Goal: Check status: Check status

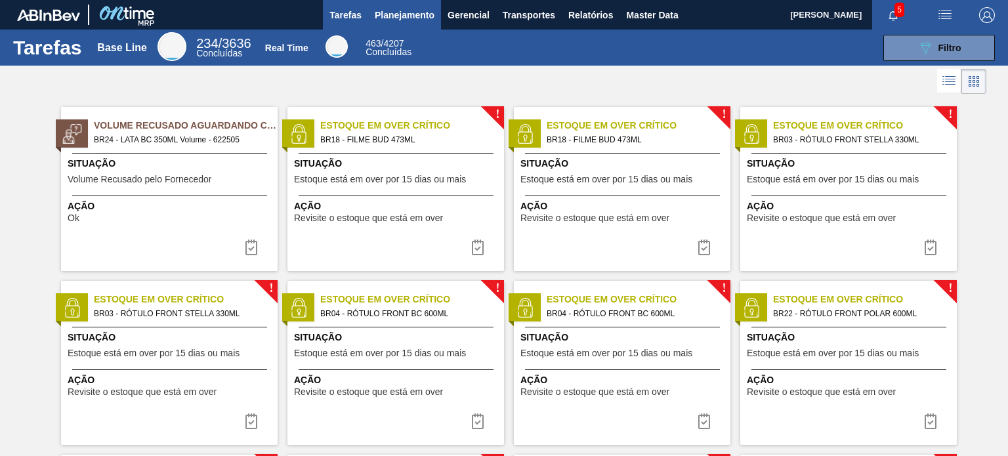
click at [392, 18] on span "Planejamento" at bounding box center [405, 15] width 60 height 16
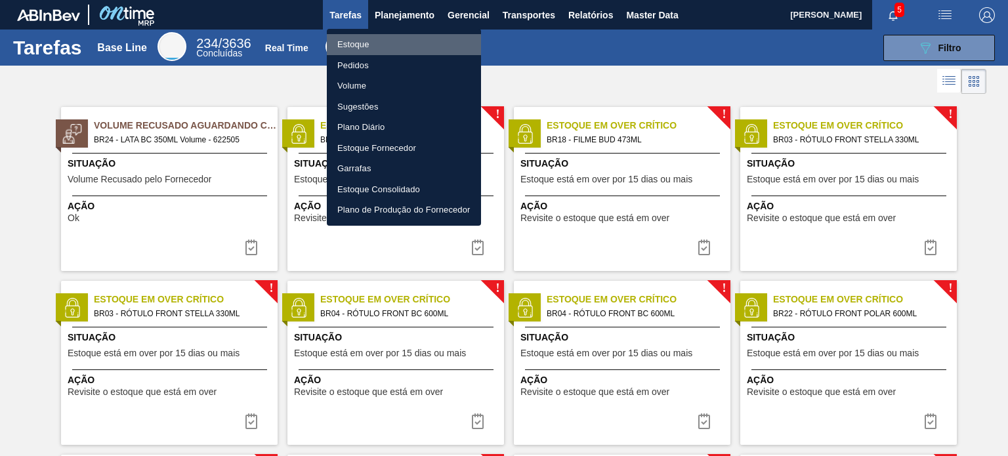
click at [361, 44] on li "Estoque" at bounding box center [404, 44] width 154 height 21
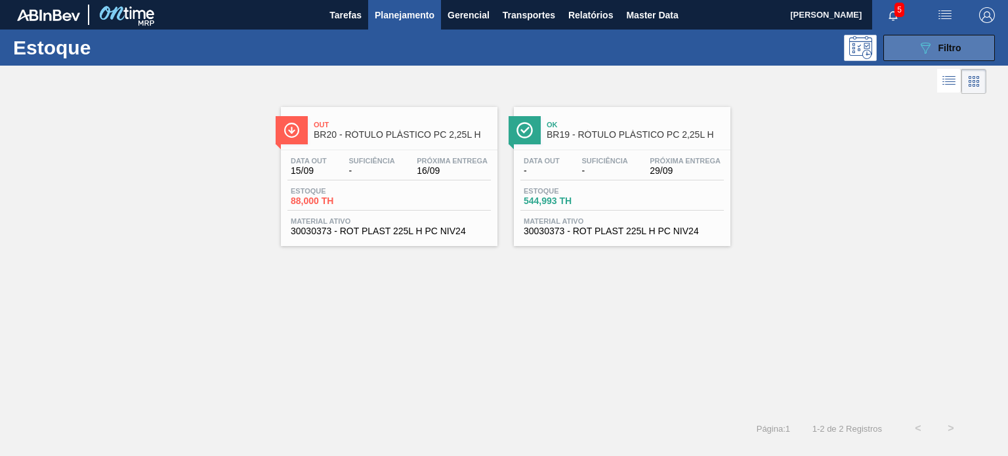
click at [930, 45] on icon "089F7B8B-B2A5-4AFE-B5C0-19BA573D28AC" at bounding box center [925, 48] width 16 height 16
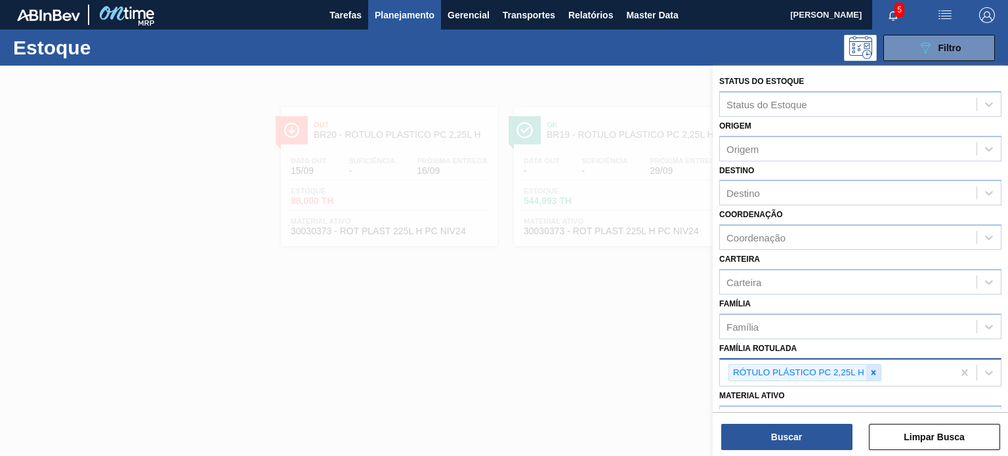
click at [872, 365] on div at bounding box center [873, 373] width 14 height 16
type Rotulada "filme liso 860"
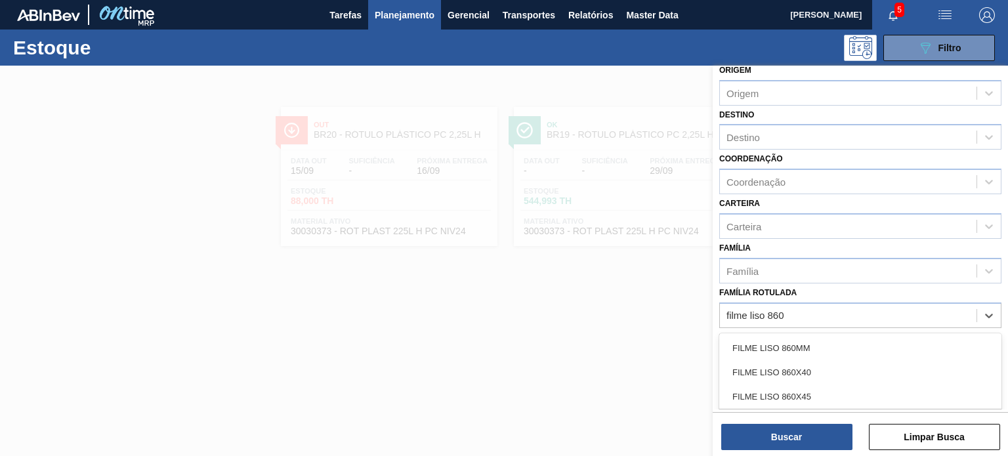
scroll to position [131, 0]
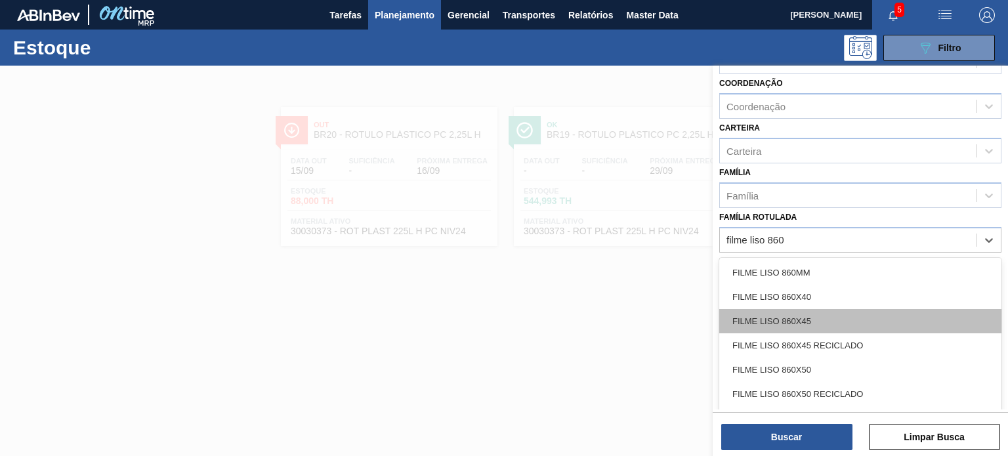
click at [853, 309] on div "FILME LISO 860X45" at bounding box center [860, 321] width 282 height 24
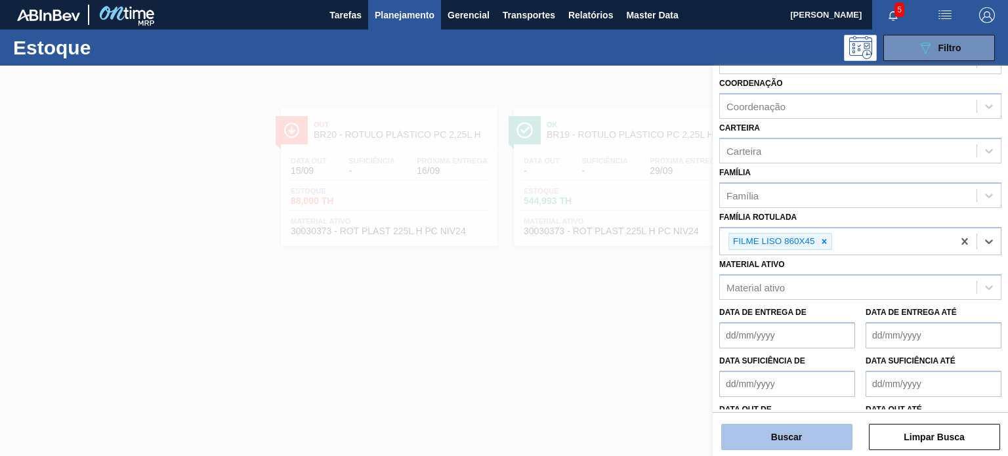
click at [795, 438] on button "Buscar" at bounding box center [786, 437] width 131 height 26
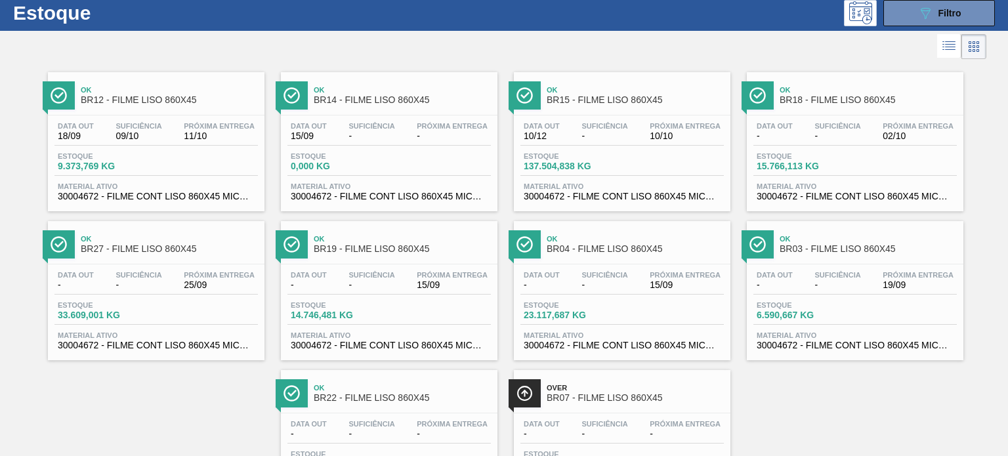
scroll to position [66, 0]
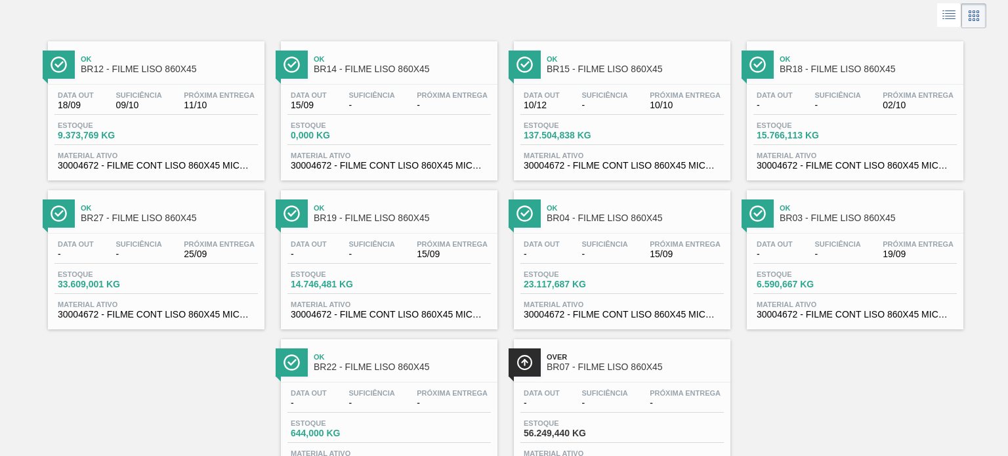
click at [562, 144] on div "Estoque 137.504,838 KG" at bounding box center [621, 133] width 203 height 24
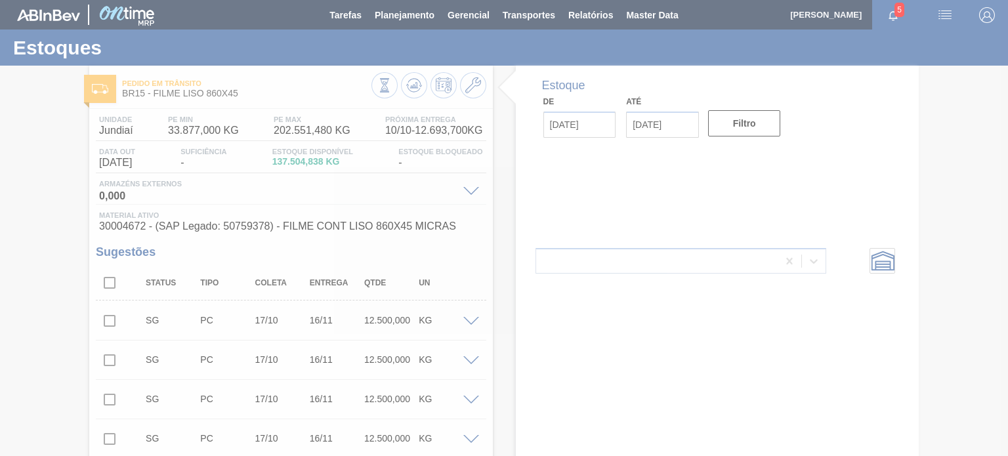
click at [289, 132] on div at bounding box center [504, 228] width 1008 height 456
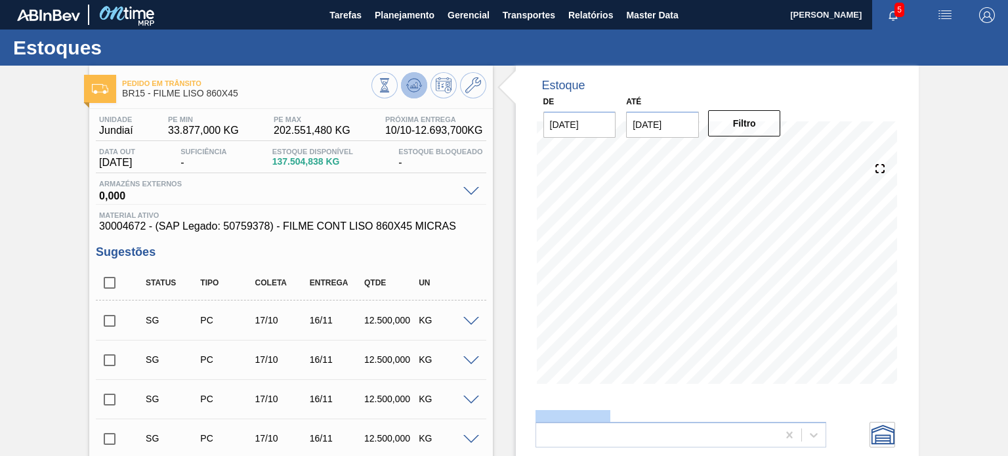
click at [402, 78] on button at bounding box center [414, 85] width 26 height 26
click at [306, 135] on span "202.551,480 KG" at bounding box center [312, 131] width 77 height 12
click at [385, 10] on span "Planejamento" at bounding box center [405, 15] width 60 height 16
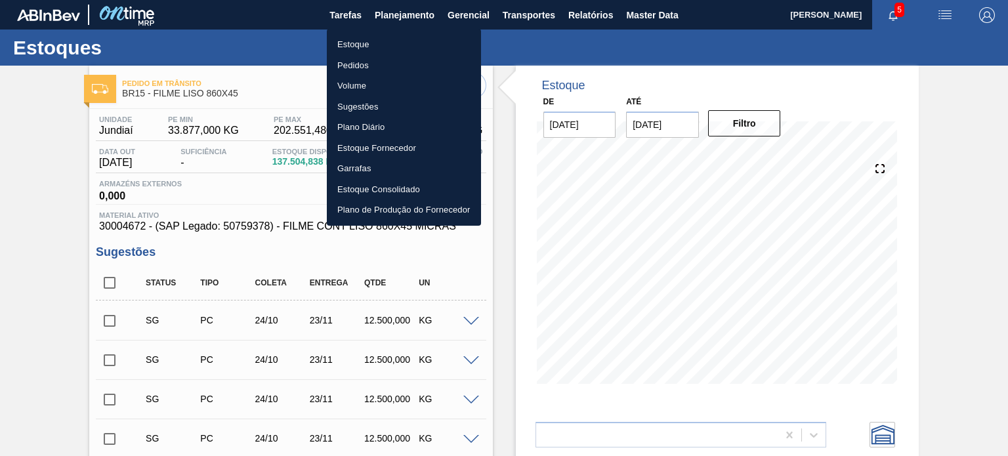
click at [375, 37] on li "Estoque" at bounding box center [404, 44] width 154 height 21
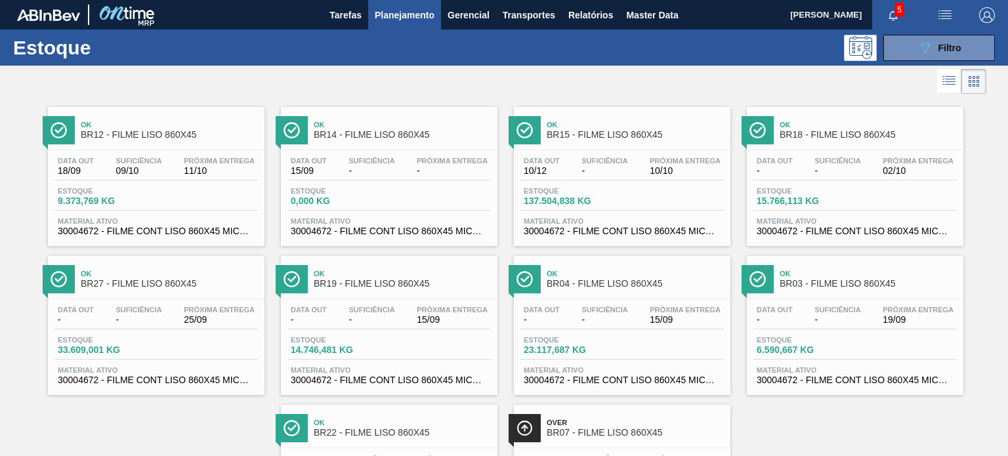
click at [392, 13] on span "Planejamento" at bounding box center [405, 15] width 60 height 16
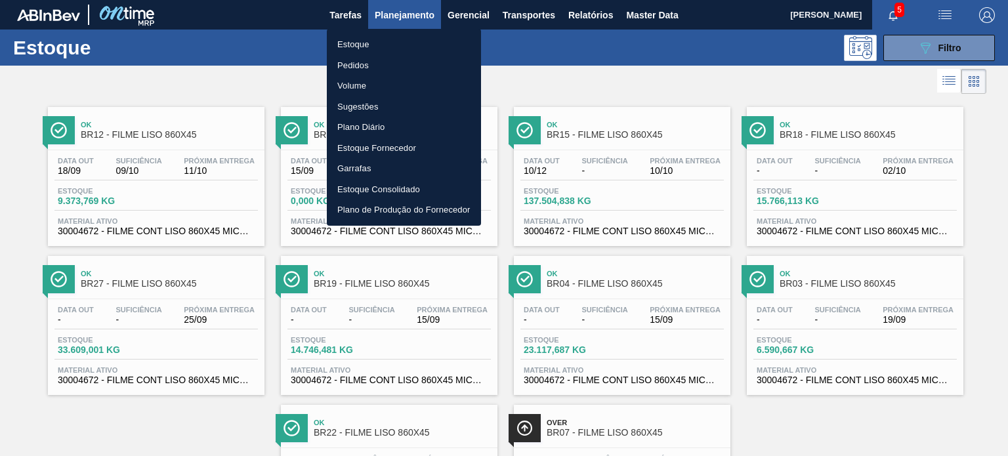
click at [368, 60] on li "Pedidos" at bounding box center [404, 65] width 154 height 21
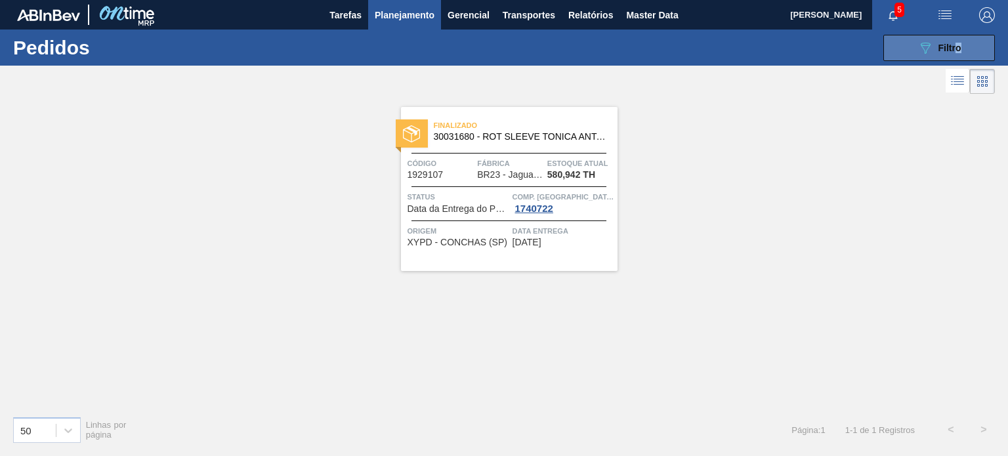
drag, startPoint x: 959, startPoint y: 33, endPoint x: 890, endPoint y: 49, distance: 71.3
click at [958, 33] on div "089F7B8B-B2A5-4AFE-B5C0-19BA573D28AC Filtro Código Pedido Portal Códido PO SAP …" at bounding box center [601, 47] width 800 height 39
click at [939, 43] on span "Filtro" at bounding box center [949, 48] width 23 height 11
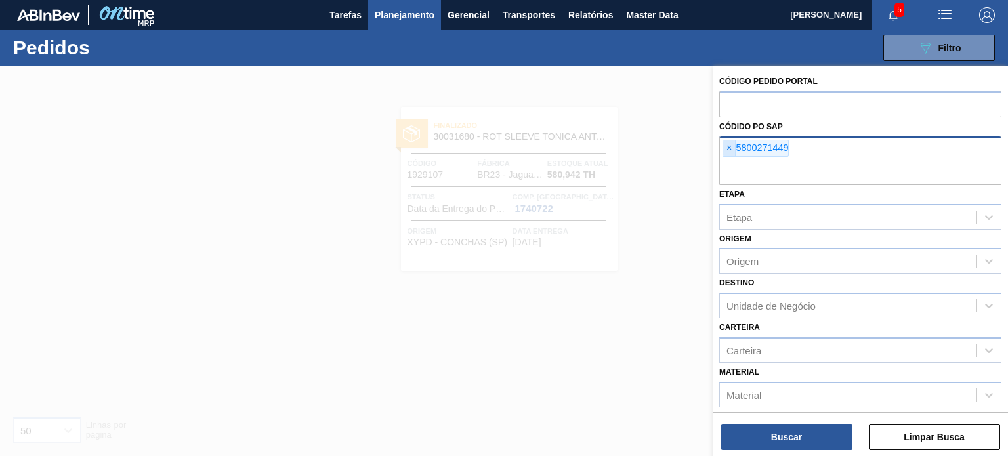
click at [730, 147] on span "×" at bounding box center [729, 148] width 12 height 16
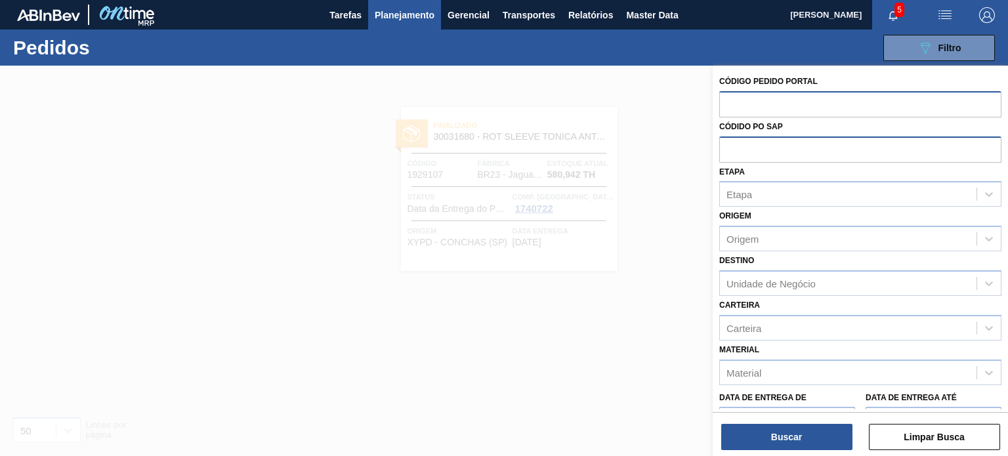
click at [735, 114] on input "text" at bounding box center [860, 103] width 282 height 25
paste input "2027657"
type input "2027657"
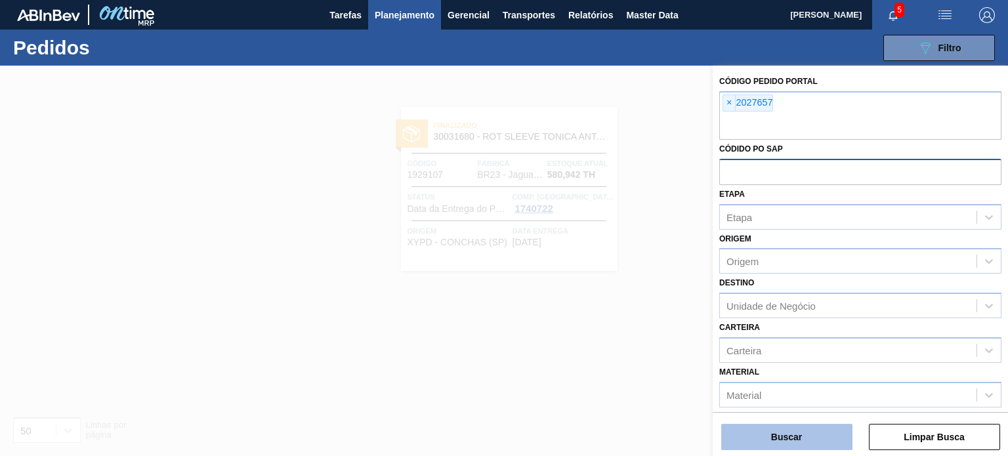
click at [802, 434] on button "Buscar" at bounding box center [786, 437] width 131 height 26
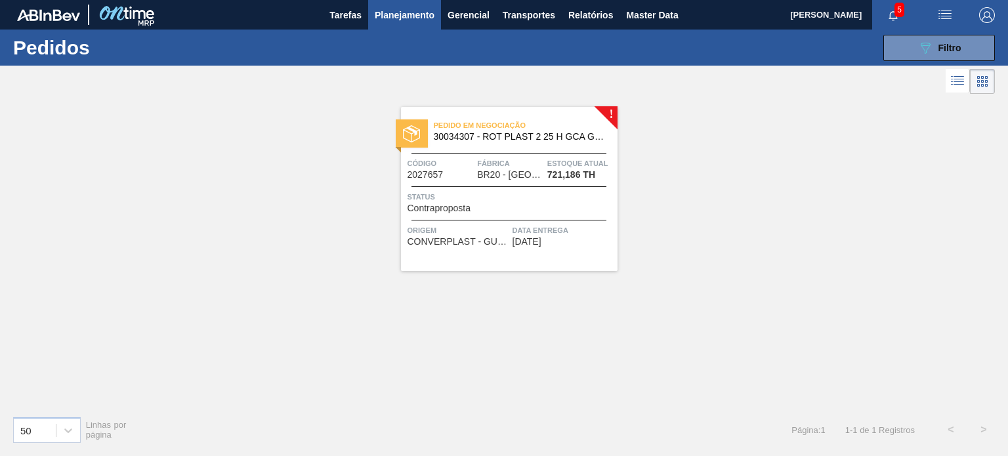
click at [526, 170] on span "BR20 - Sapucaia" at bounding box center [510, 175] width 66 height 10
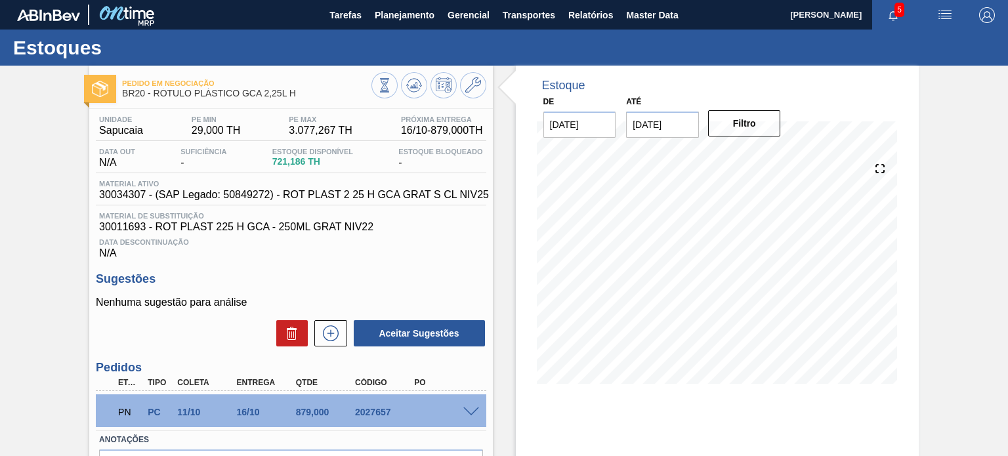
scroll to position [66, 0]
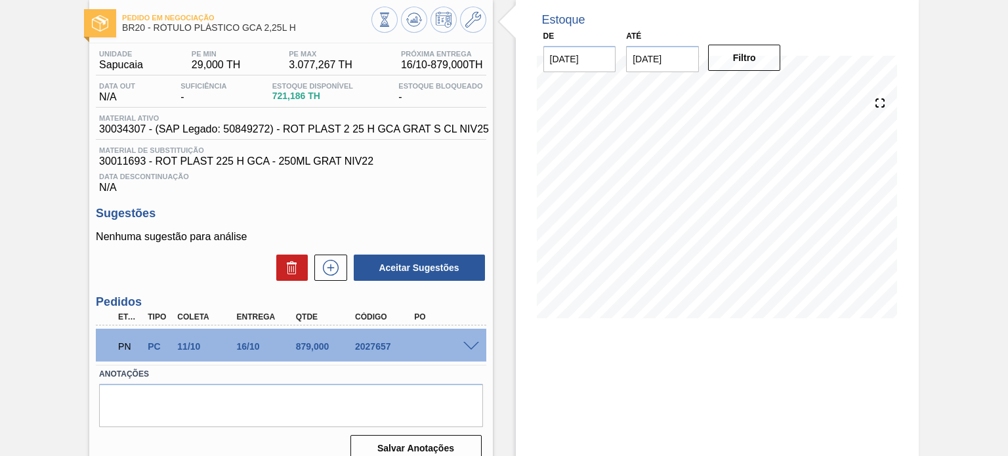
click at [476, 362] on div "PN PC 11/10 16/10 879,000 2027657" at bounding box center [291, 345] width 390 height 33
click at [473, 352] on span at bounding box center [471, 347] width 16 height 10
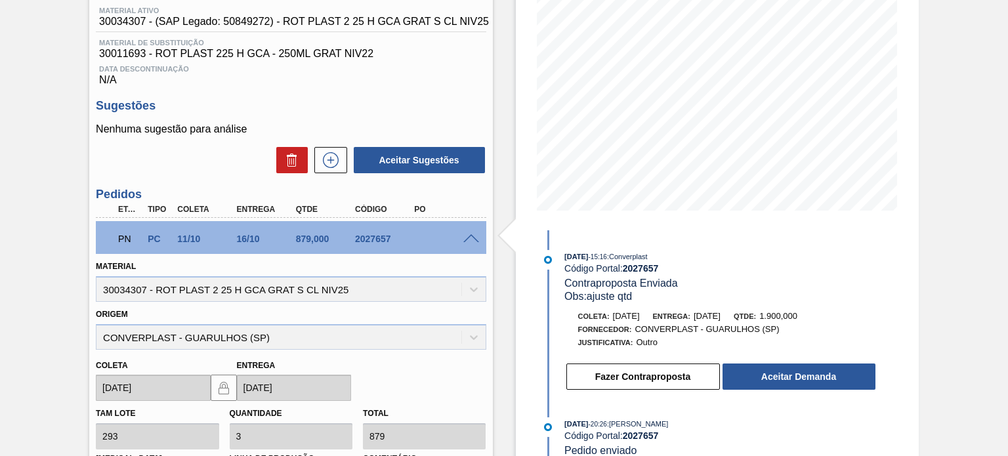
scroll to position [197, 0]
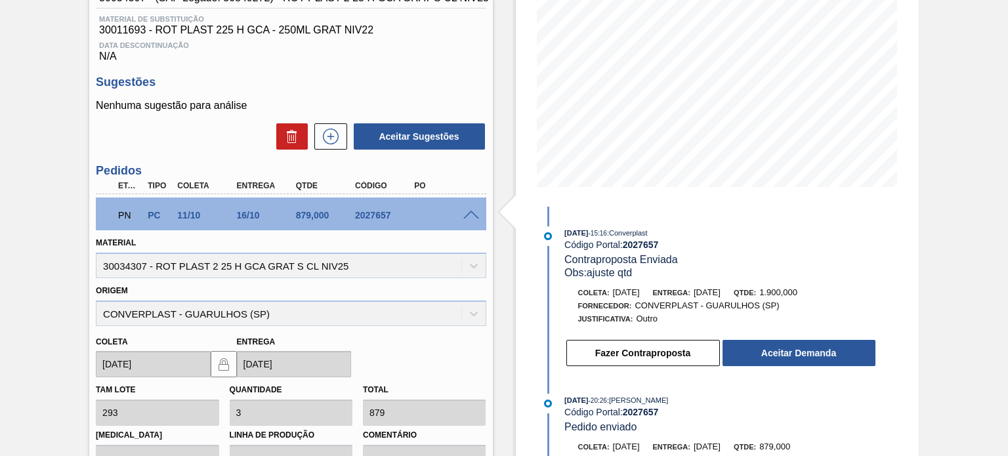
click at [354, 221] on div "2027657" at bounding box center [384, 215] width 65 height 11
click at [721, 291] on span "16/10/2025" at bounding box center [707, 292] width 27 height 10
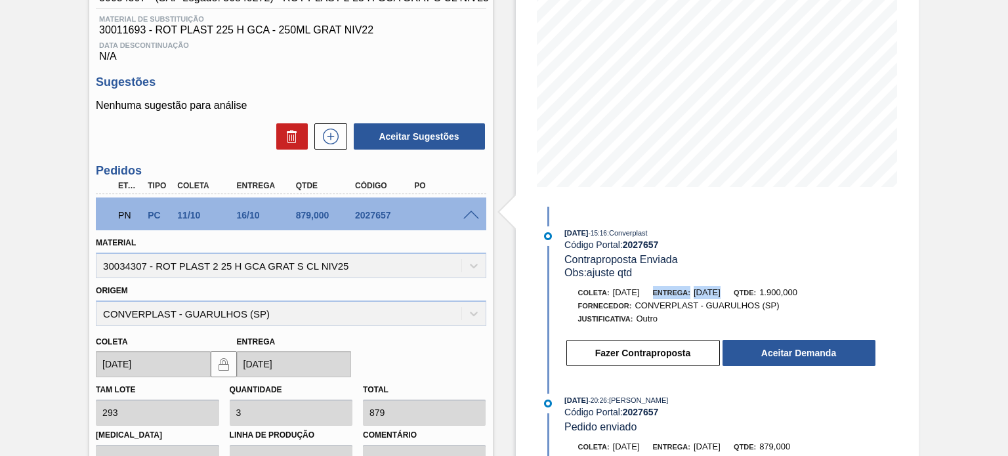
click at [721, 291] on span "16/10/2025" at bounding box center [707, 292] width 27 height 10
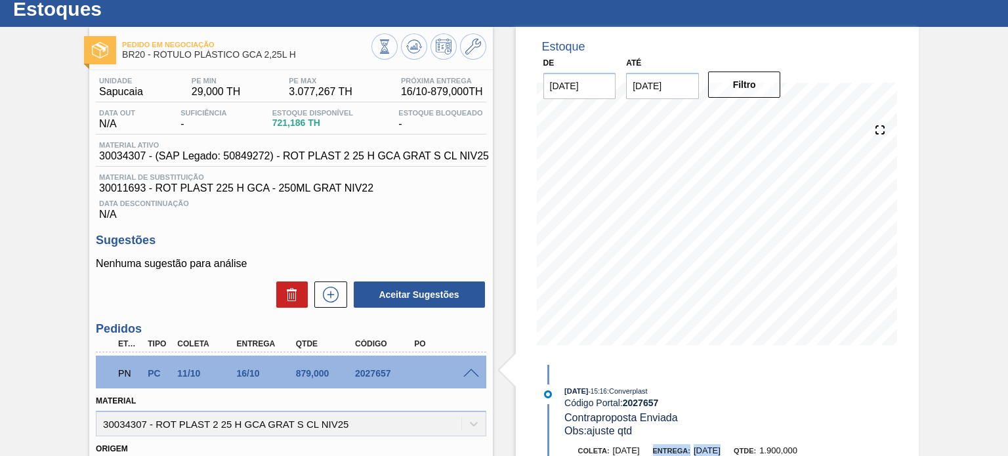
scroll to position [0, 0]
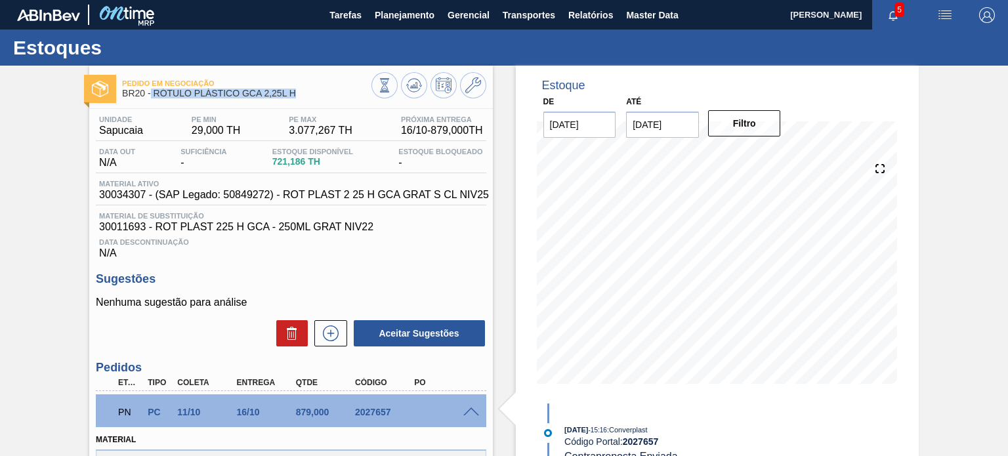
drag, startPoint x: 299, startPoint y: 95, endPoint x: 151, endPoint y: 96, distance: 148.3
click at [151, 96] on span "BR20 - RÓTULO PLÁSTICO GCA 2,25L H" at bounding box center [246, 94] width 249 height 10
copy span "RÓTULO PLÁSTICO GCA 2,25L H"
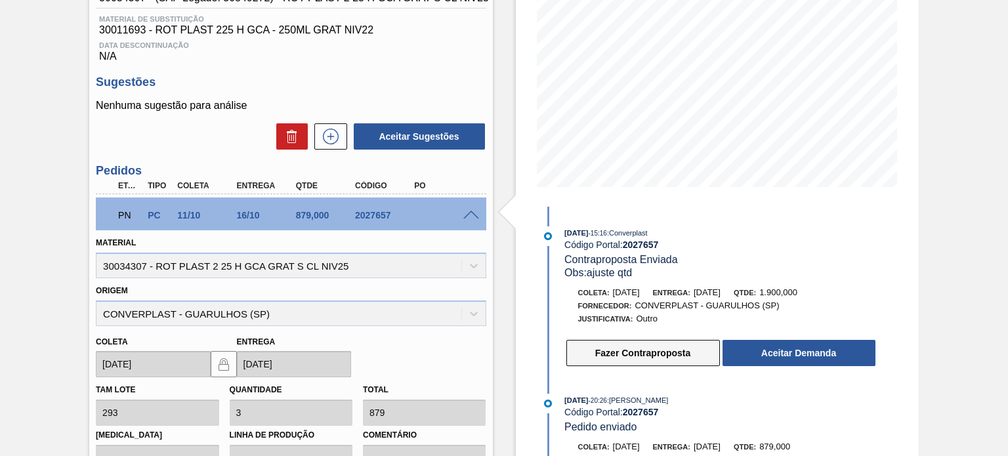
click at [675, 355] on button "Fazer Contraproposta" at bounding box center [643, 353] width 154 height 26
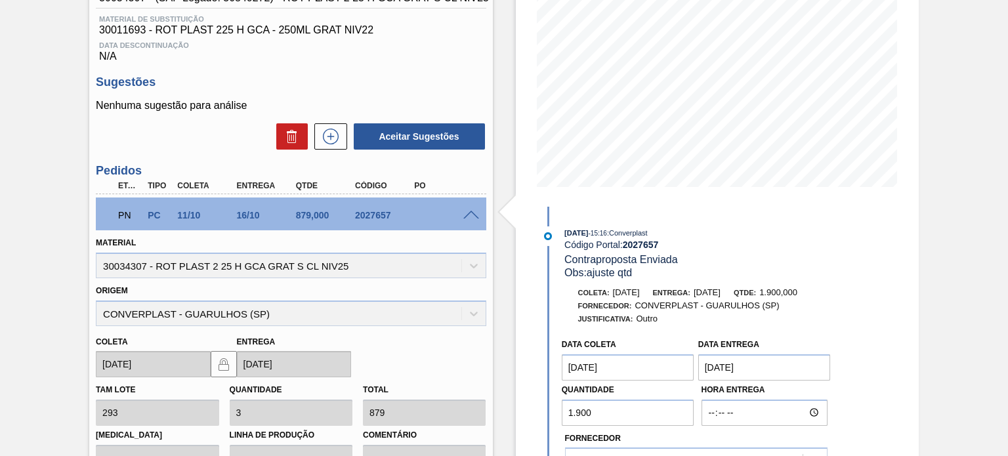
drag, startPoint x: 585, startPoint y: 412, endPoint x: 534, endPoint y: 388, distance: 56.7
click at [543, 394] on div "Data coleta 11/10/2025 Data entrega 16/10/2025 Quantidade 1.900 Hora Entrega Fo…" at bounding box center [708, 451] width 338 height 239
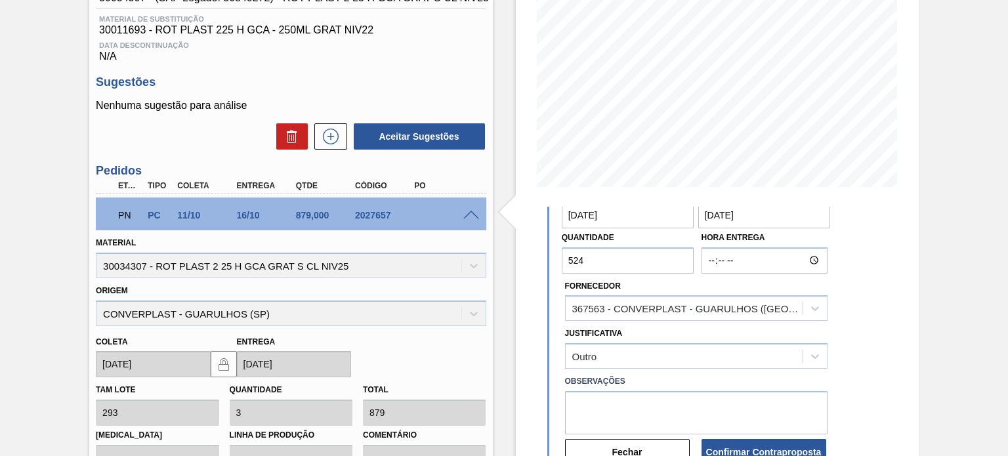
scroll to position [165, 0]
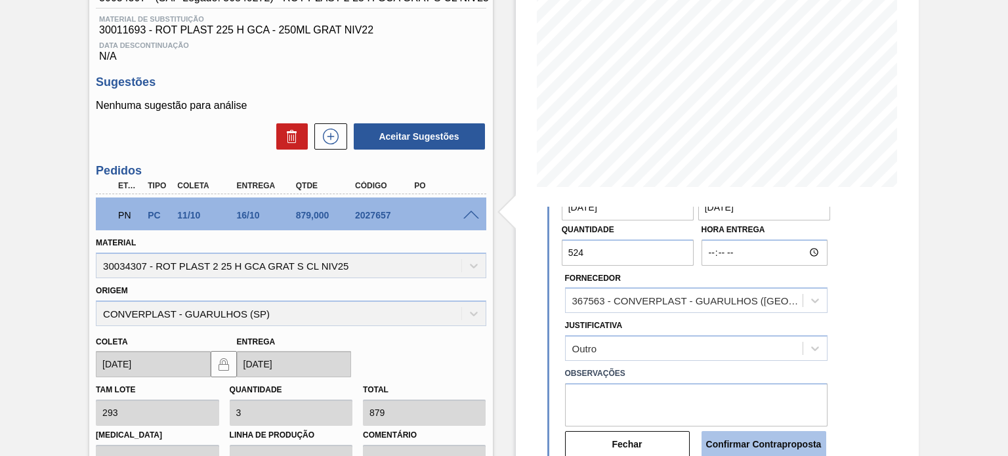
type input "524"
click at [744, 448] on button "Confirmar Contraproposta" at bounding box center [764, 444] width 125 height 26
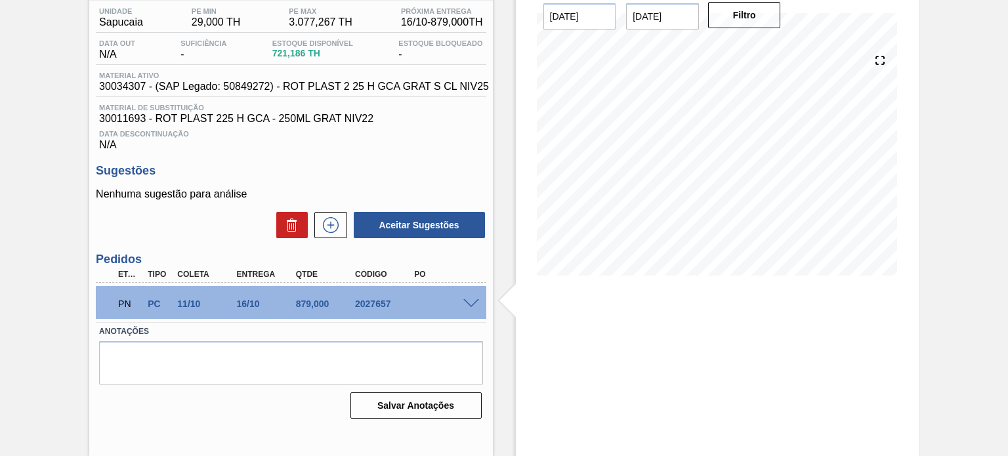
scroll to position [108, 0]
click at [379, 310] on div "2027657" at bounding box center [384, 304] width 65 height 11
copy div "2027657"
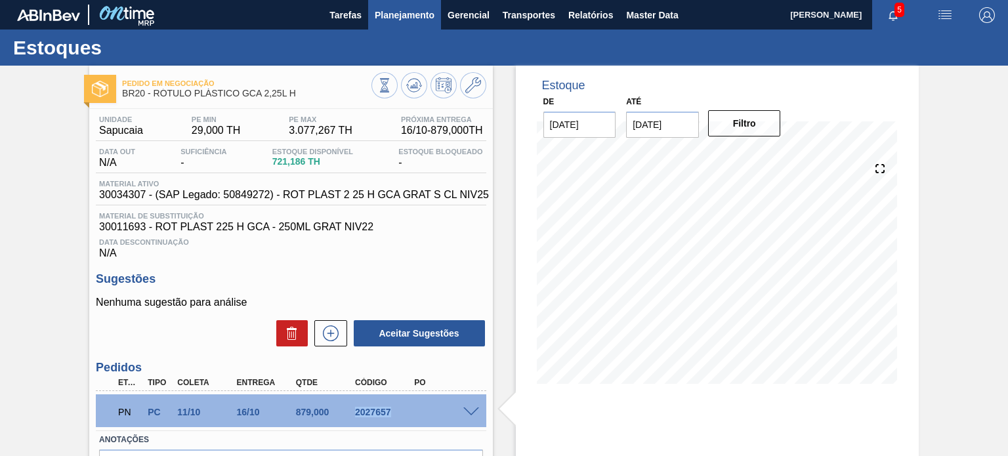
click at [391, 11] on span "Planejamento" at bounding box center [405, 15] width 60 height 16
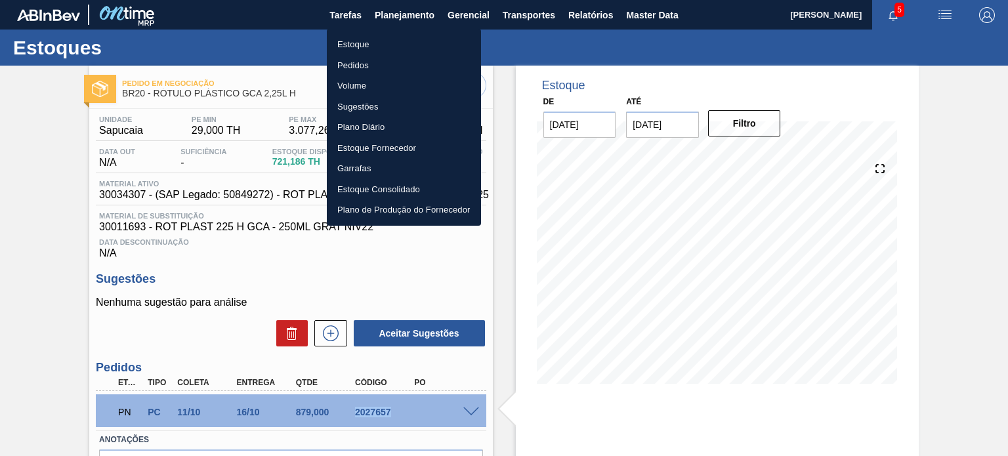
click at [347, 62] on li "Pedidos" at bounding box center [404, 65] width 154 height 21
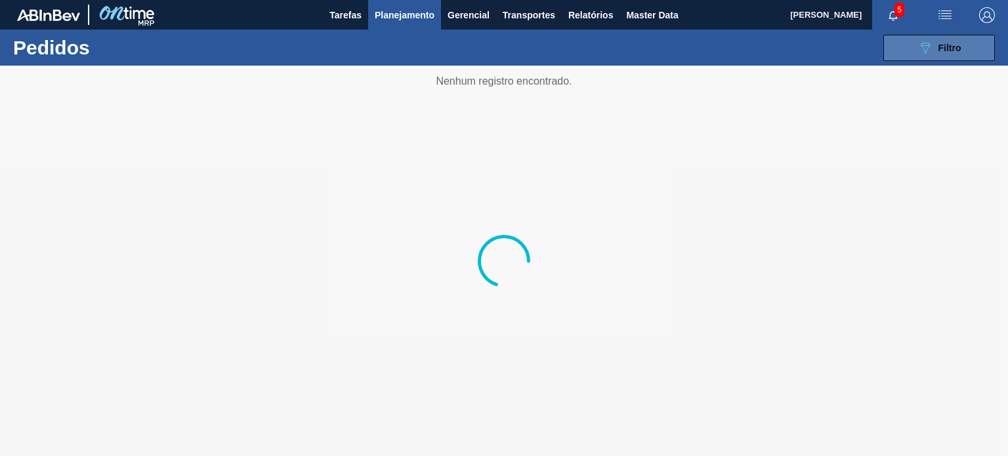
click at [938, 53] on div "089F7B8B-B2A5-4AFE-B5C0-19BA573D28AC Filtro" at bounding box center [939, 48] width 44 height 16
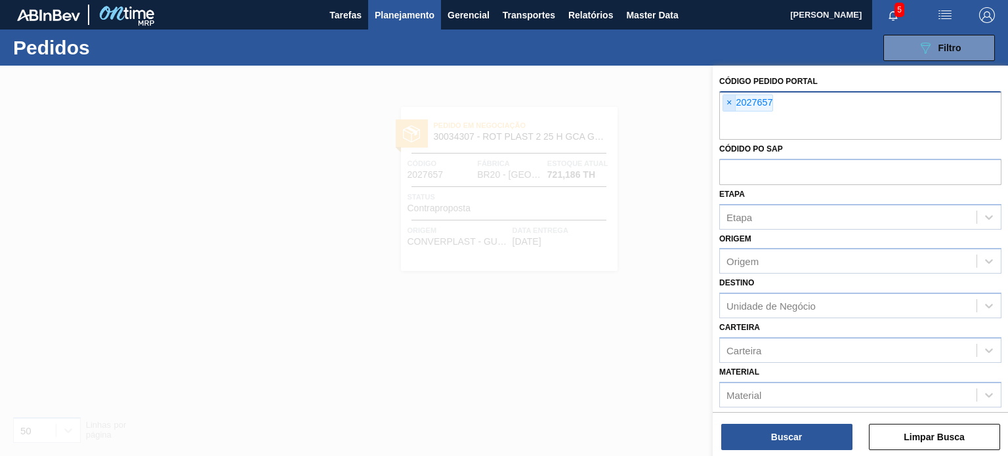
click at [730, 102] on span "×" at bounding box center [729, 103] width 12 height 16
paste input "2029771"
type input "2029771"
click at [791, 424] on button "Buscar" at bounding box center [786, 437] width 131 height 26
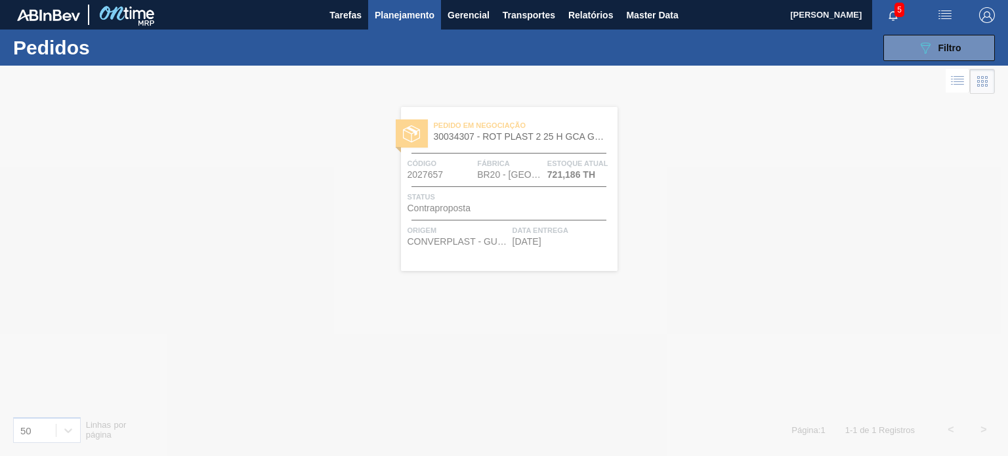
click at [549, 158] on div at bounding box center [504, 261] width 1008 height 390
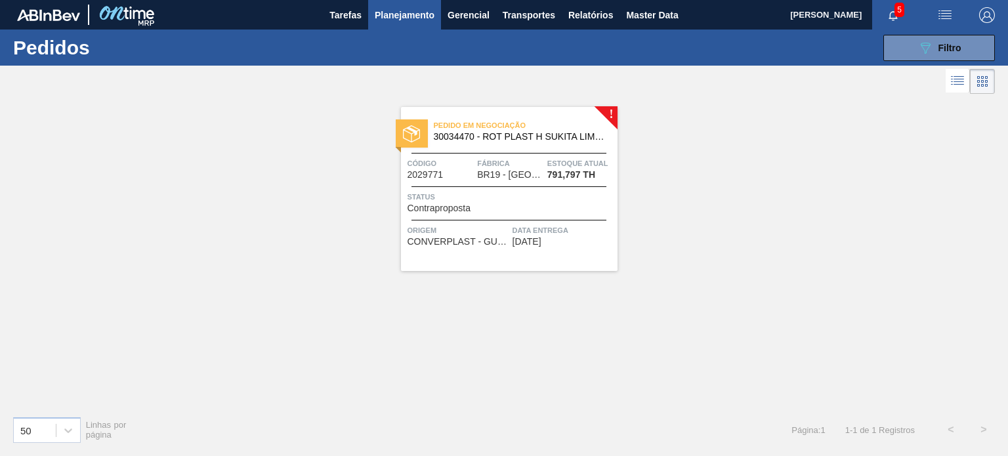
click at [522, 173] on span "BR19 - Nova Rio" at bounding box center [510, 175] width 66 height 10
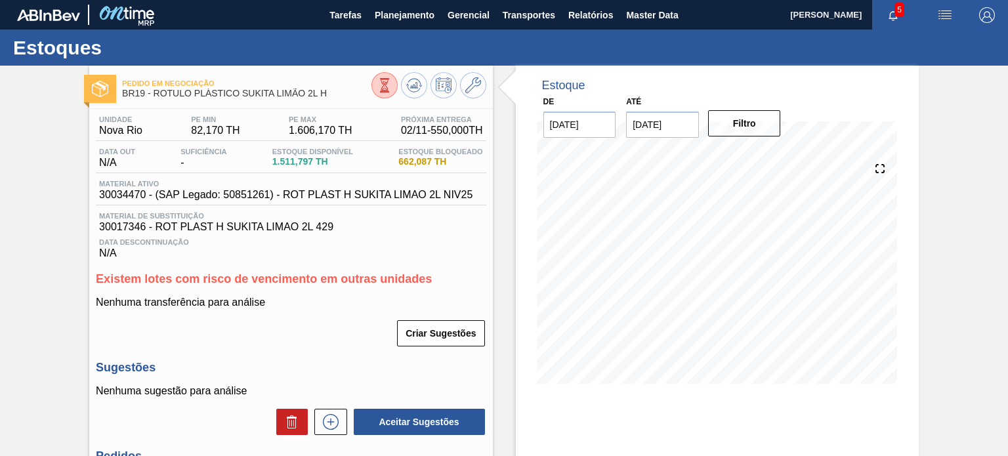
scroll to position [171, 0]
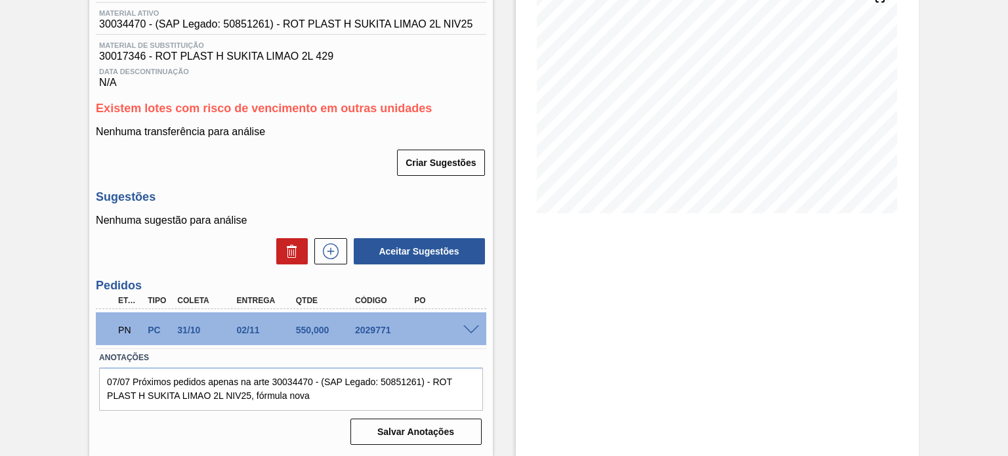
click at [470, 327] on span at bounding box center [471, 331] width 16 height 10
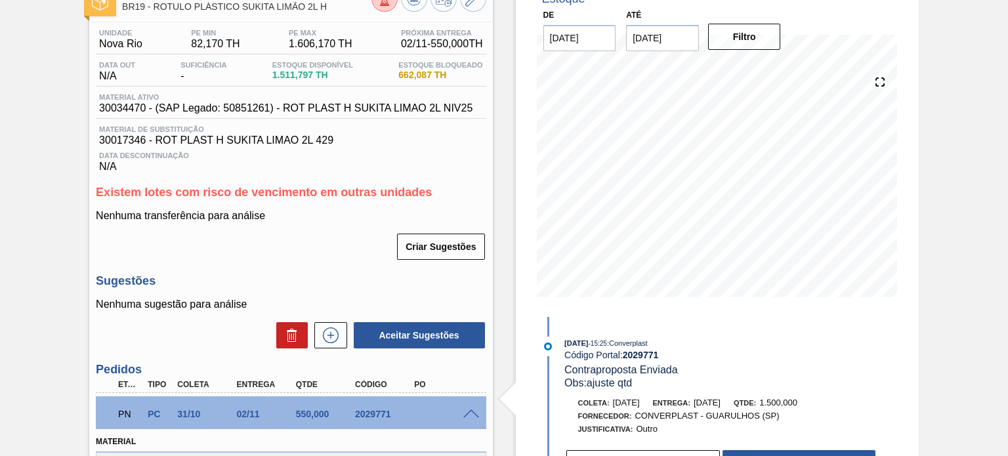
scroll to position [0, 0]
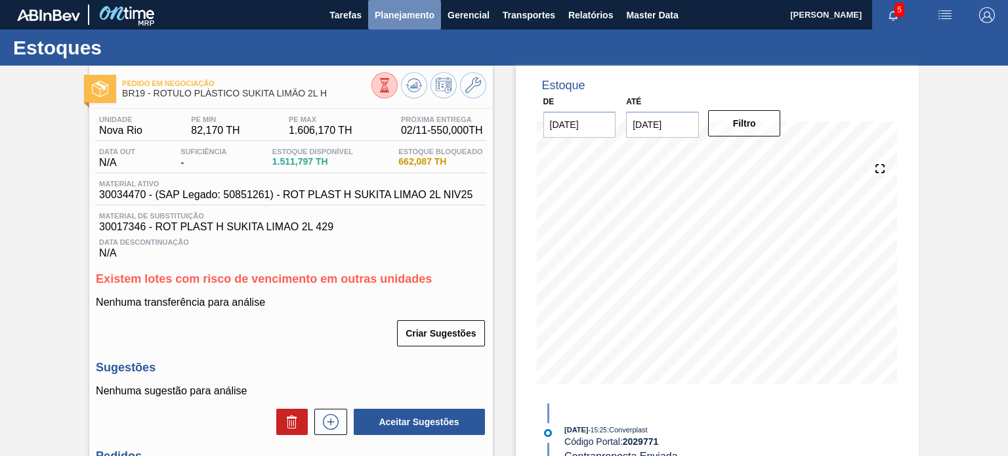
click at [384, 20] on span "Planejamento" at bounding box center [405, 15] width 60 height 16
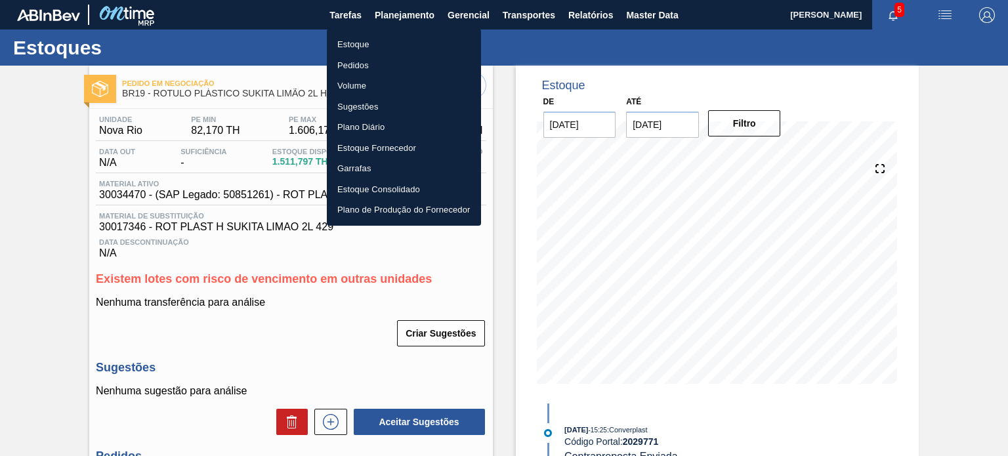
click at [360, 65] on li "Pedidos" at bounding box center [404, 65] width 154 height 21
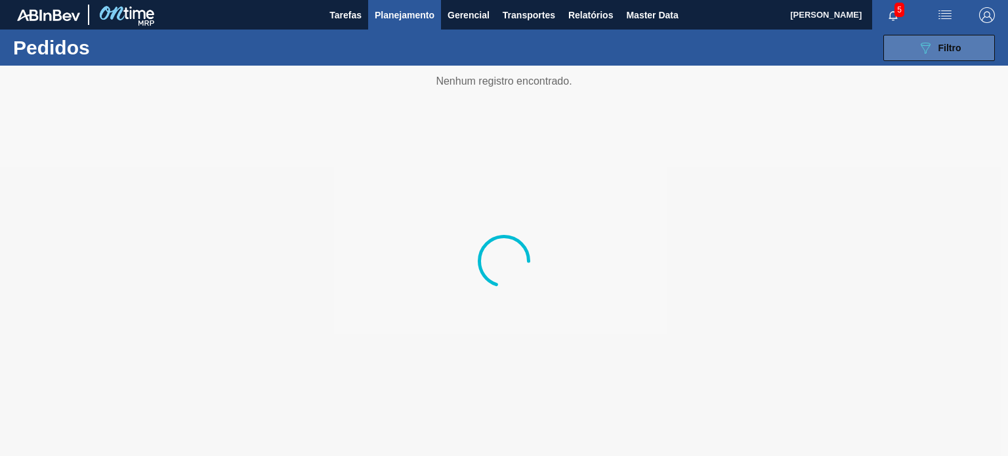
click at [933, 49] on div "089F7B8B-B2A5-4AFE-B5C0-19BA573D28AC Filtro" at bounding box center [939, 48] width 44 height 16
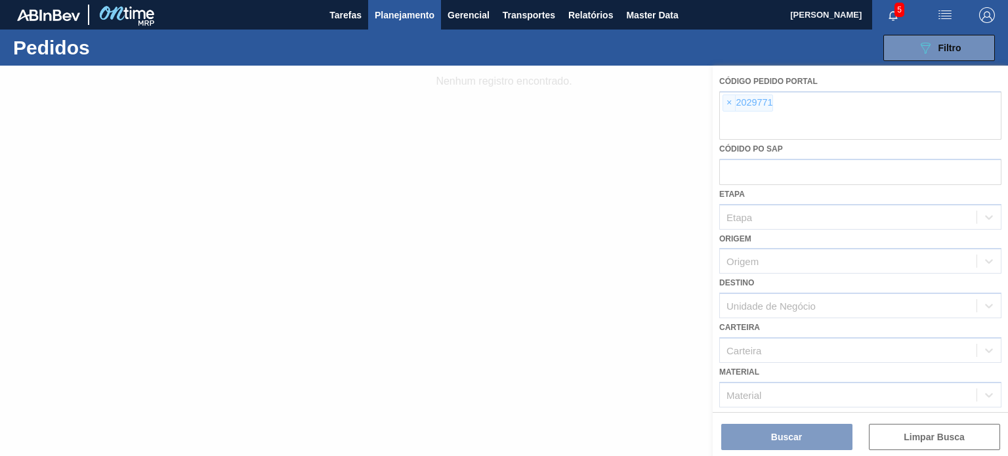
click at [720, 100] on div at bounding box center [504, 261] width 1008 height 390
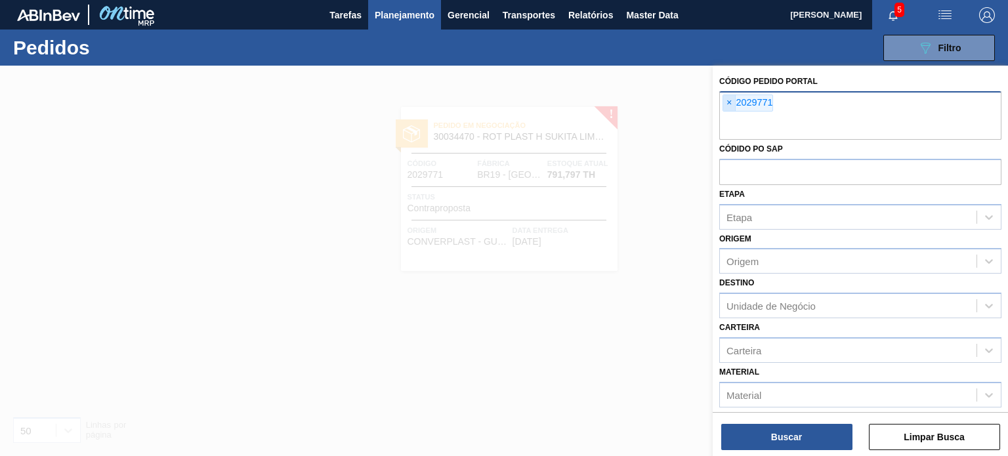
click at [729, 106] on span "×" at bounding box center [729, 103] width 12 height 16
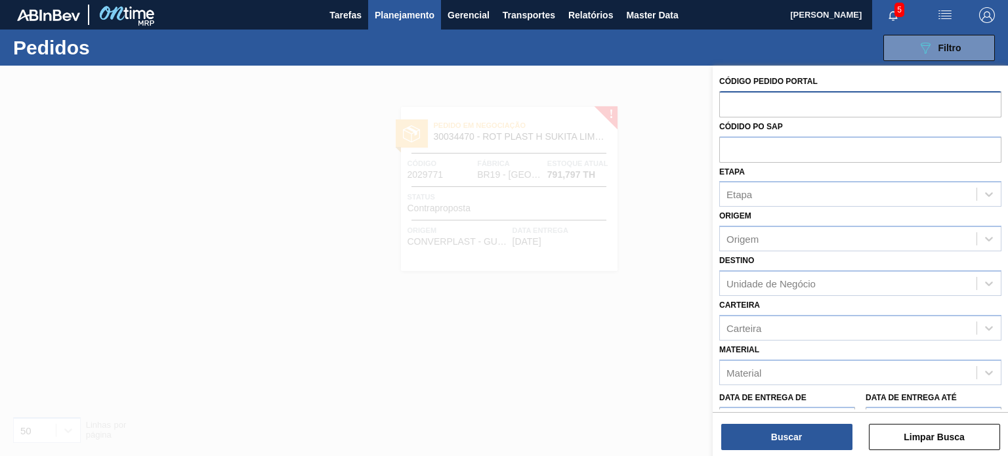
paste input "2007336"
type input "2007336"
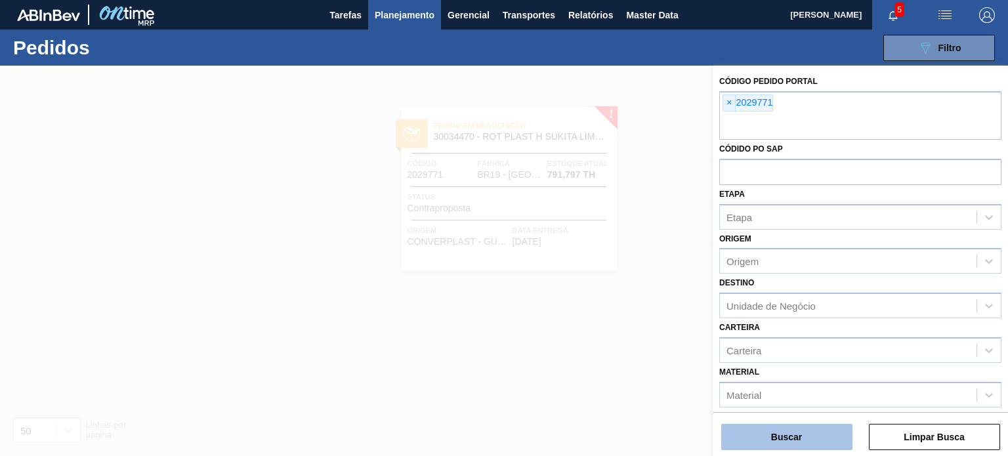
click at [793, 430] on button "Buscar" at bounding box center [786, 437] width 131 height 26
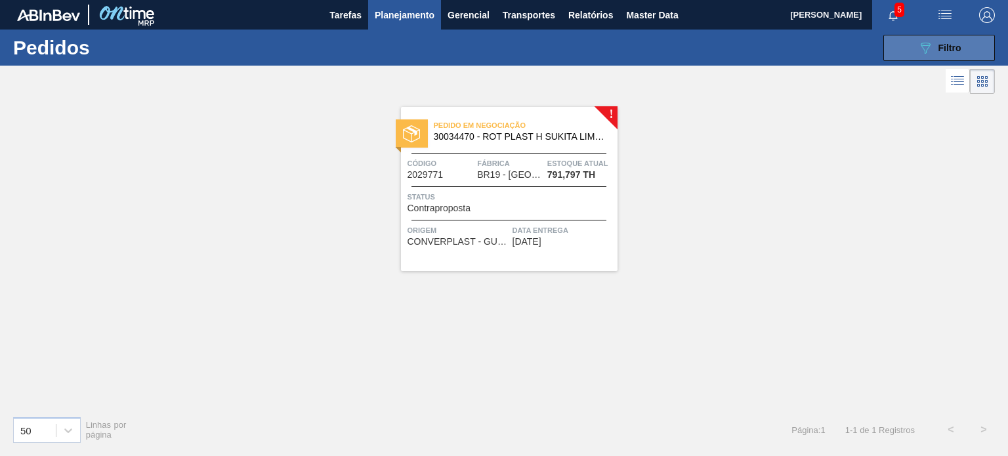
click at [910, 43] on button "089F7B8B-B2A5-4AFE-B5C0-19BA573D28AC Filtro" at bounding box center [939, 48] width 112 height 26
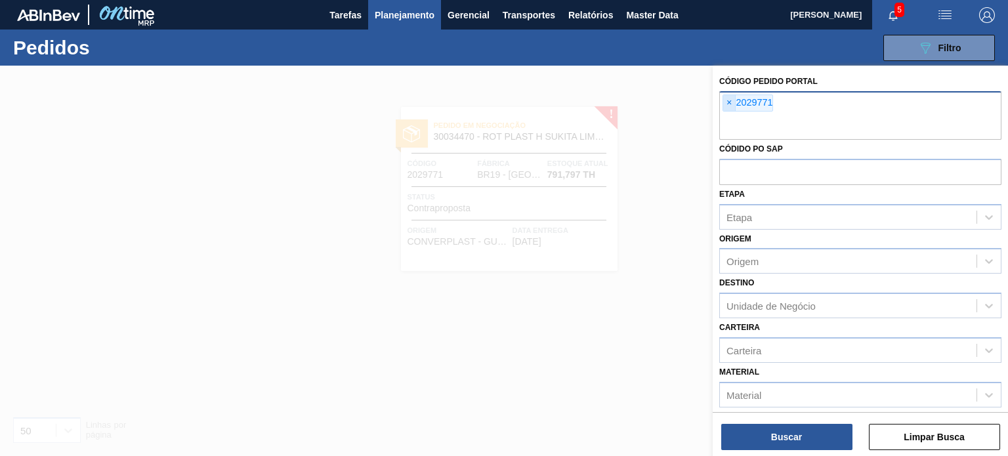
click at [726, 102] on span "×" at bounding box center [729, 103] width 12 height 16
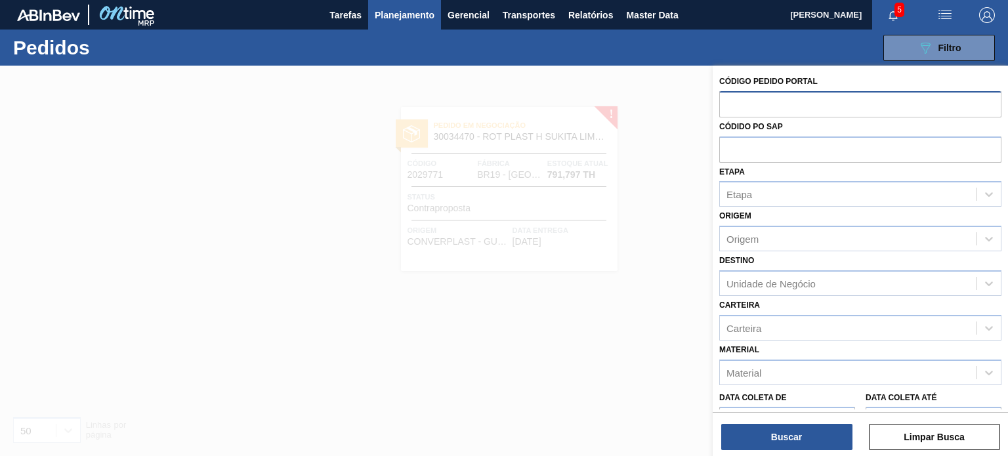
paste input "2010911"
type input "2010911"
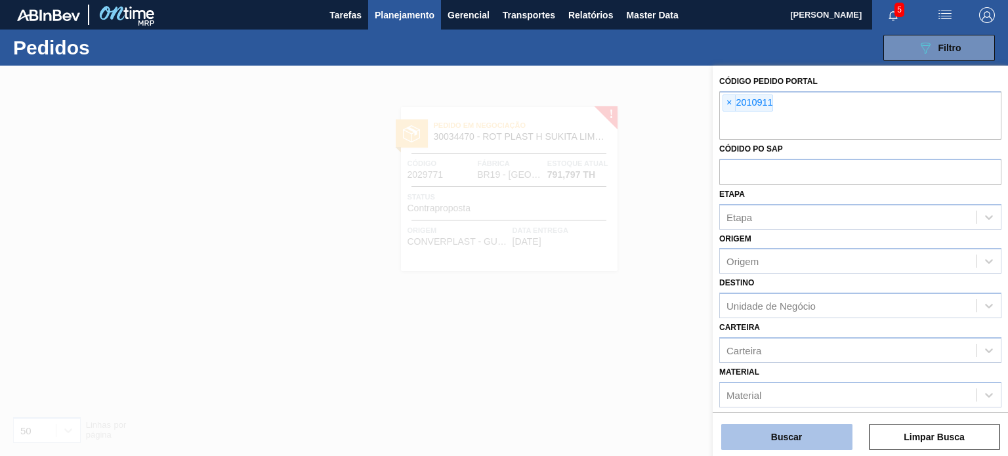
click at [797, 432] on button "Buscar" at bounding box center [786, 437] width 131 height 26
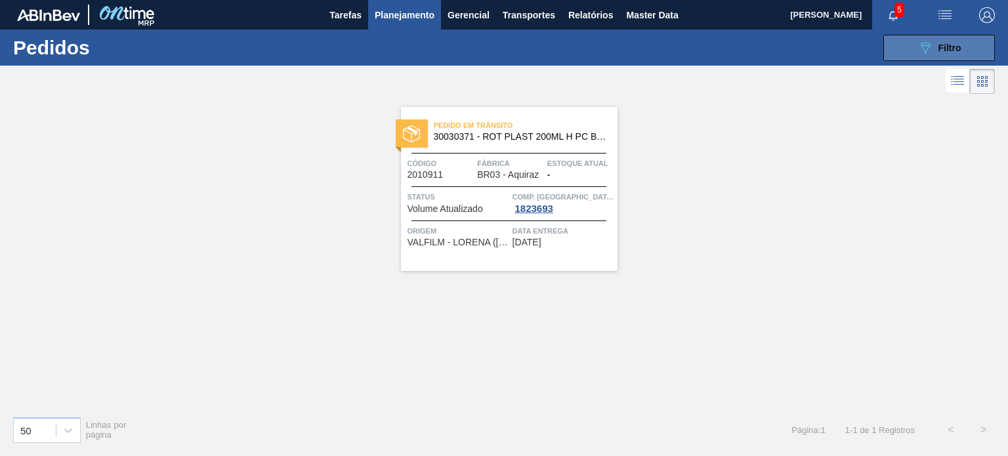
click at [898, 41] on button "089F7B8B-B2A5-4AFE-B5C0-19BA573D28AC Filtro" at bounding box center [939, 48] width 112 height 26
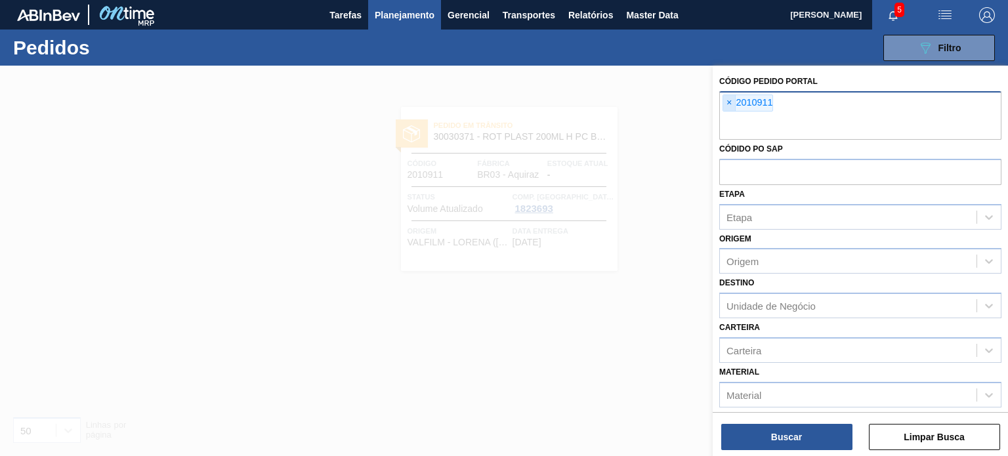
click at [733, 101] on span "×" at bounding box center [729, 103] width 12 height 16
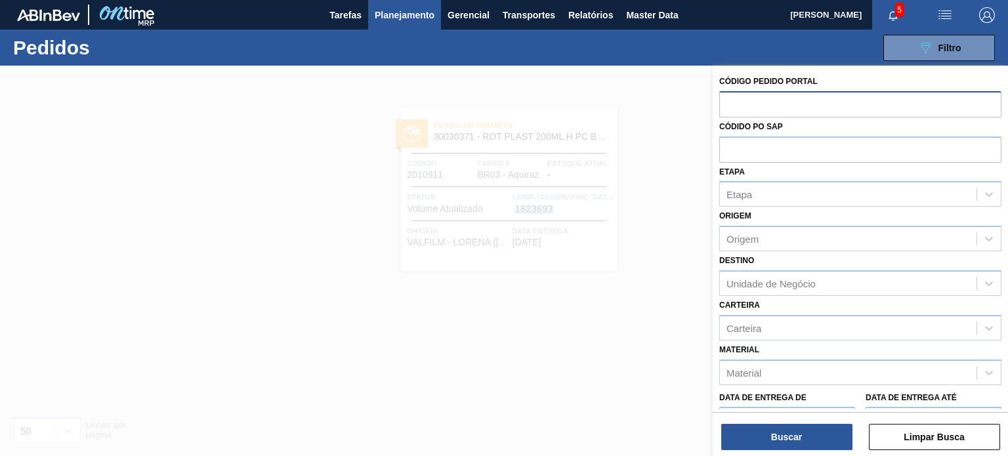
paste input "2007336"
type input "2007336"
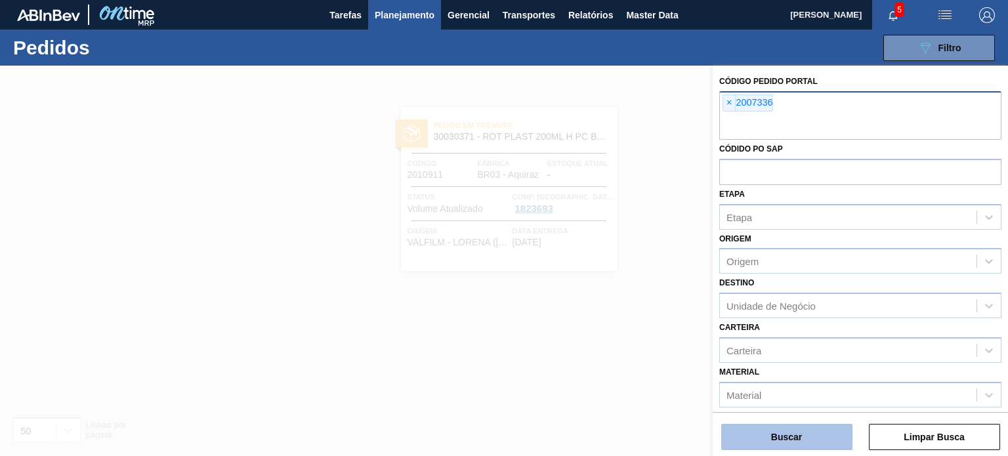
click at [765, 437] on button "Buscar" at bounding box center [786, 437] width 131 height 26
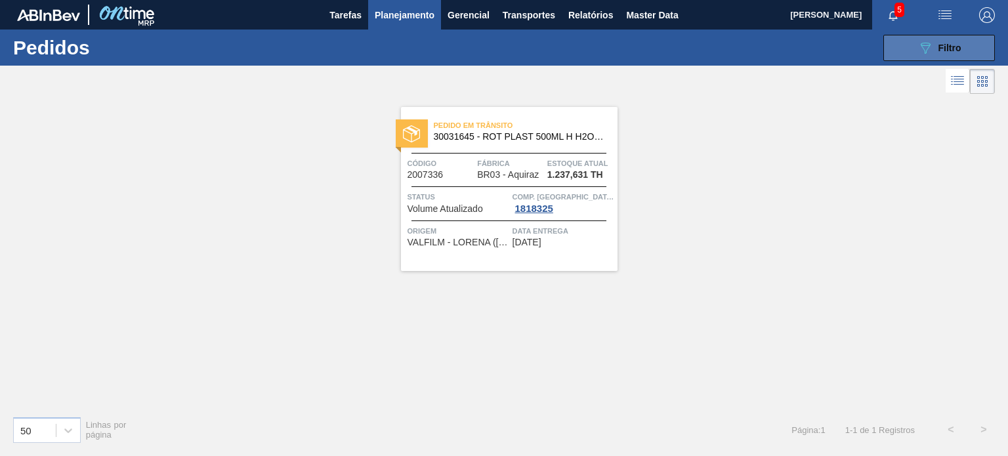
click at [942, 45] on span "Filtro" at bounding box center [949, 48] width 23 height 11
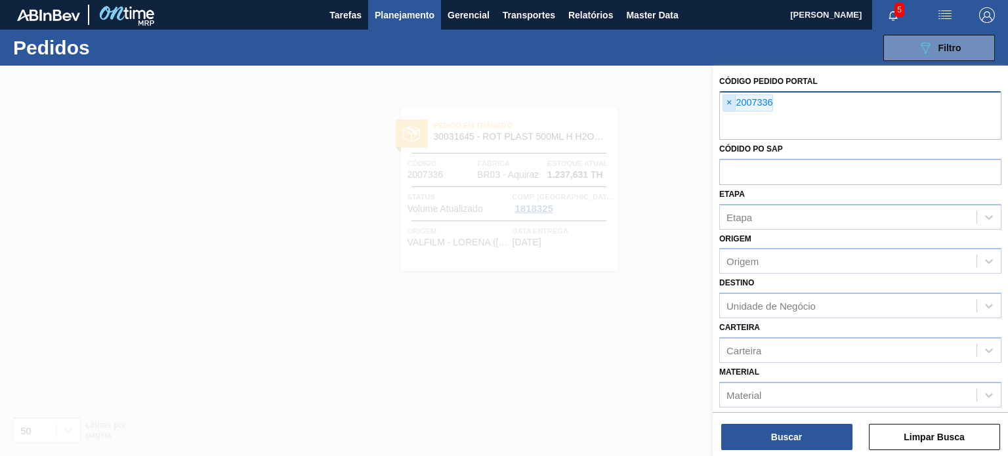
click at [730, 103] on span "×" at bounding box center [729, 103] width 12 height 16
paste input "2007340"
type input "2007340"
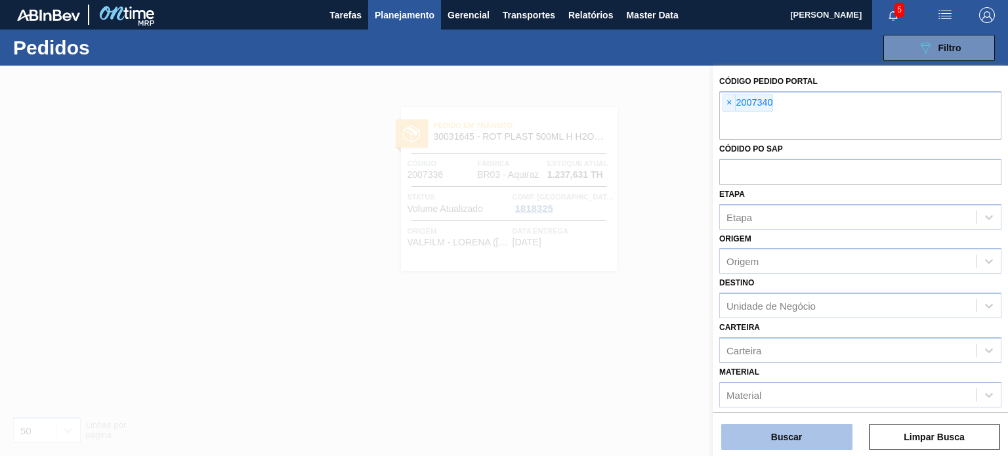
click at [786, 427] on button "Buscar" at bounding box center [786, 437] width 131 height 26
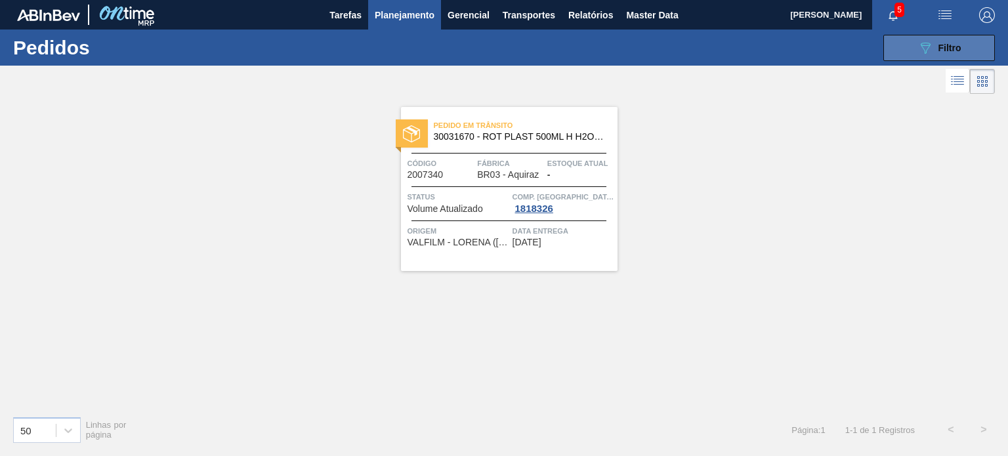
click at [931, 53] on icon "089F7B8B-B2A5-4AFE-B5C0-19BA573D28AC" at bounding box center [925, 48] width 16 height 16
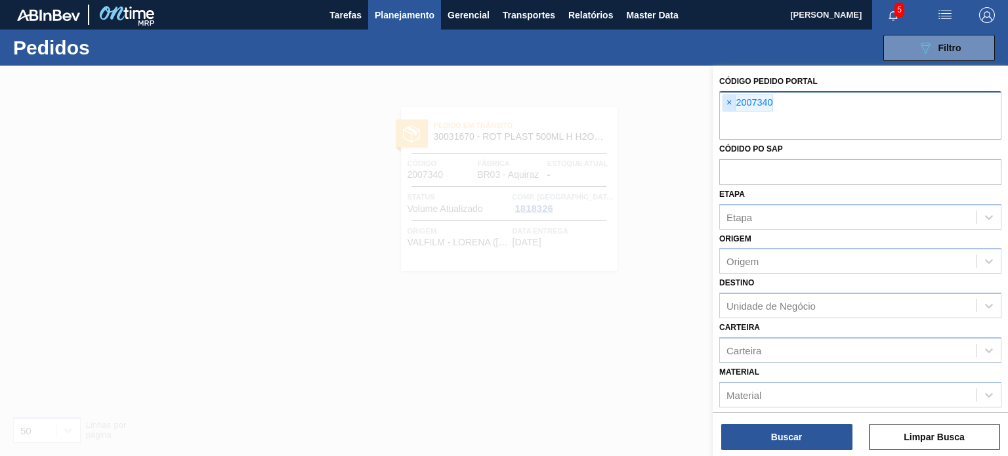
click at [732, 104] on span "×" at bounding box center [729, 103] width 12 height 16
paste input "2012830"
type input "2012830"
click at [793, 427] on button "Buscar" at bounding box center [786, 437] width 131 height 26
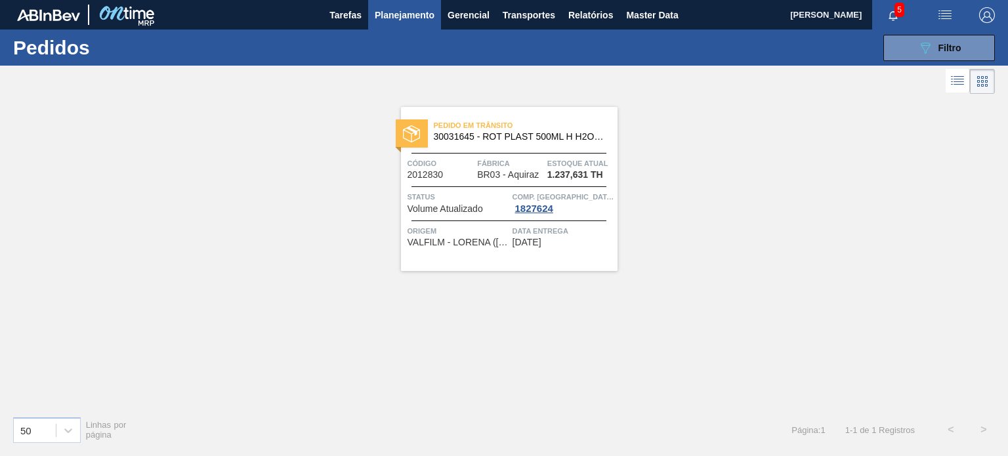
drag, startPoint x: 526, startPoint y: 171, endPoint x: 546, endPoint y: 180, distance: 21.5
click at [546, 179] on div "Código 2012830 Fábrica BR03 - Aquiraz Estoque atual 1.237,631 TH" at bounding box center [509, 168] width 217 height 23
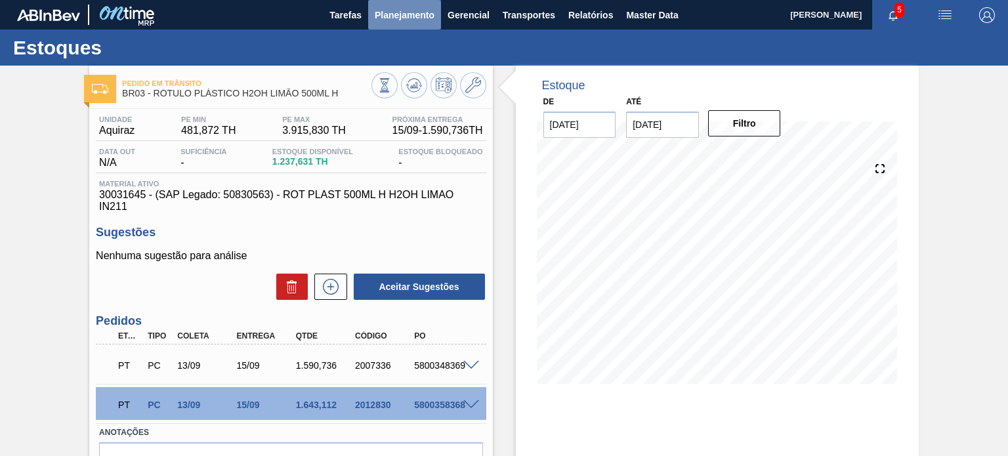
click at [396, 10] on span "Planejamento" at bounding box center [405, 15] width 60 height 16
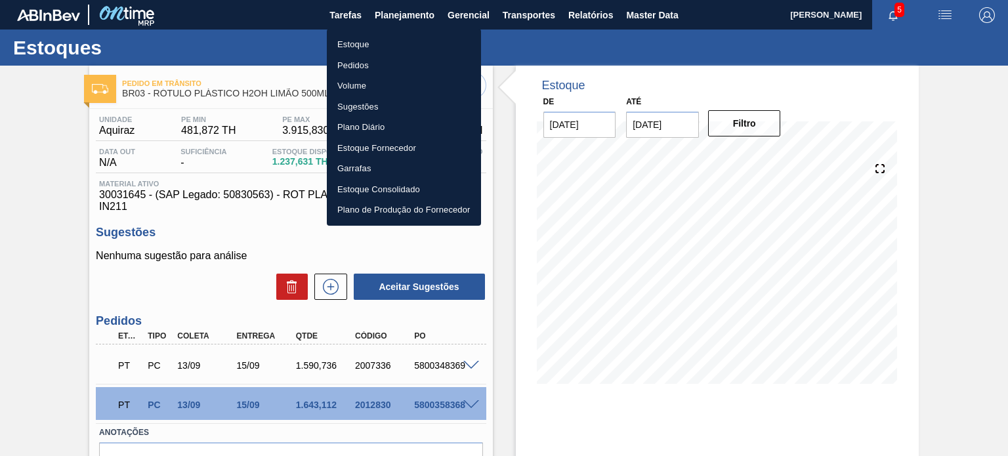
click at [372, 41] on li "Estoque" at bounding box center [404, 44] width 154 height 21
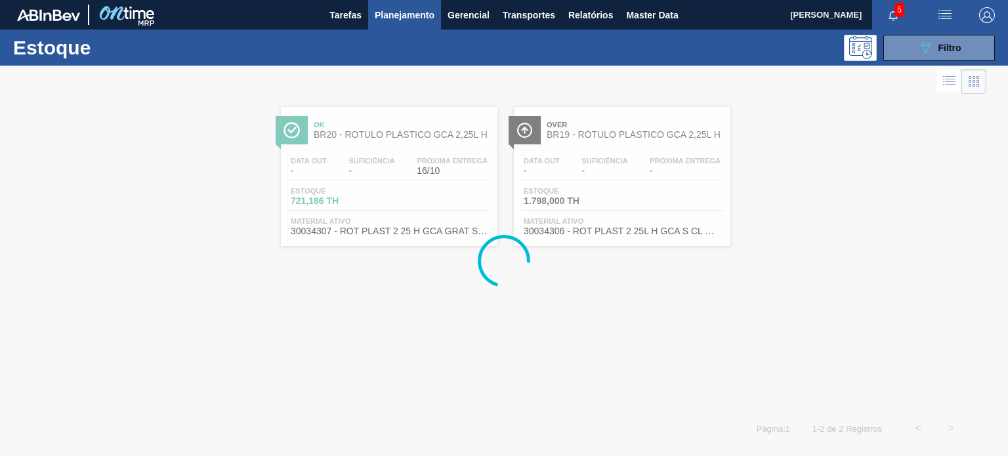
click at [885, 66] on div at bounding box center [493, 82] width 986 height 32
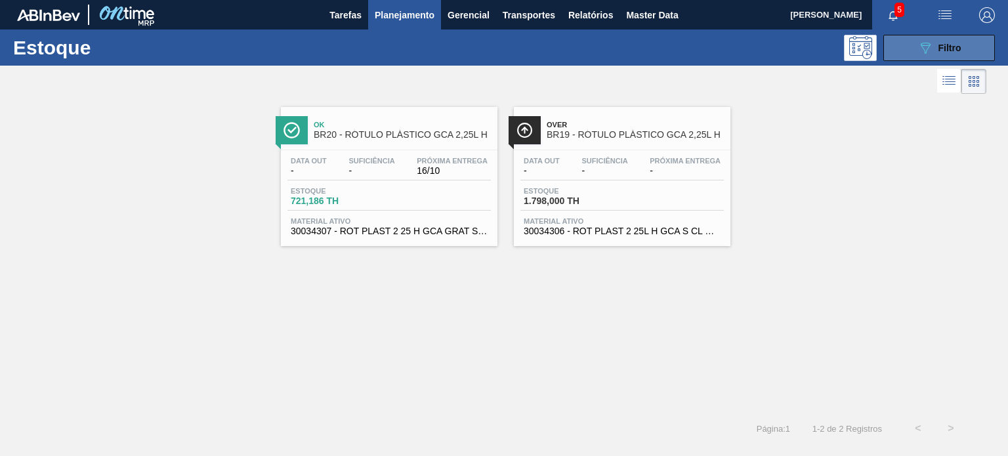
click at [910, 60] on button "089F7B8B-B2A5-4AFE-B5C0-19BA573D28AC Filtro" at bounding box center [939, 48] width 112 height 26
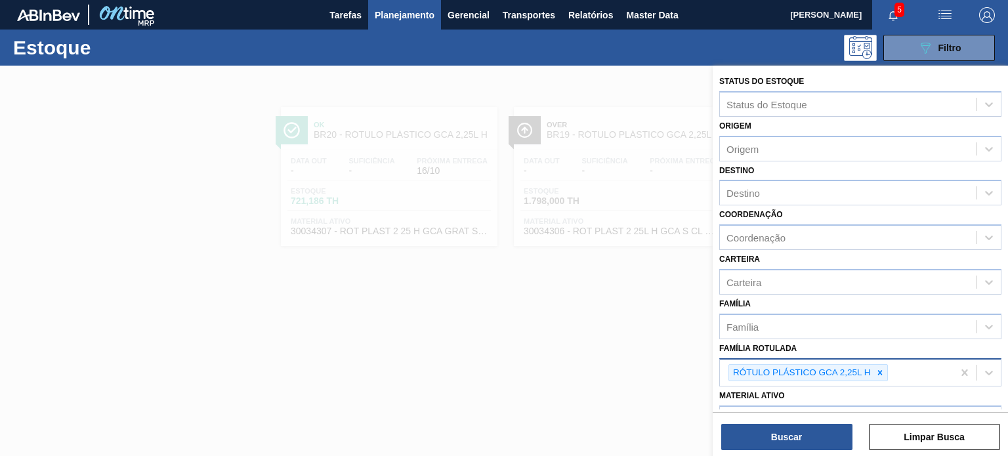
drag, startPoint x: 885, startPoint y: 366, endPoint x: 877, endPoint y: 367, distance: 8.0
click at [878, 367] on div at bounding box center [880, 373] width 14 height 16
click at [878, 368] on icon at bounding box center [879, 372] width 9 height 9
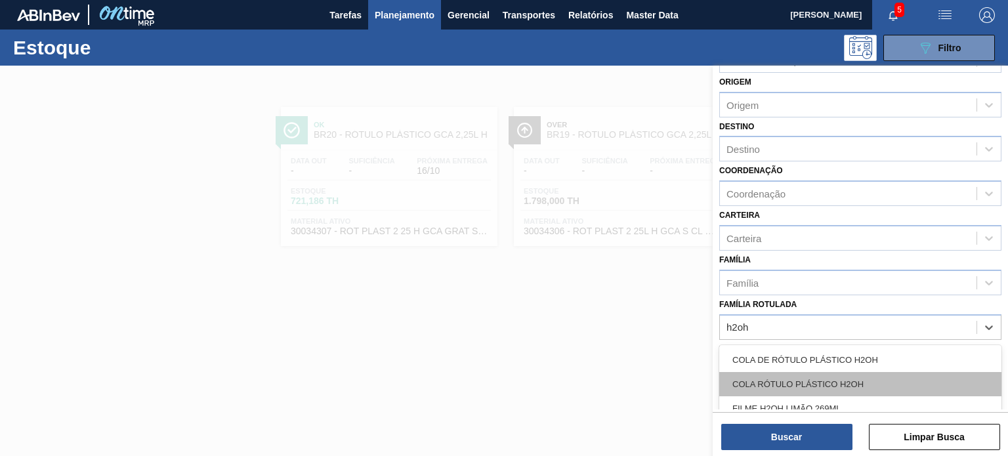
scroll to position [66, 0]
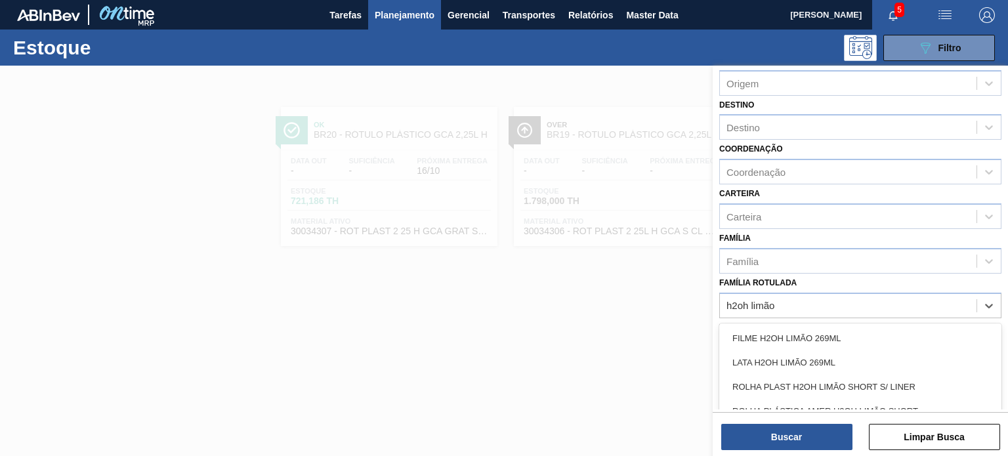
type Rotulada "h2oh limão 5"
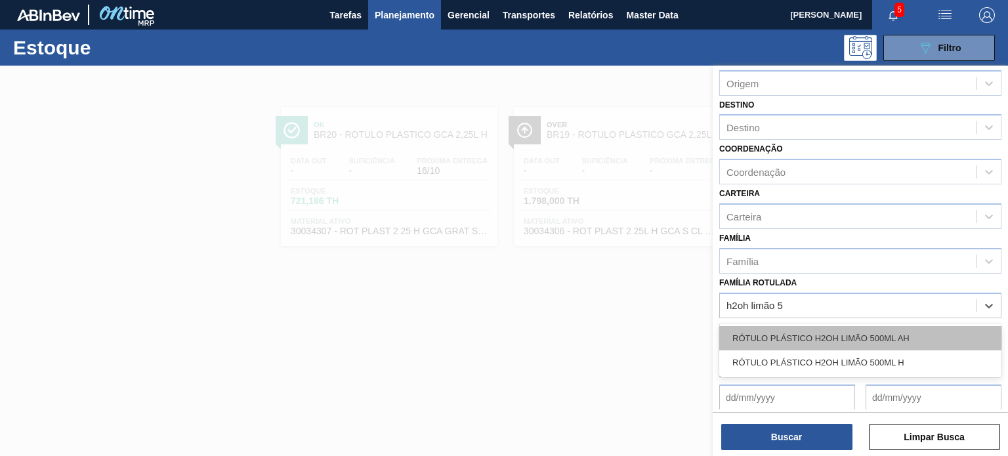
click at [861, 326] on div "RÓTULO PLÁSTICO H2OH LIMÃO 500ML AH" at bounding box center [860, 338] width 282 height 24
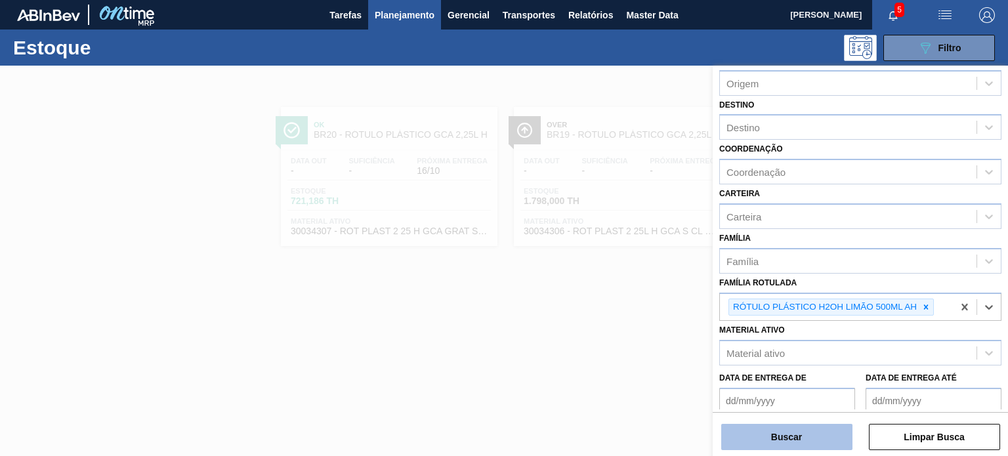
click at [827, 430] on button "Buscar" at bounding box center [786, 437] width 131 height 26
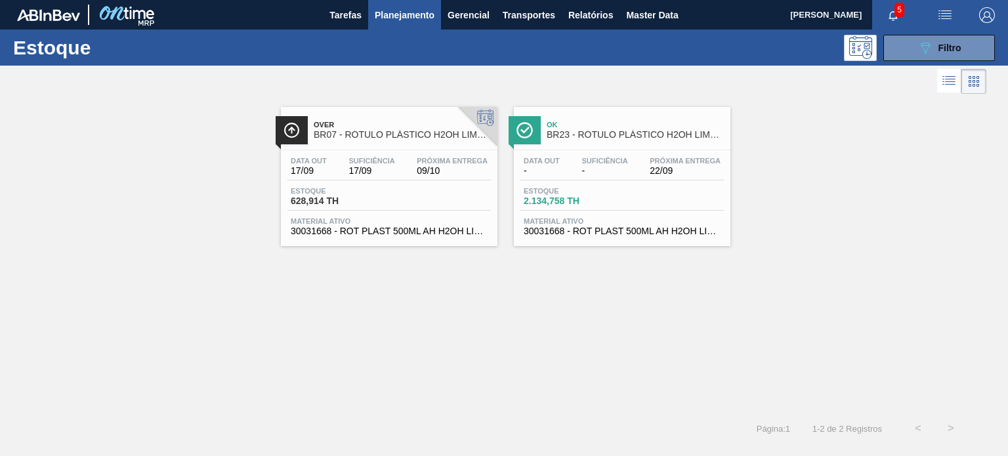
click at [417, 150] on div "Data out 17/09 Suficiência 17/09 Próxima Entrega 09/10 Estoque 628,914 TH Mater…" at bounding box center [389, 194] width 217 height 89
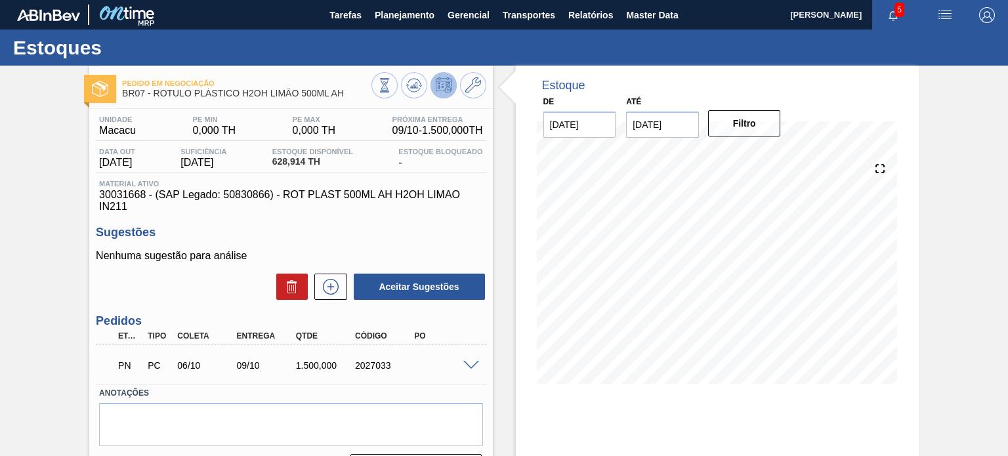
click at [465, 362] on span at bounding box center [471, 366] width 16 height 10
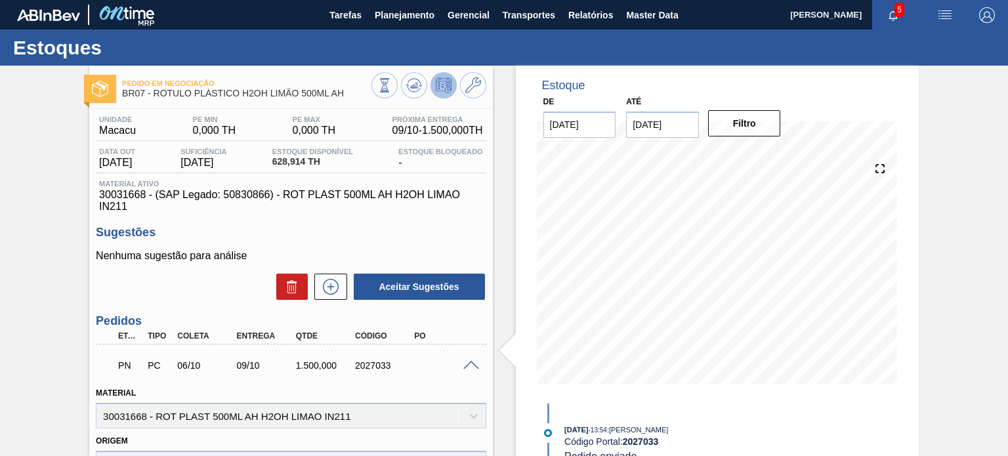
scroll to position [66, 0]
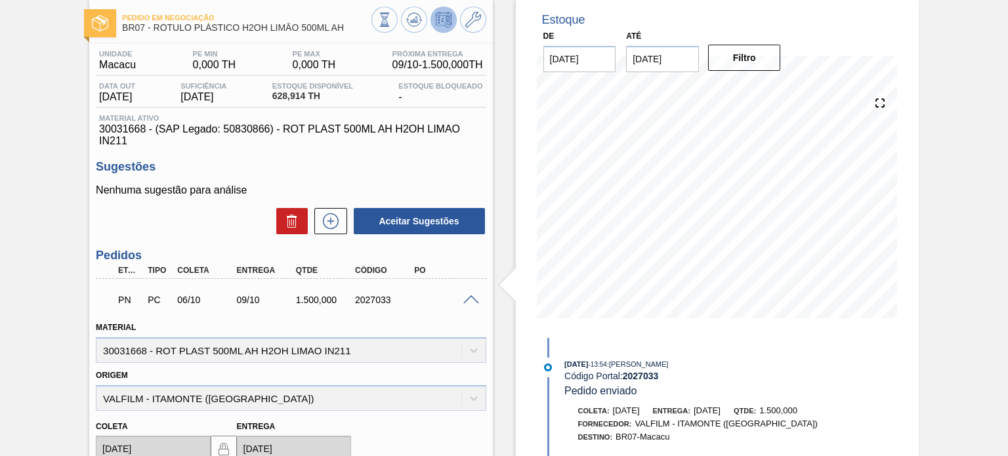
click at [356, 299] on div "2027033" at bounding box center [384, 300] width 65 height 11
click at [354, 299] on div "2027033" at bounding box center [384, 300] width 65 height 11
copy div "2027033"
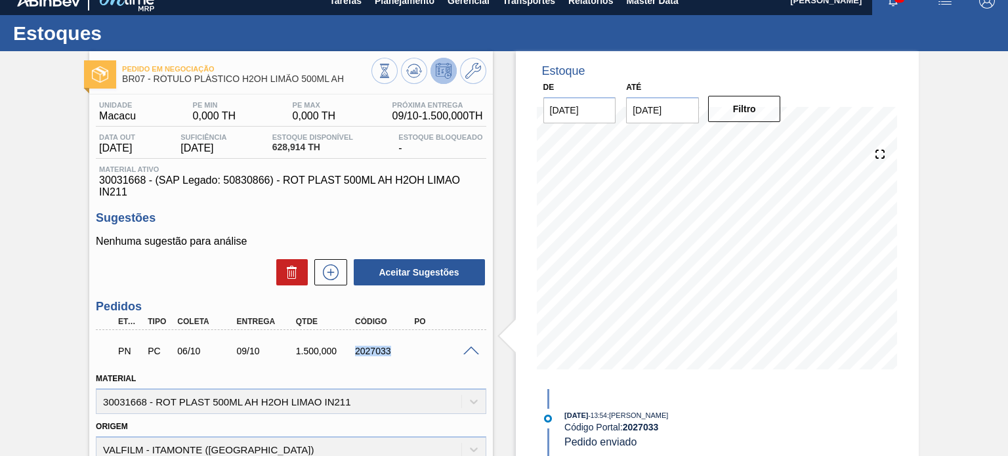
scroll to position [0, 0]
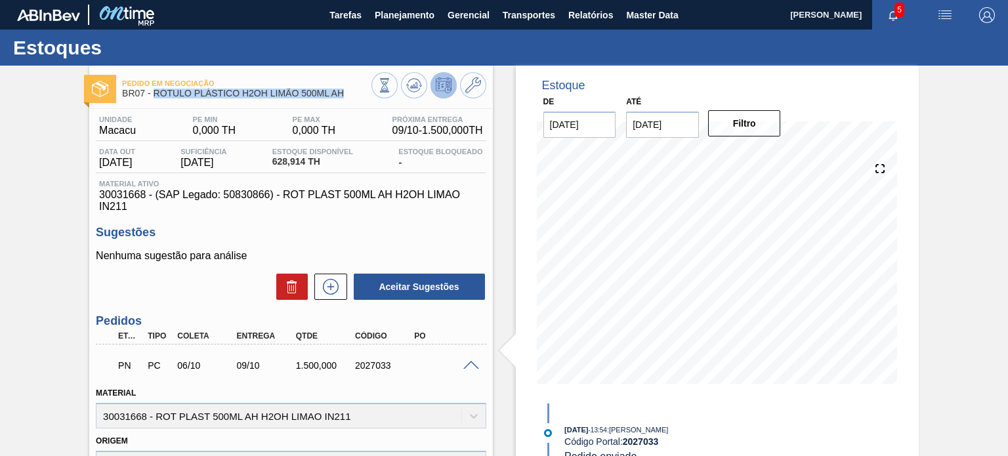
drag, startPoint x: 335, startPoint y: 98, endPoint x: 154, endPoint y: 89, distance: 180.7
click at [154, 89] on span "BR07 - RÓTULO PLÁSTICO H2OH LIMÃO 500ML AH" at bounding box center [246, 94] width 249 height 10
copy span "RÓTULO PLÁSTICO H2OH LIMÃO 500ML AH"
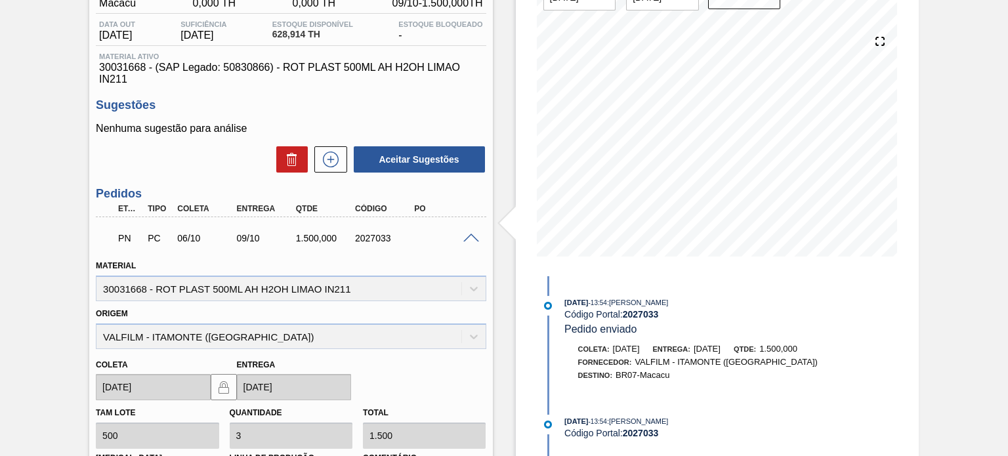
scroll to position [131, 0]
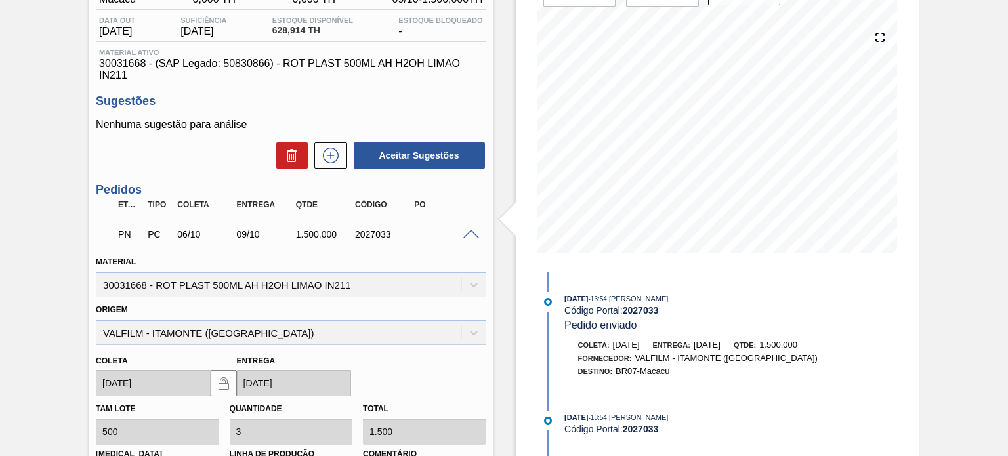
click at [375, 233] on div "2027033" at bounding box center [384, 234] width 65 height 11
copy div "2027033"
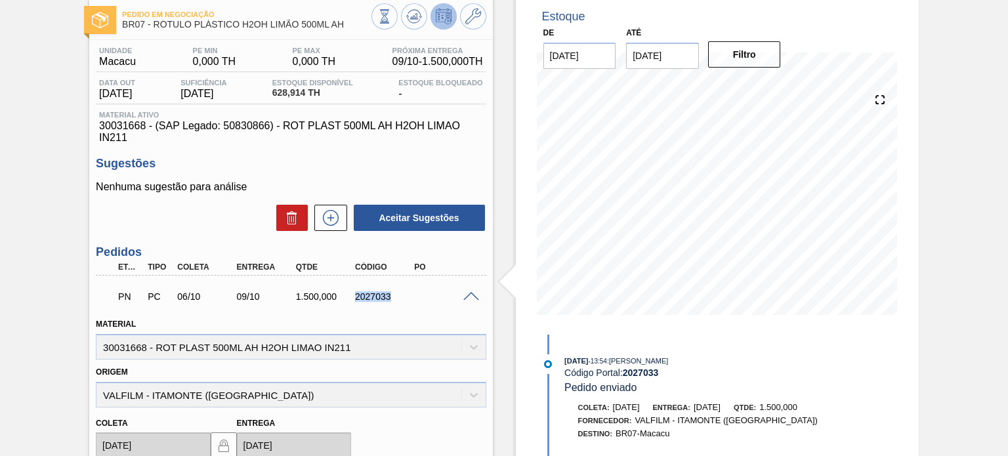
scroll to position [0, 0]
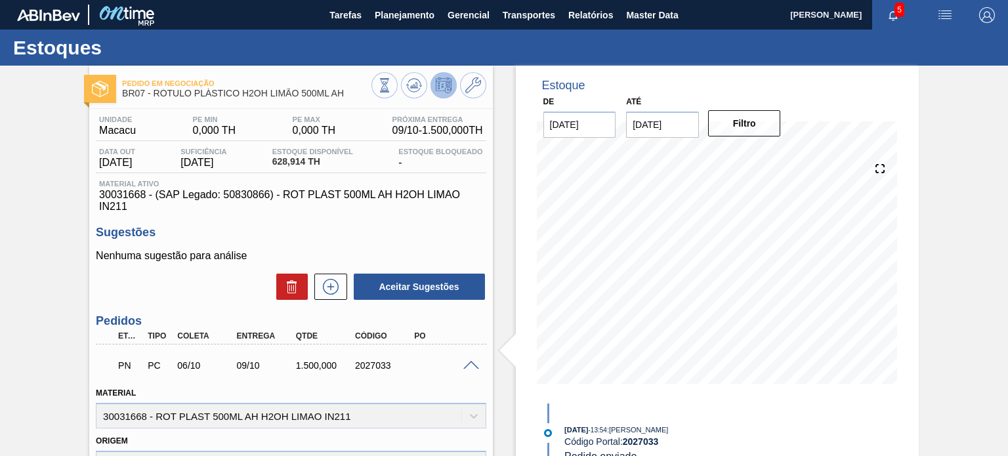
click at [299, 89] on span "BR07 - RÓTULO PLÁSTICO H2OH LIMÃO 500ML AH" at bounding box center [246, 94] width 249 height 10
copy div "BR07 - RÓTULO PLÁSTICO H2OH LIMÃO 500ML AH"
click at [371, 368] on div "2027033" at bounding box center [384, 365] width 65 height 11
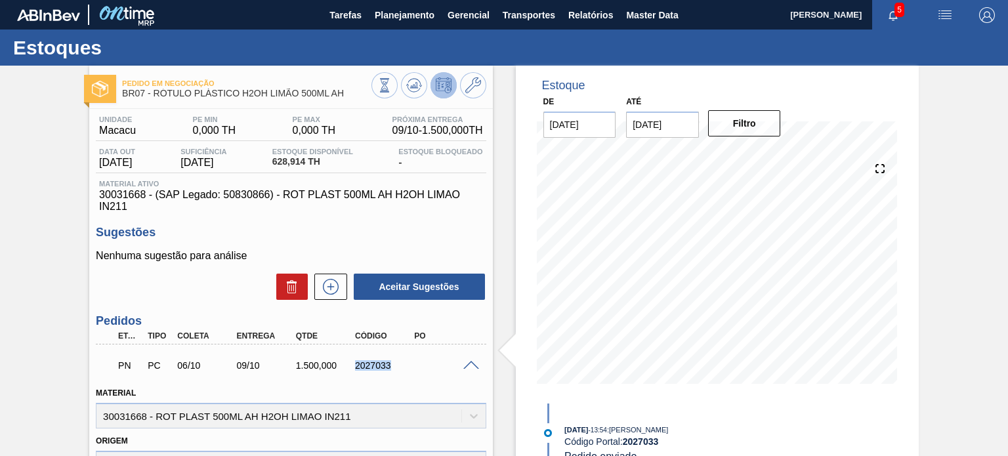
click at [371, 368] on div "2027033" at bounding box center [384, 365] width 65 height 11
copy div "2027033"
click at [410, 15] on span "Planejamento" at bounding box center [405, 15] width 60 height 16
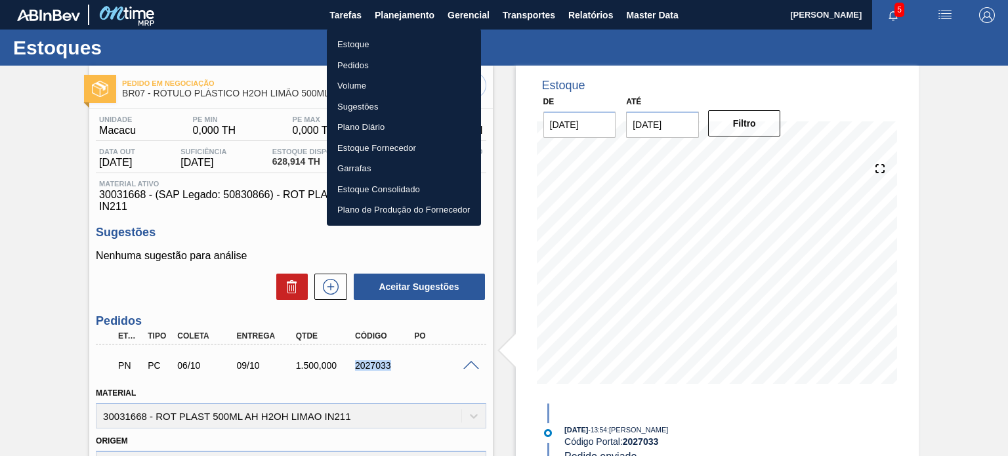
click at [405, 49] on li "Estoque" at bounding box center [404, 44] width 154 height 21
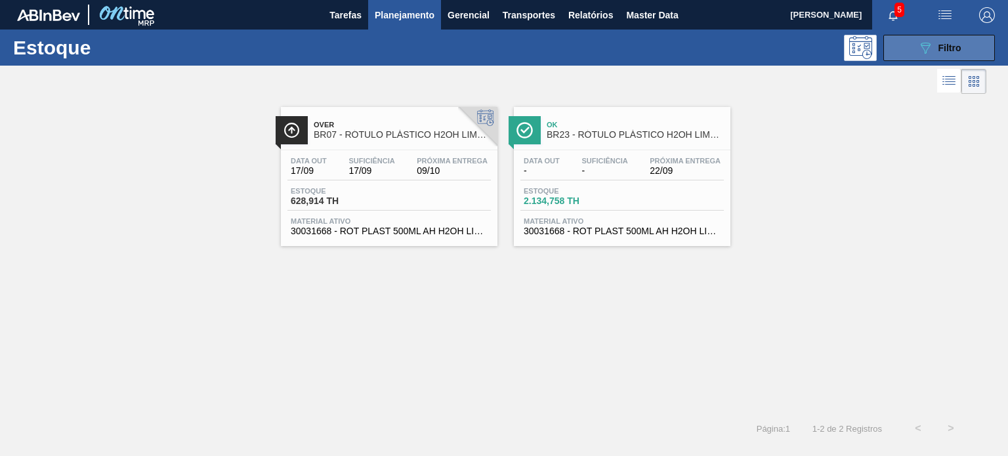
click at [942, 60] on button "089F7B8B-B2A5-4AFE-B5C0-19BA573D28AC Filtro" at bounding box center [939, 48] width 112 height 26
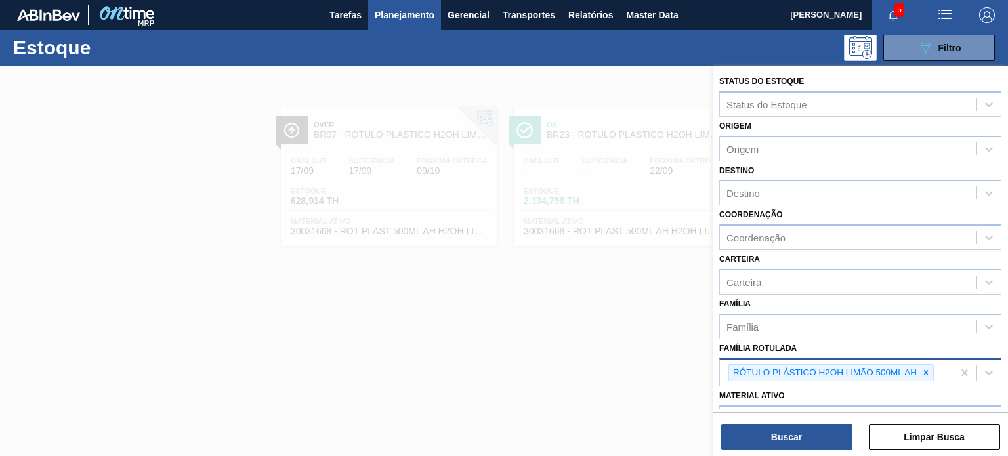
click at [925, 371] on icon at bounding box center [925, 372] width 9 height 9
paste Rotulada "FILME STRETCH 23MICRA"
type Rotulada "FILME STRETCH 23MICRA"
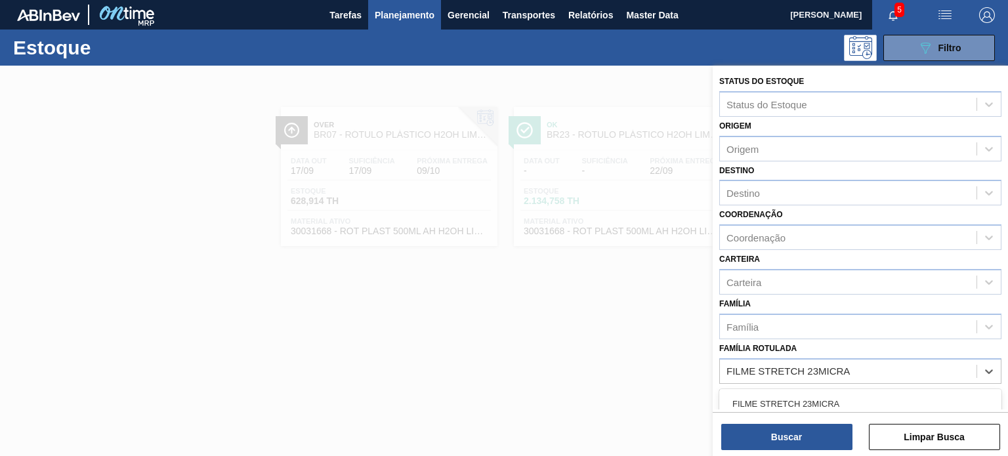
click at [878, 396] on div "FILME STRETCH 23MICRA" at bounding box center [860, 404] width 282 height 24
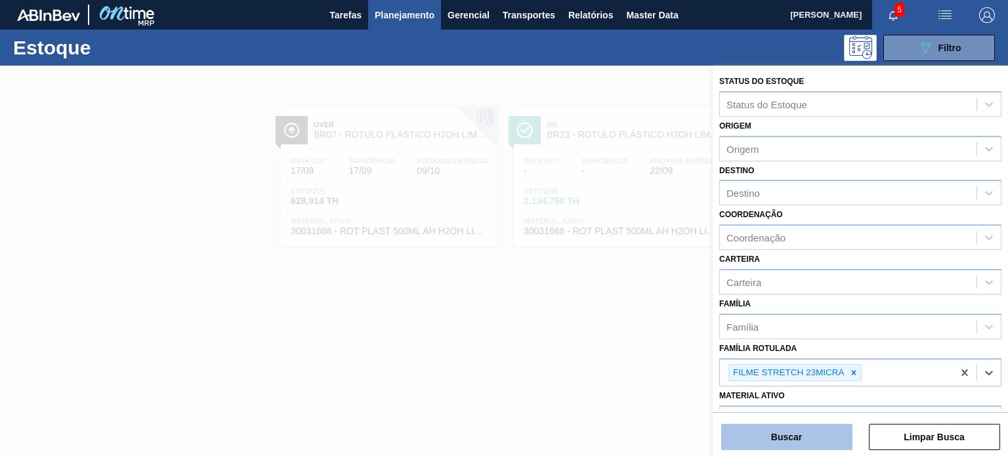
click at [811, 440] on button "Buscar" at bounding box center [786, 437] width 131 height 26
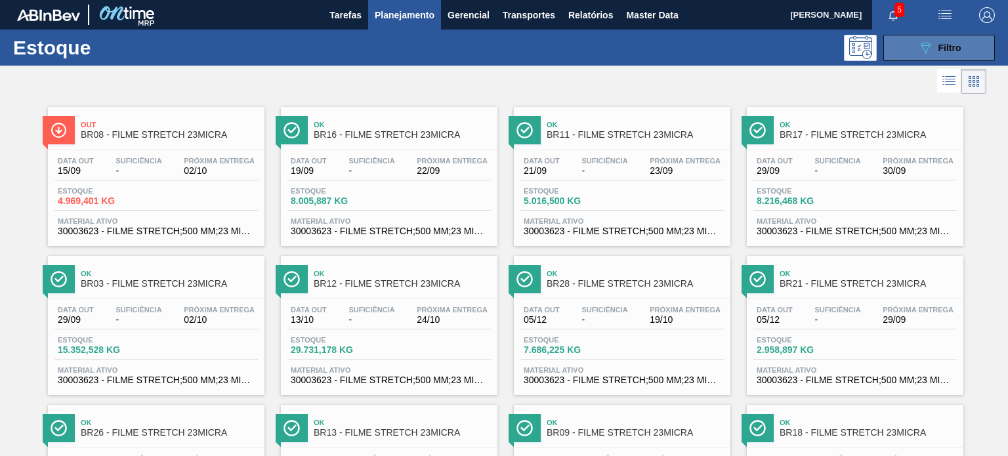
click at [912, 54] on button "089F7B8B-B2A5-4AFE-B5C0-19BA573D28AC Filtro" at bounding box center [939, 48] width 112 height 26
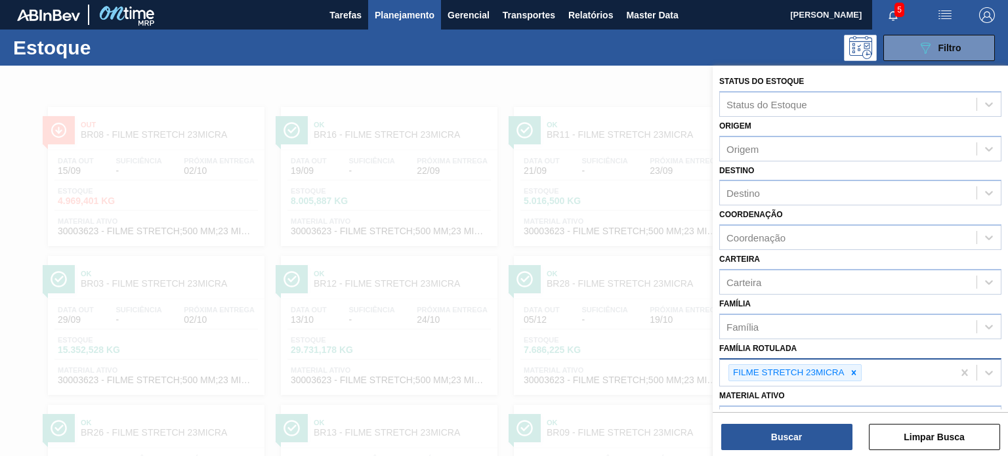
click at [849, 372] on icon at bounding box center [853, 372] width 9 height 9
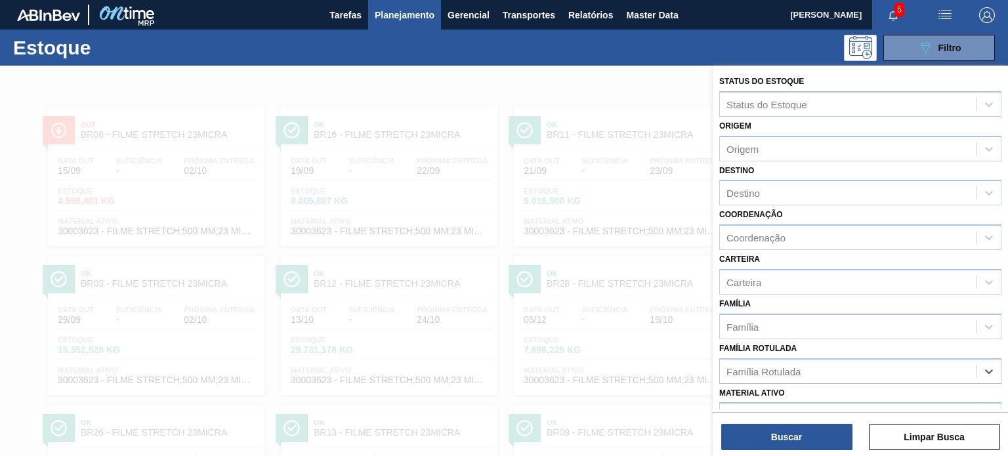
paste Rotulada "FILME LISO 480MM"
type Rotulada "FILME LISO 480MM"
click at [811, 394] on div "FILME LISO 480MM" at bounding box center [860, 404] width 282 height 24
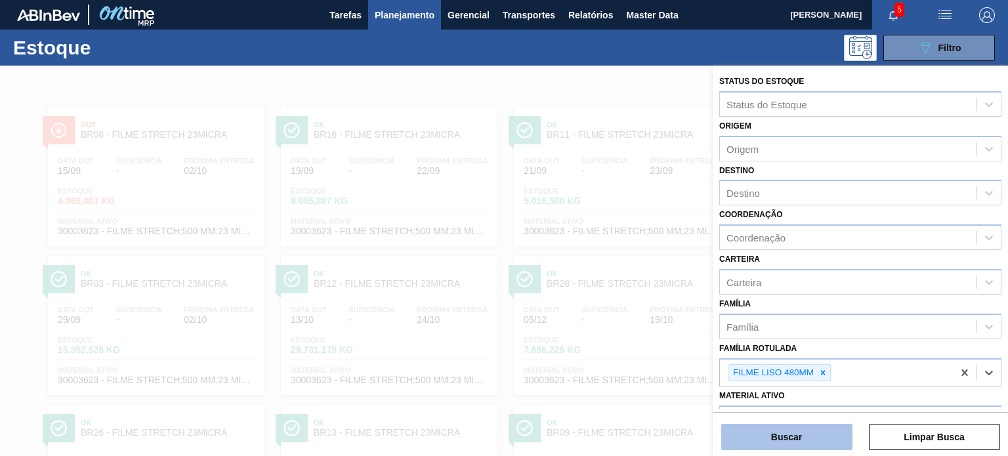
click at [809, 435] on button "Buscar" at bounding box center [786, 437] width 131 height 26
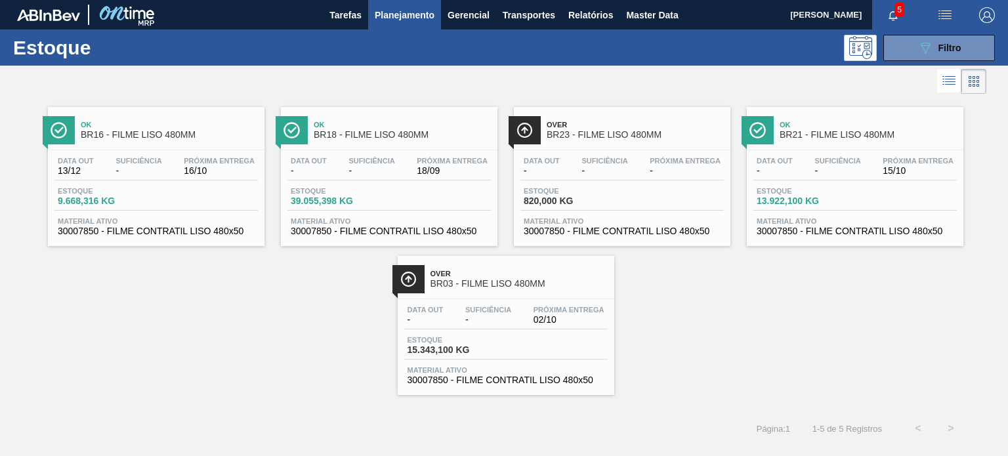
click at [894, 51] on button "089F7B8B-B2A5-4AFE-B5C0-19BA573D28AC Filtro" at bounding box center [939, 48] width 112 height 26
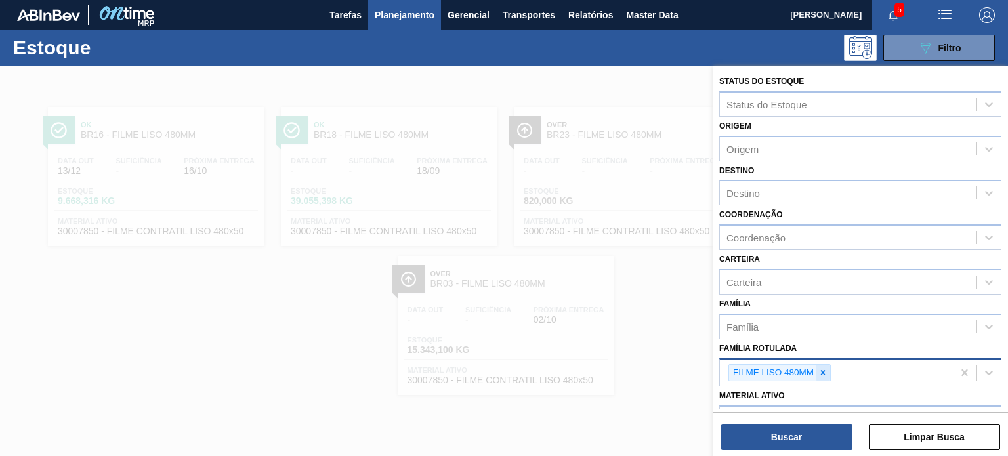
click at [822, 370] on icon at bounding box center [823, 372] width 5 height 5
paste Rotulada "FILME STRETCH 20MICRA"
type Rotulada "FILME STRETCH 20MICRA"
click at [815, 392] on div "FILME STRETCH 20MICRA" at bounding box center [860, 404] width 282 height 24
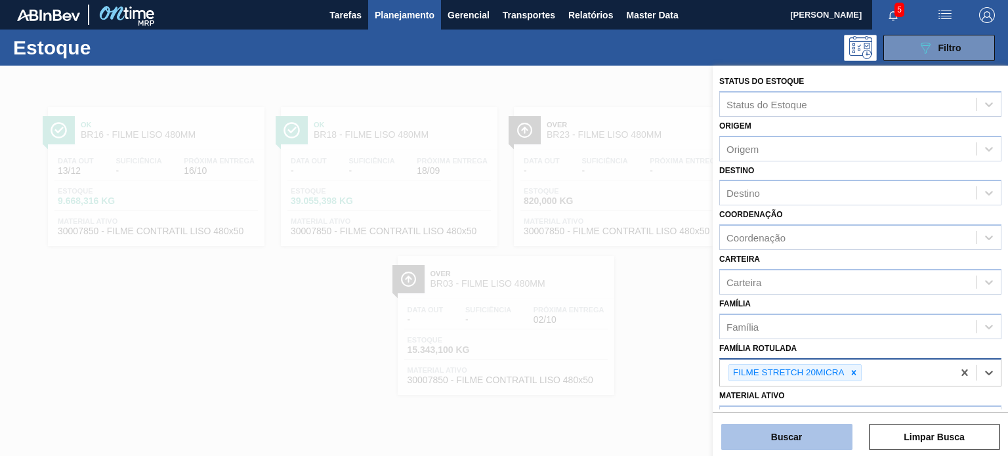
click at [814, 431] on button "Buscar" at bounding box center [786, 437] width 131 height 26
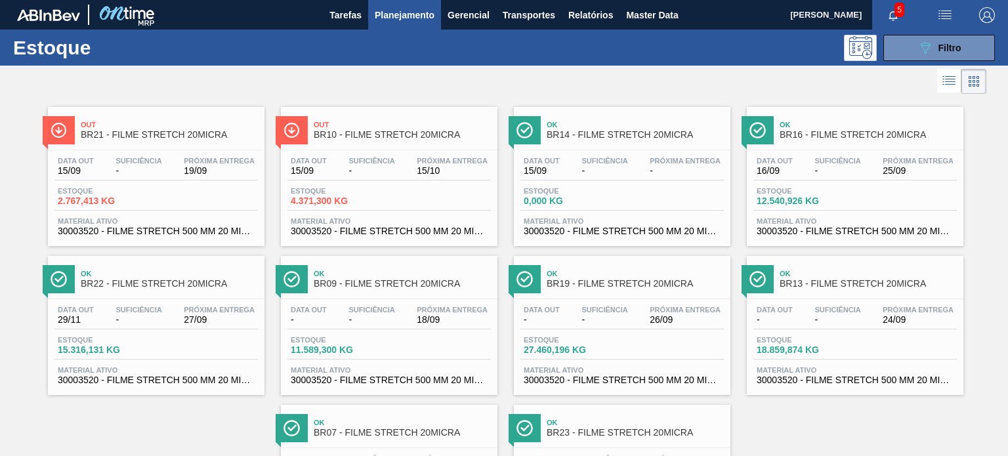
drag, startPoint x: 910, startPoint y: 37, endPoint x: 908, endPoint y: 62, distance: 25.1
click at [910, 37] on button "089F7B8B-B2A5-4AFE-B5C0-19BA573D28AC Filtro" at bounding box center [939, 48] width 112 height 26
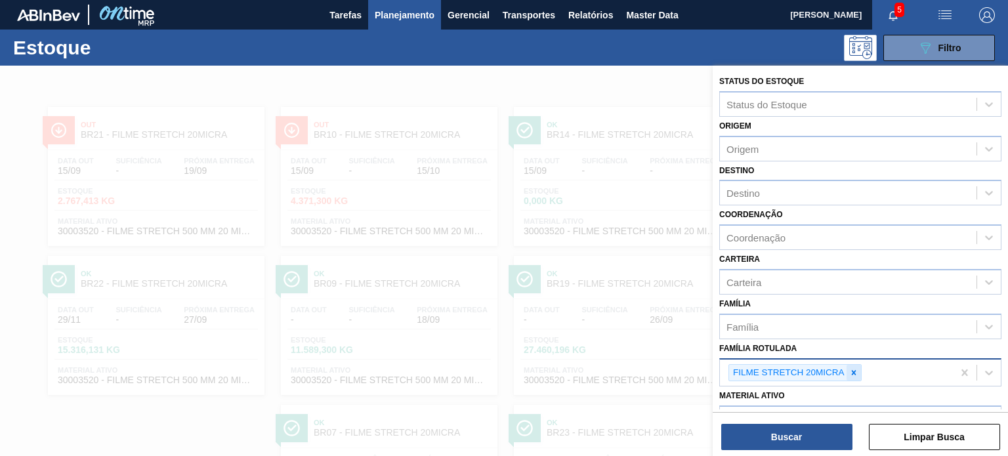
click at [853, 368] on icon at bounding box center [853, 372] width 9 height 9
paste Rotulada "FILME AP 350ML"
type Rotulada "FILME AP 350ML"
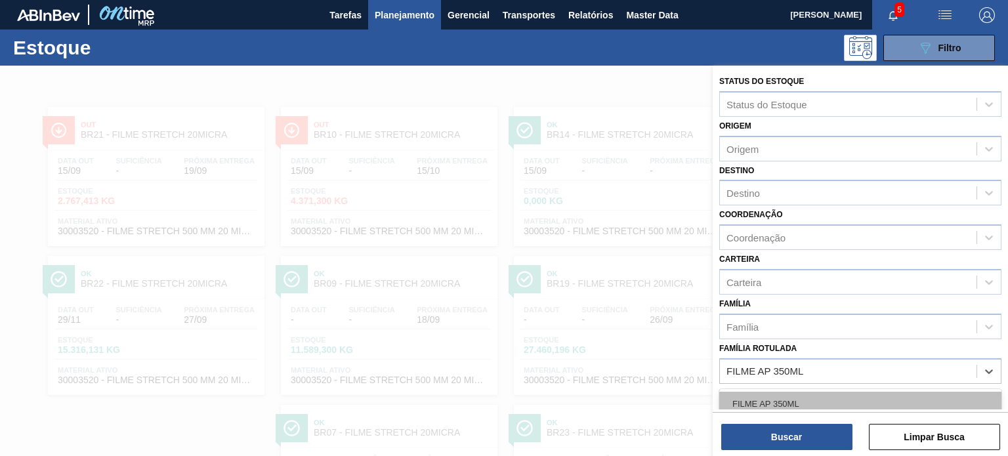
scroll to position [86, 0]
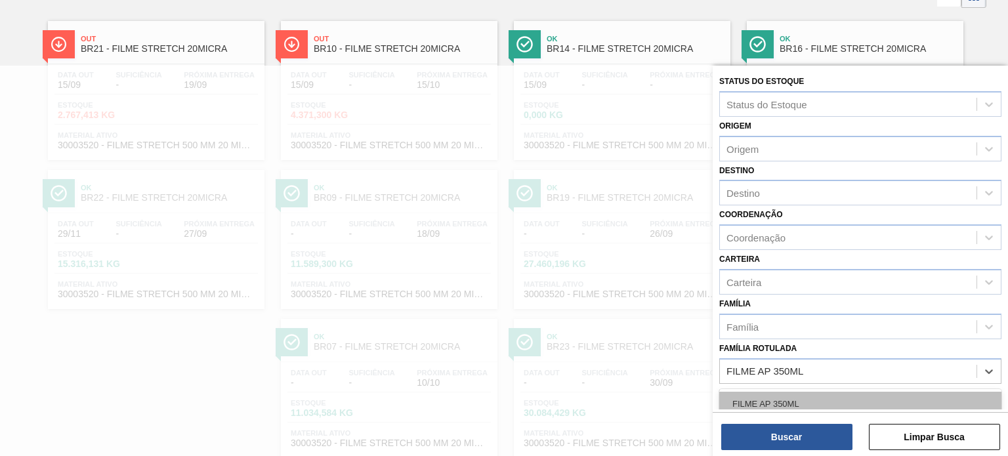
click at [825, 392] on div "FILME AP 350ML" at bounding box center [860, 404] width 282 height 24
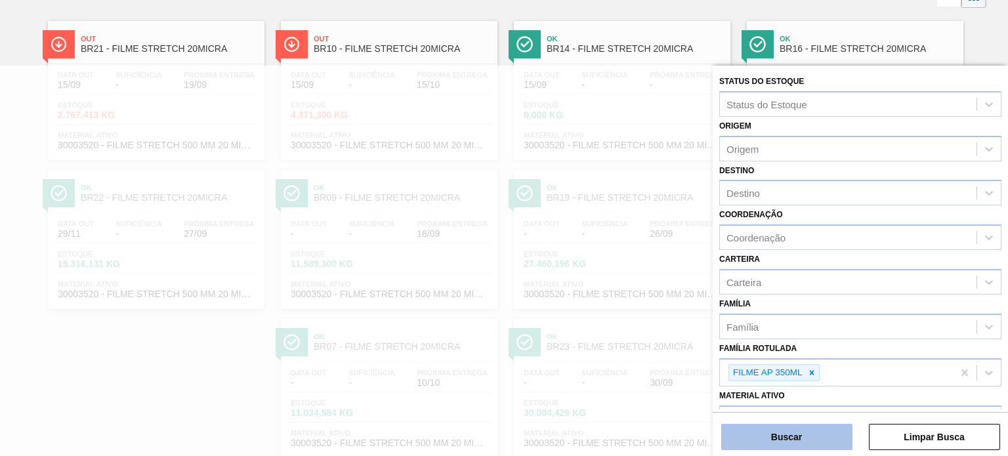
click at [797, 428] on button "Buscar" at bounding box center [786, 437] width 131 height 26
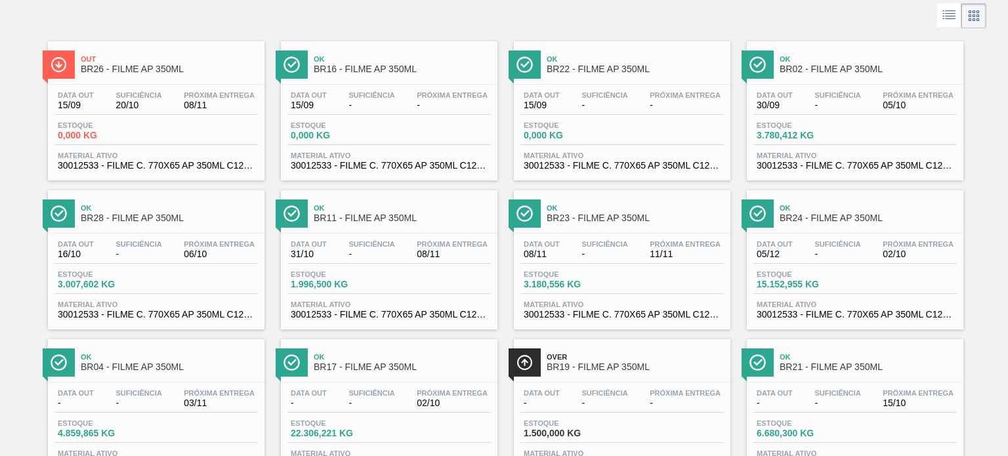
scroll to position [0, 0]
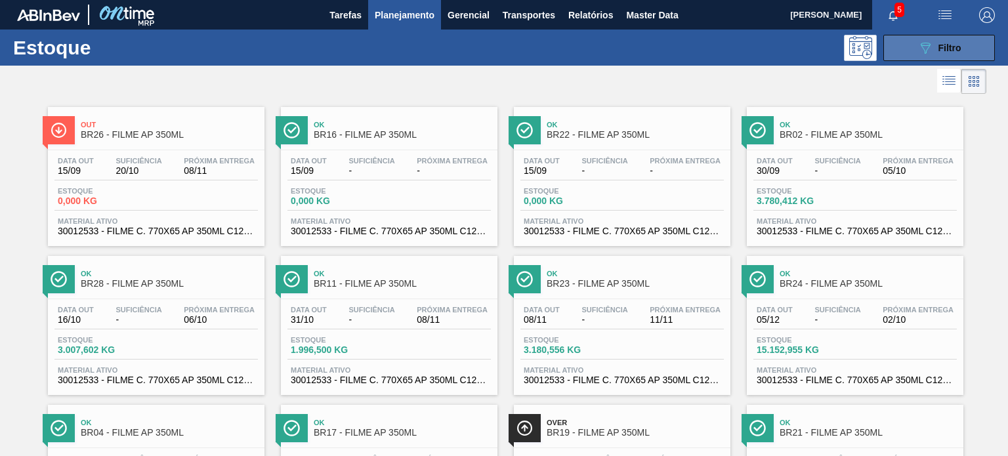
click at [931, 35] on button "089F7B8B-B2A5-4AFE-B5C0-19BA573D28AC Filtro" at bounding box center [939, 48] width 112 height 26
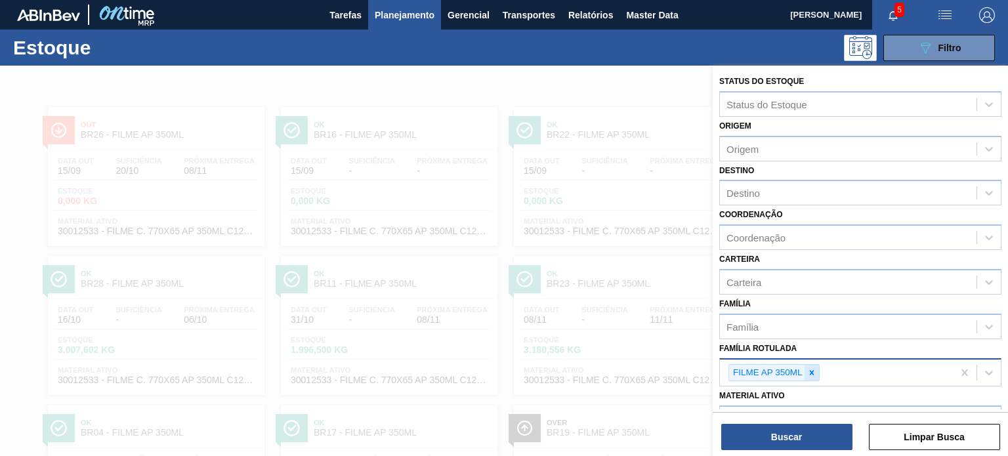
click at [805, 371] on div at bounding box center [812, 373] width 14 height 16
paste Rotulada "FILME SK 350ML MP C/ 18"
type Rotulada "FILME SK 350ML MP C/ 18"
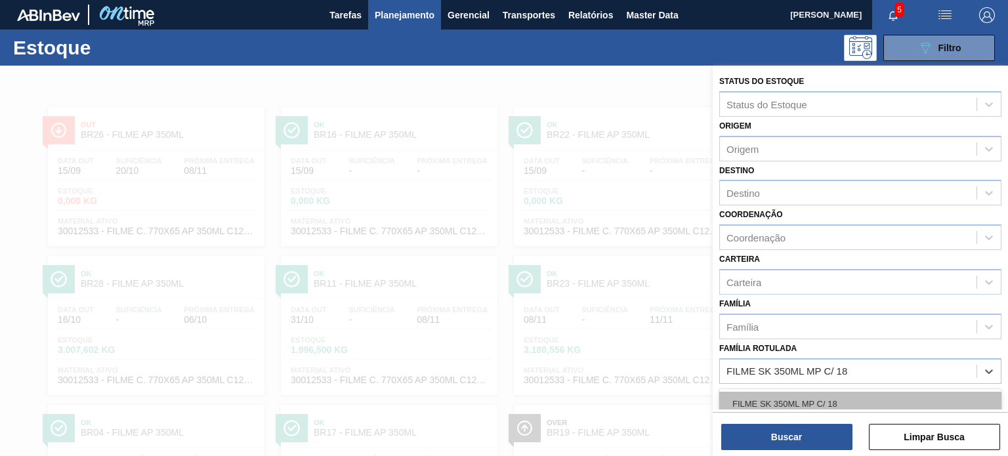
click at [805, 392] on div "FILME SK 350ML MP C/ 18" at bounding box center [860, 404] width 282 height 24
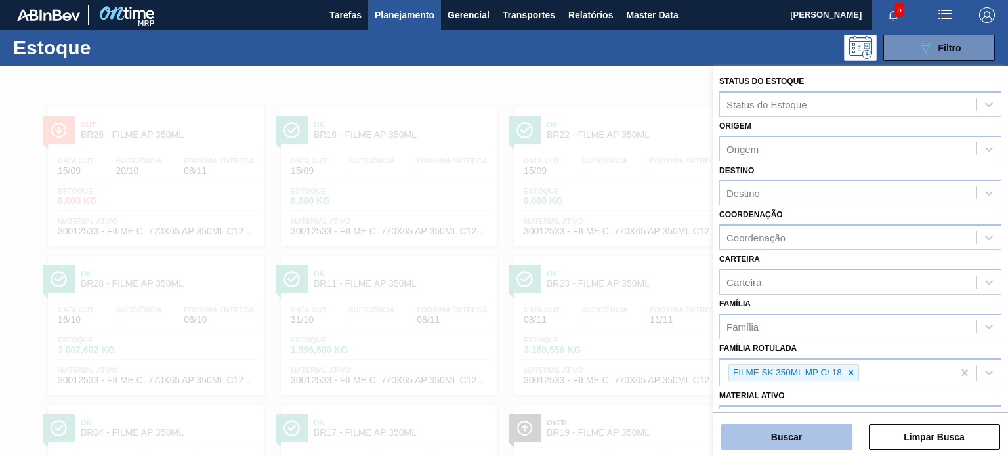
click at [818, 436] on button "Buscar" at bounding box center [786, 437] width 131 height 26
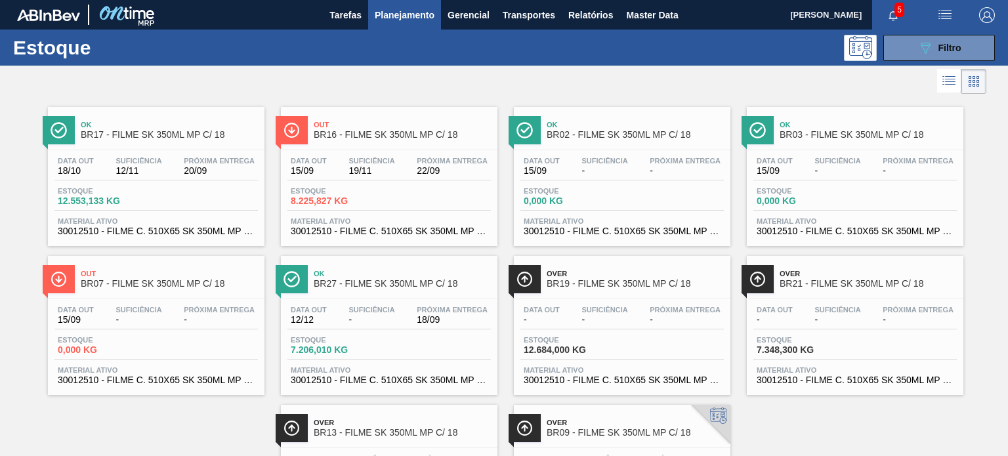
drag, startPoint x: 782, startPoint y: 170, endPoint x: 558, endPoint y: 80, distance: 241.8
click at [558, 80] on div at bounding box center [493, 82] width 986 height 32
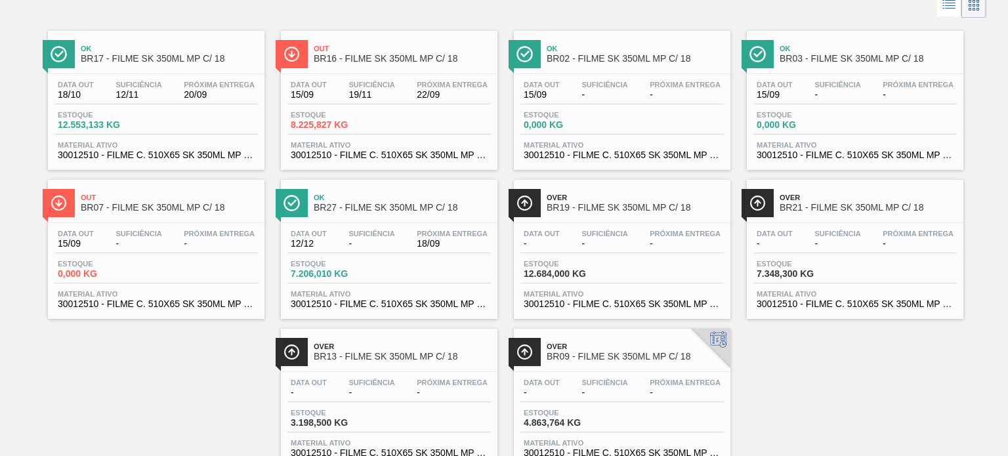
scroll to position [53, 0]
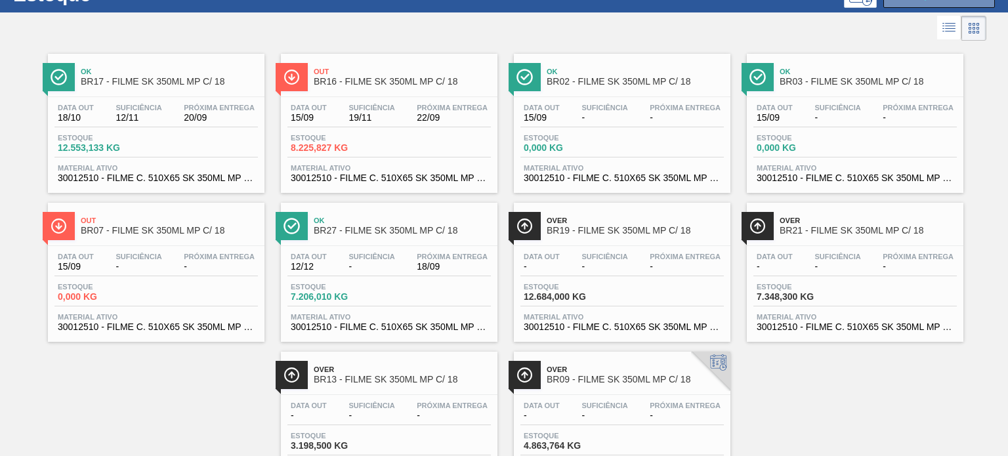
drag, startPoint x: 612, startPoint y: 243, endPoint x: 879, endPoint y: 375, distance: 298.5
click at [895, 396] on div "Ok BR17 - FILME SK 350ML MP C/ 18 Data out 18/10 Suficiência 12/11 Próxima Entr…" at bounding box center [504, 267] width 1008 height 447
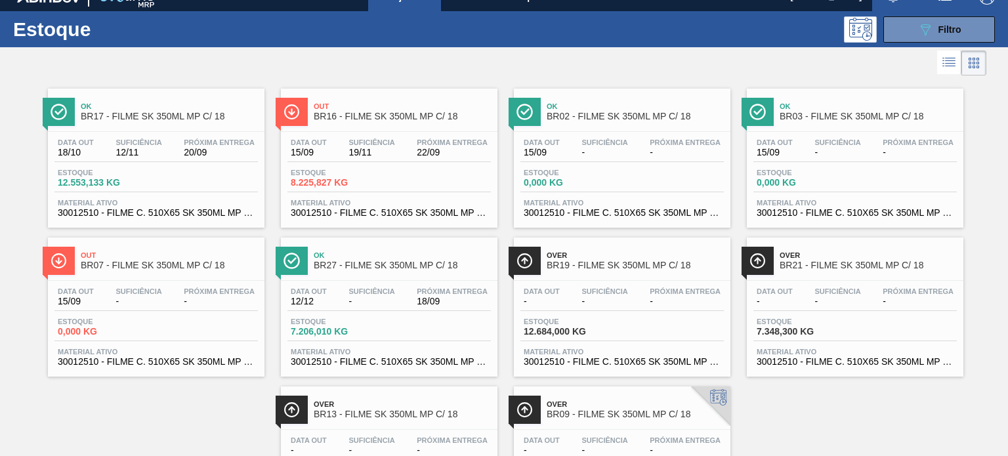
scroll to position [0, 0]
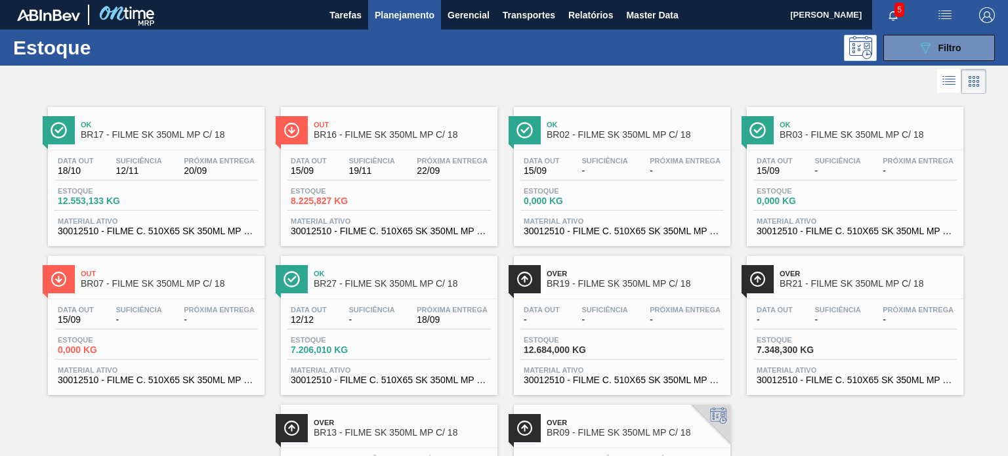
click at [890, 60] on div "Estoque 089F7B8B-B2A5-4AFE-B5C0-19BA573D28AC Filtro" at bounding box center [504, 48] width 1008 height 36
click at [891, 60] on div "Estoque 089F7B8B-B2A5-4AFE-B5C0-19BA573D28AC Filtro" at bounding box center [504, 48] width 1008 height 36
click at [908, 59] on button "089F7B8B-B2A5-4AFE-B5C0-19BA573D28AC Filtro" at bounding box center [939, 48] width 112 height 26
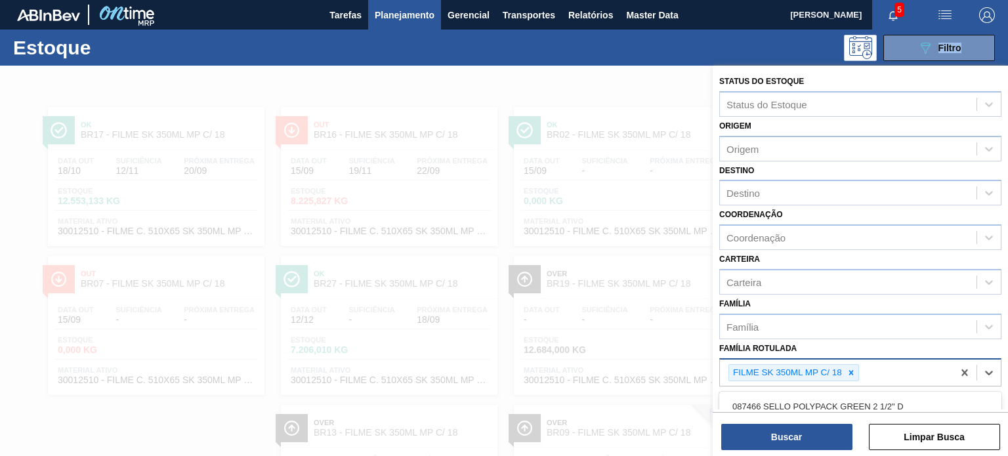
scroll to position [119, 0]
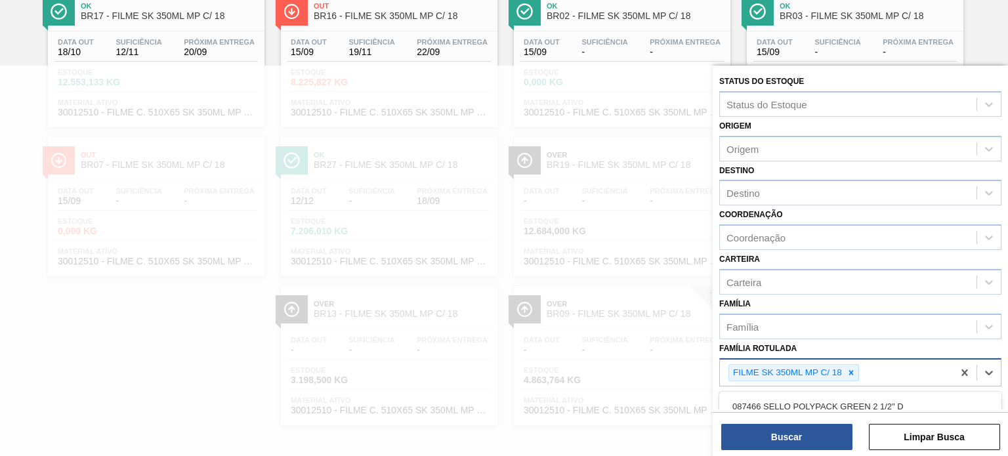
click at [858, 366] on div "FILME SK 350ML MP C/ 18" at bounding box center [836, 373] width 233 height 27
paste Rotulada "FILME SK 269ML MP C/15"
type Rotulada "FILME SK 269ML MP C/15"
click at [856, 375] on div at bounding box center [851, 373] width 14 height 16
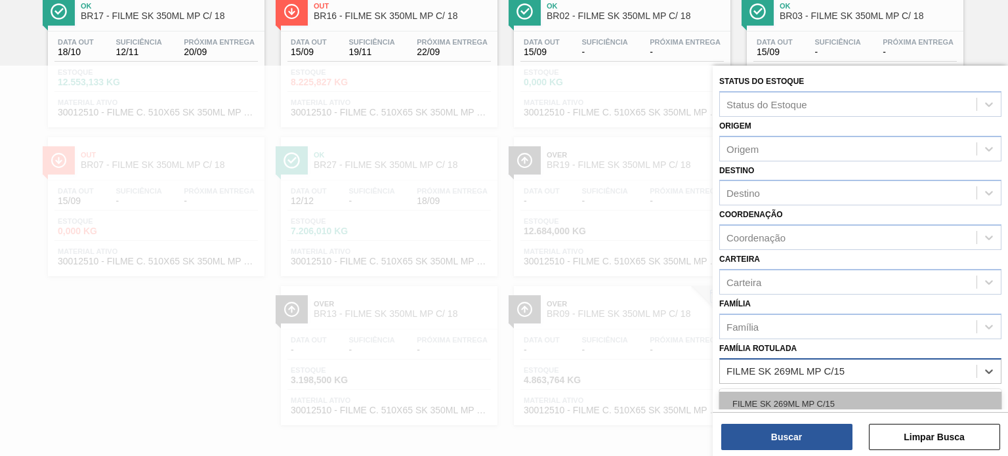
click at [840, 400] on div "FILME SK 269ML MP C/15" at bounding box center [860, 404] width 282 height 24
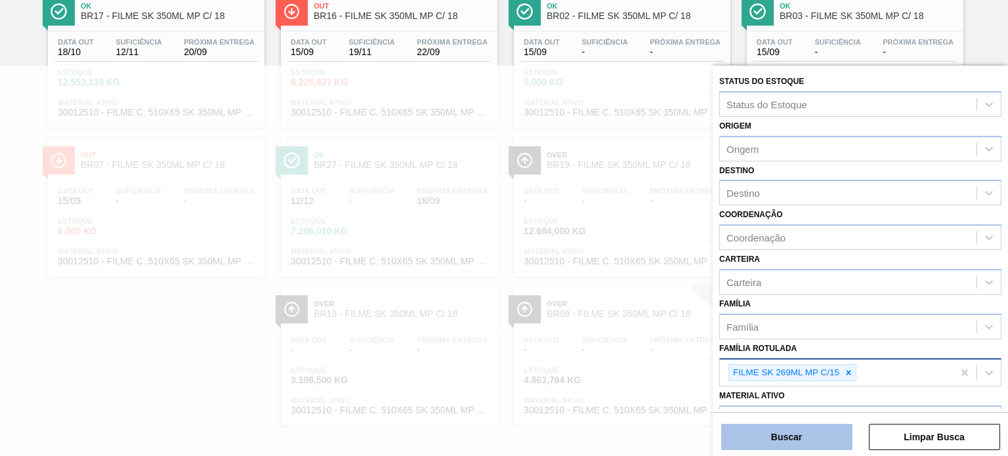
click at [827, 435] on button "Buscar" at bounding box center [786, 437] width 131 height 26
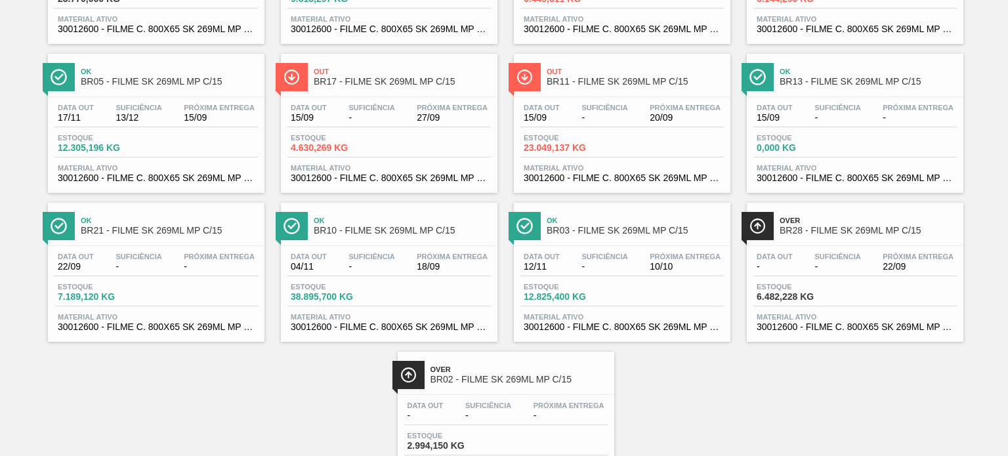
scroll to position [0, 0]
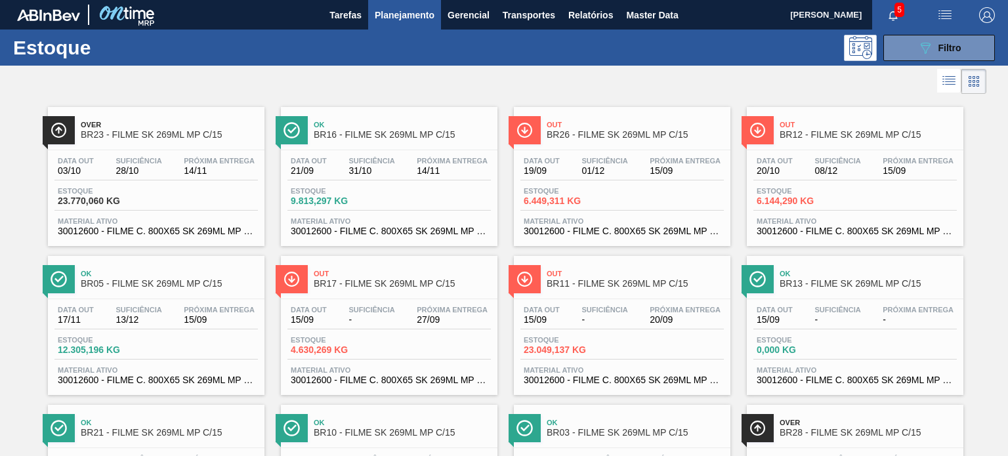
click at [929, 40] on icon "089F7B8B-B2A5-4AFE-B5C0-19BA573D28AC" at bounding box center [925, 48] width 16 height 16
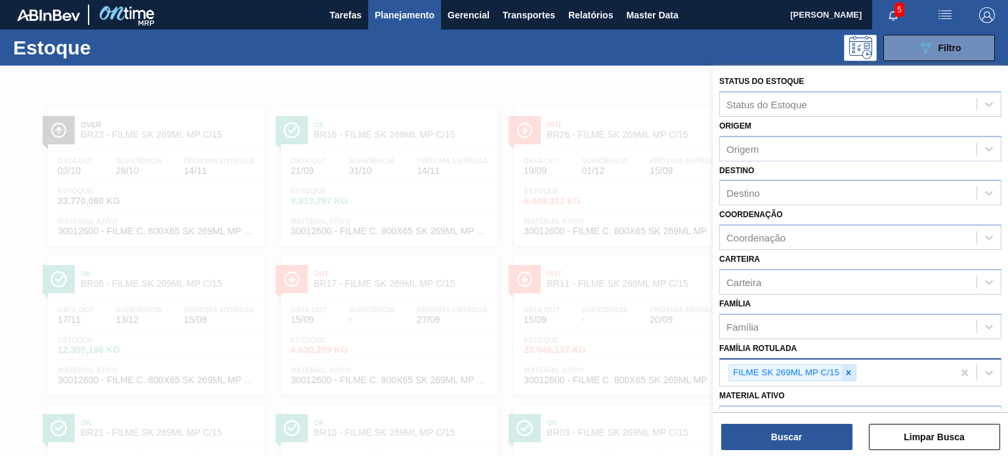
click at [854, 374] on div at bounding box center [848, 373] width 14 height 16
paste Rotulada "FILME SK 350ML"
type Rotulada "FILME SK 350ML"
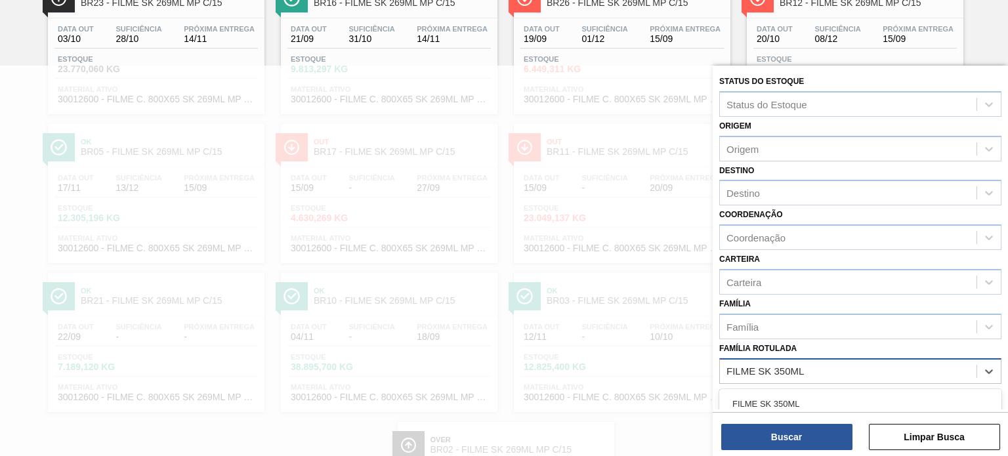
click at [835, 405] on div "FILME SK 350ML" at bounding box center [860, 404] width 282 height 24
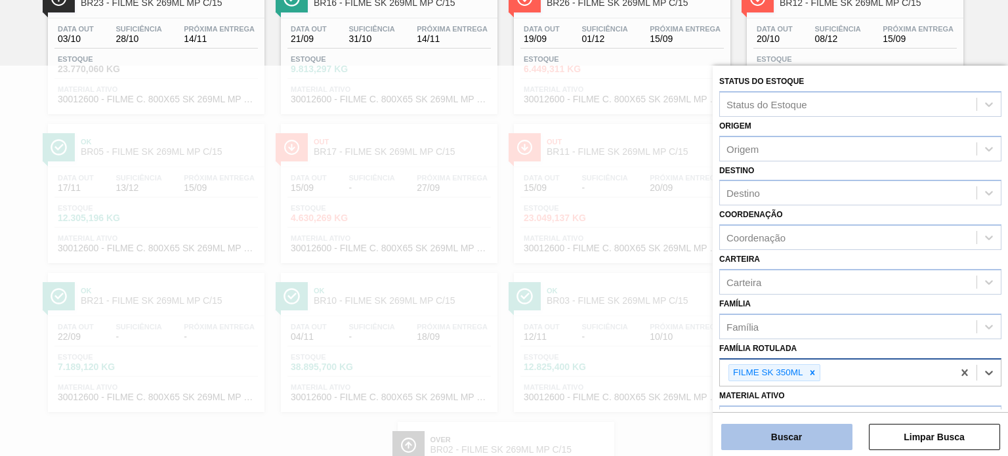
click at [807, 441] on button "Buscar" at bounding box center [786, 437] width 131 height 26
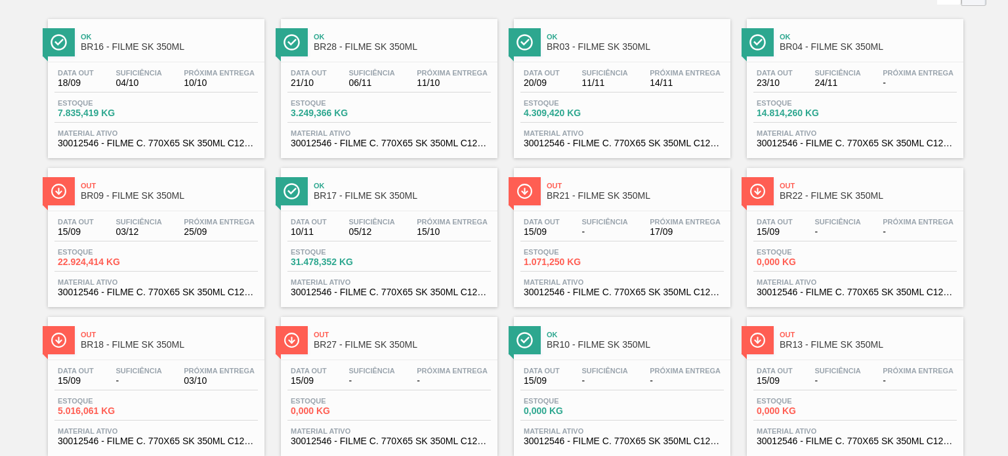
scroll to position [66, 0]
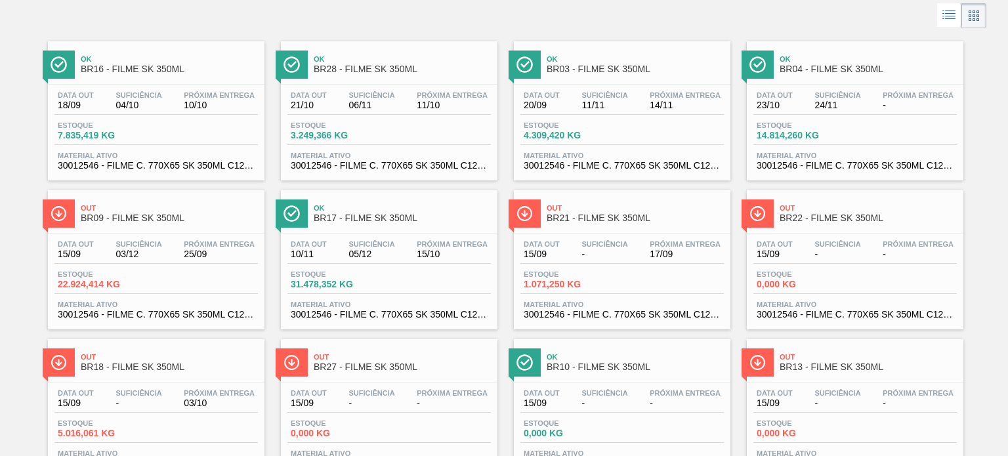
drag, startPoint x: 361, startPoint y: 257, endPoint x: 379, endPoint y: 269, distance: 21.7
click at [376, 264] on div "Data out 10/11 Suficiência 05/12 Próxima Entrega 15/10 Estoque 31.478,352 KG Ma…" at bounding box center [389, 278] width 217 height 89
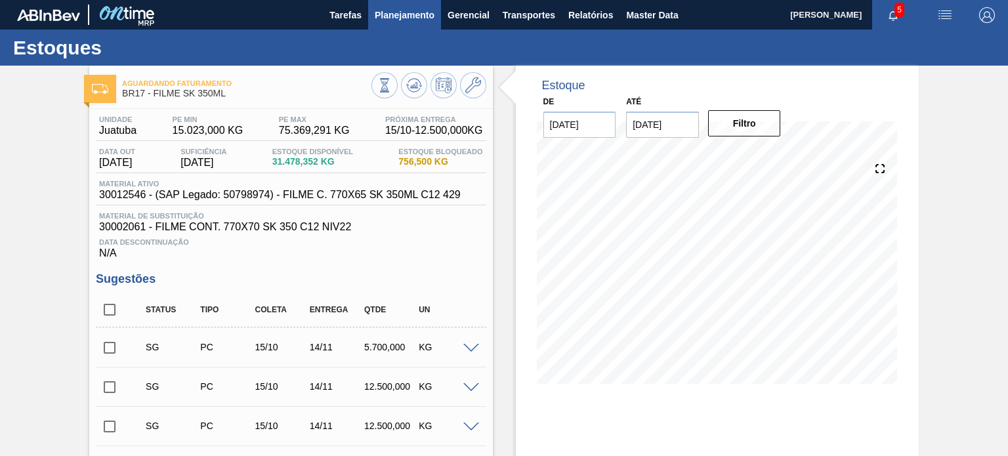
click at [408, 14] on span "Planejamento" at bounding box center [405, 15] width 60 height 16
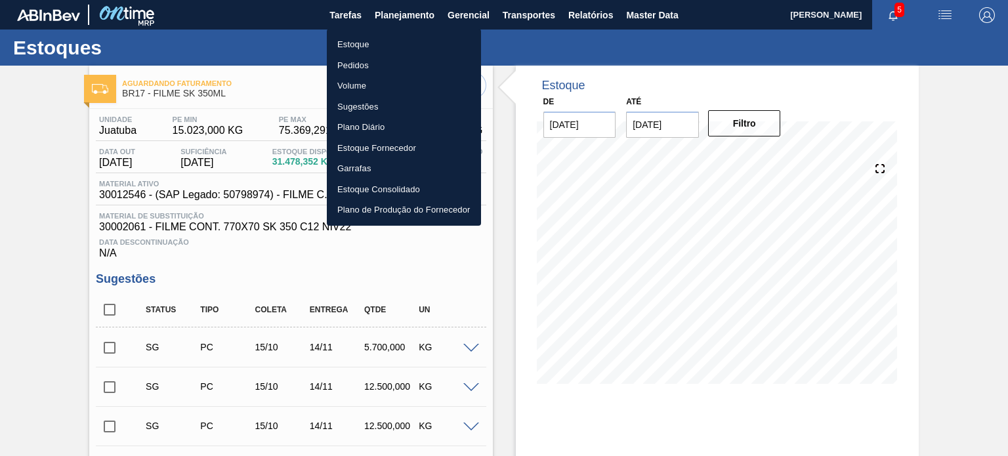
click at [373, 47] on li "Estoque" at bounding box center [404, 44] width 154 height 21
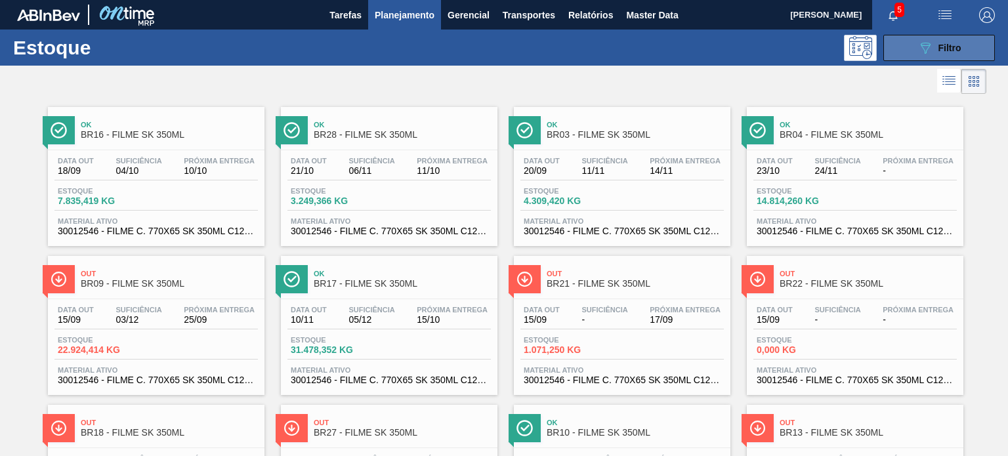
click at [940, 49] on span "Filtro" at bounding box center [949, 48] width 23 height 11
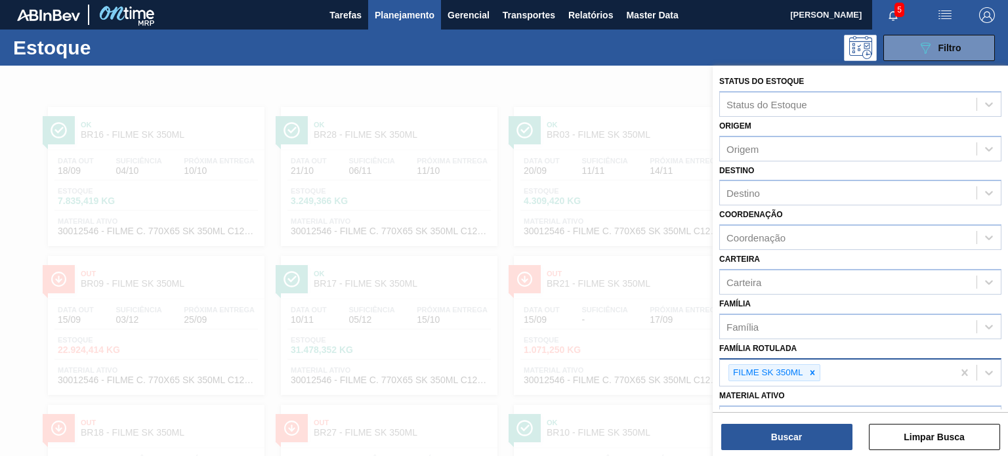
click at [803, 372] on div "FILME SK 350ML" at bounding box center [767, 373] width 76 height 16
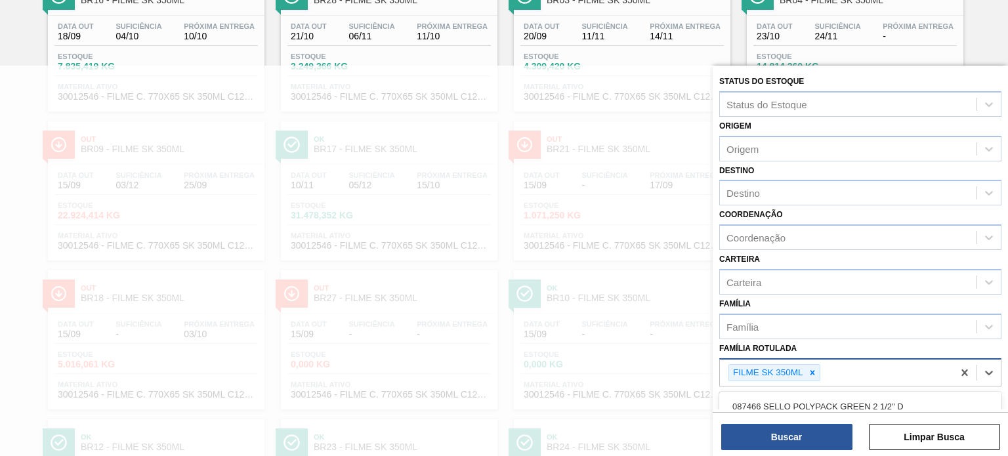
click at [809, 368] on icon at bounding box center [812, 372] width 9 height 9
paste Rotulada "FILME GCA ZERO 350ML"
type Rotulada "FILME GCA ZERO 350ML"
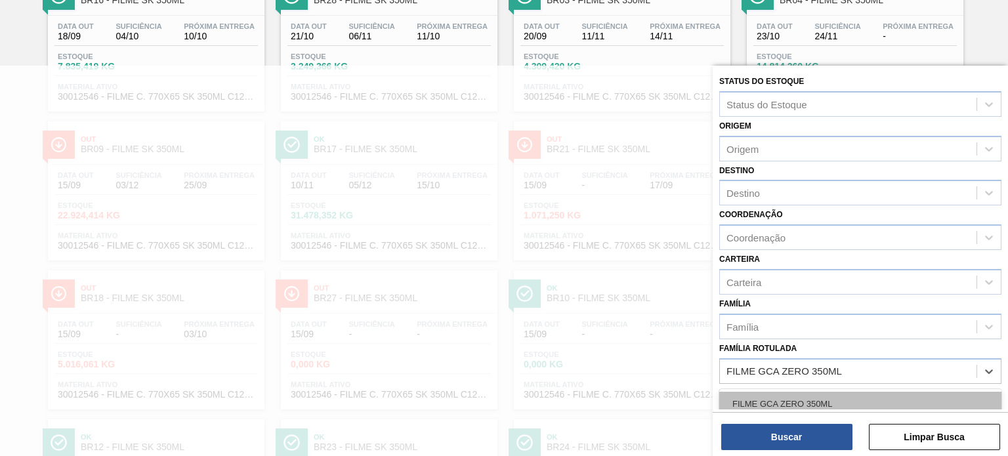
click at [811, 391] on div "FILME GCA ZERO 350ML FILME GCA ZERO 350ML PS" at bounding box center [860, 416] width 282 height 54
click at [813, 402] on div "FILME GCA ZERO 350ML" at bounding box center [860, 404] width 282 height 24
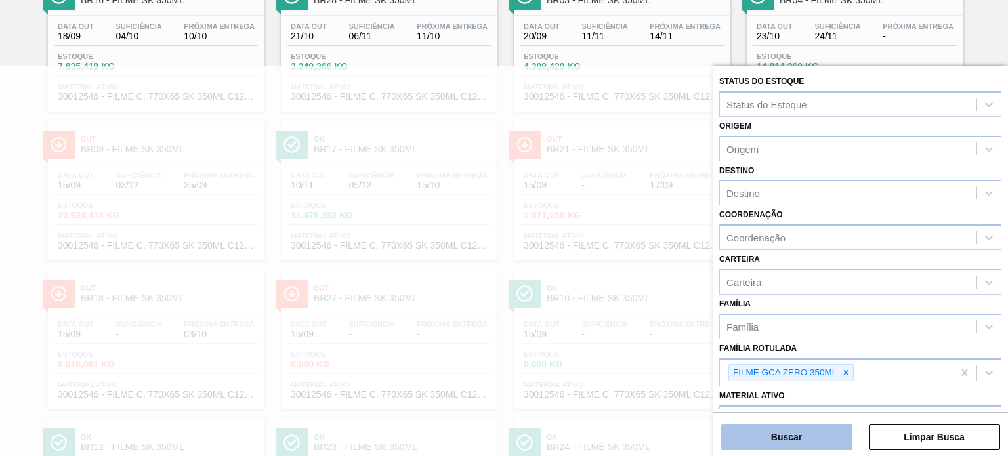
click at [811, 431] on button "Buscar" at bounding box center [786, 437] width 131 height 26
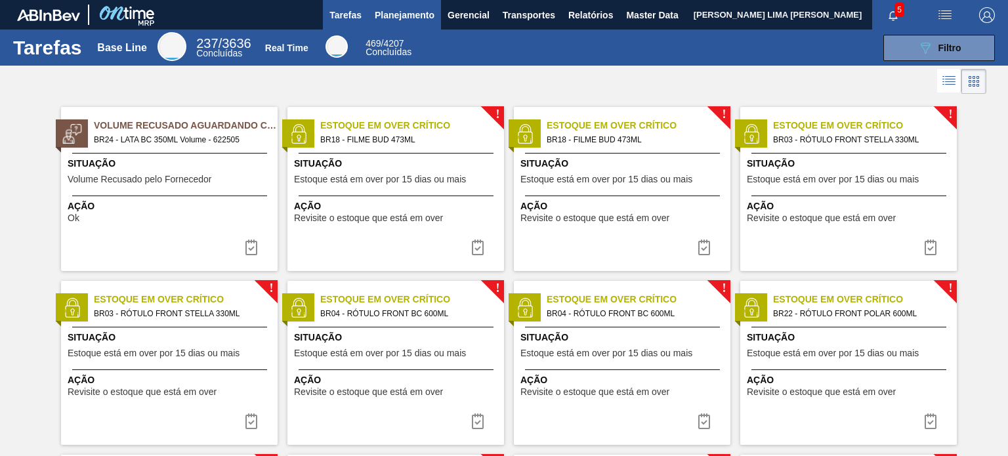
click at [370, 13] on button "Planejamento" at bounding box center [404, 15] width 73 height 30
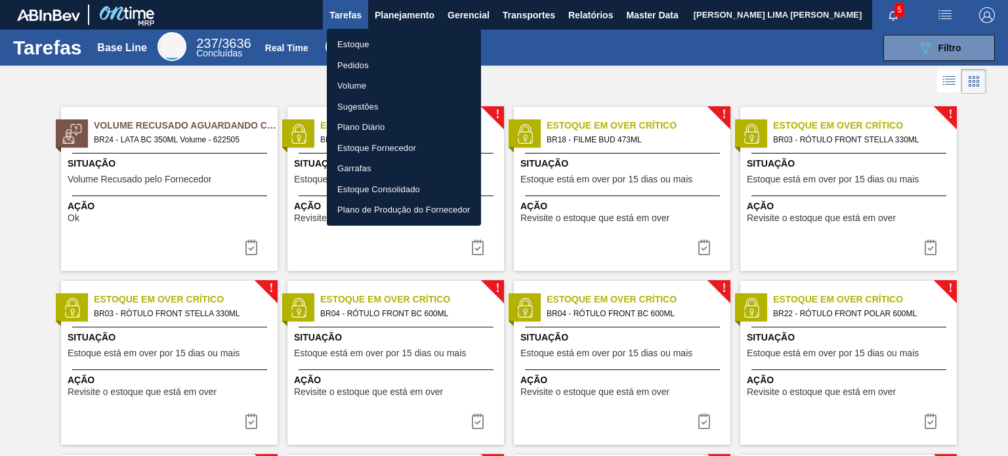
click at [364, 41] on li "Estoque" at bounding box center [404, 44] width 154 height 21
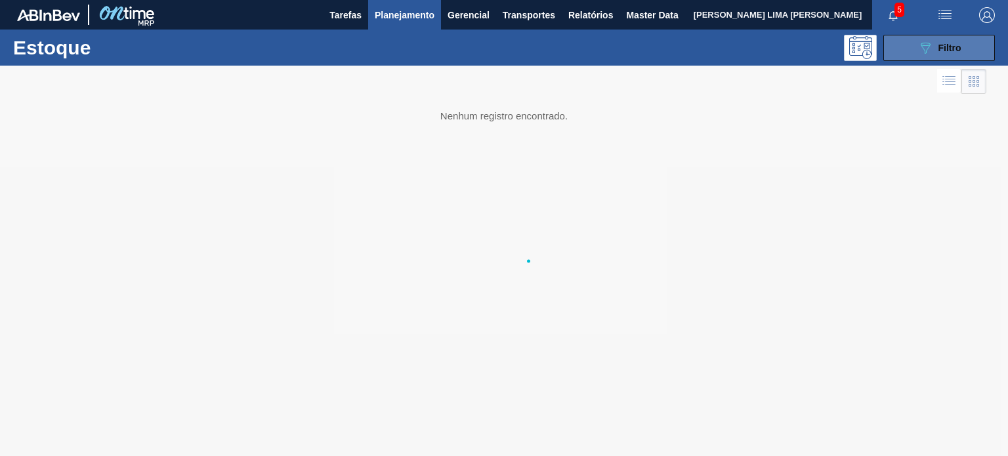
click at [944, 54] on div "089F7B8B-B2A5-4AFE-B5C0-19BA573D28AC Filtro" at bounding box center [939, 48] width 44 height 16
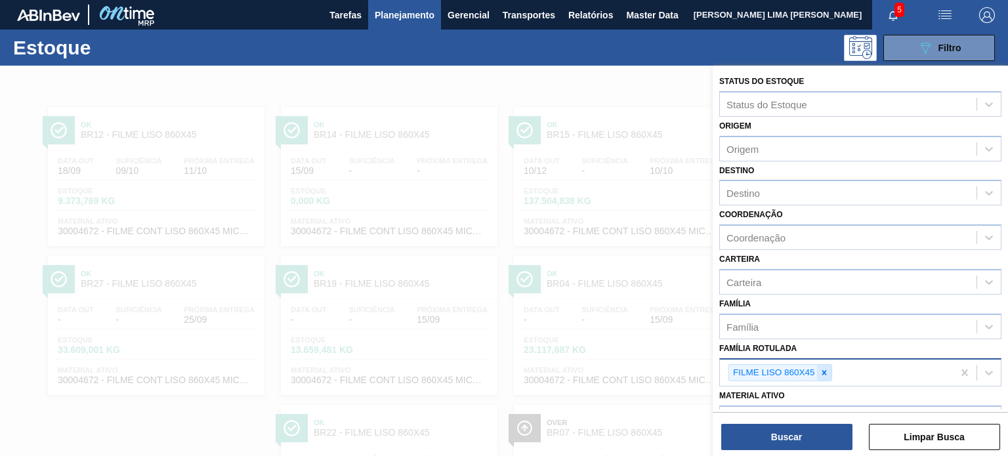
click at [821, 371] on icon at bounding box center [824, 372] width 9 height 9
paste Rotulada "RÓTULO PLÁSTICO GCA 2,25L H"
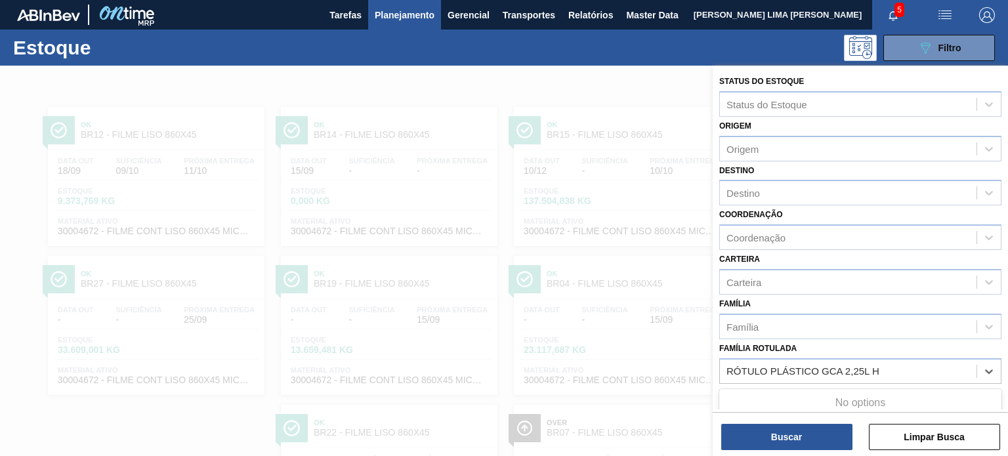
click at [803, 392] on div "No options" at bounding box center [860, 403] width 282 height 22
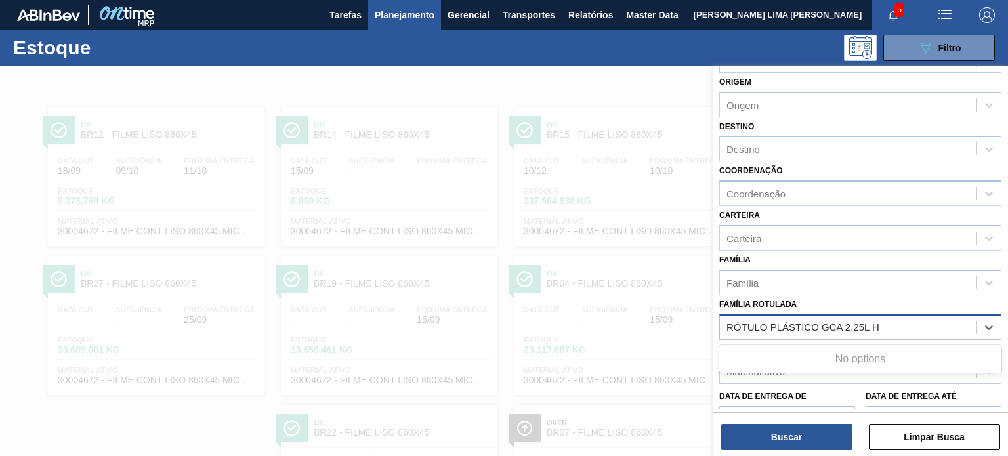
scroll to position [66, 0]
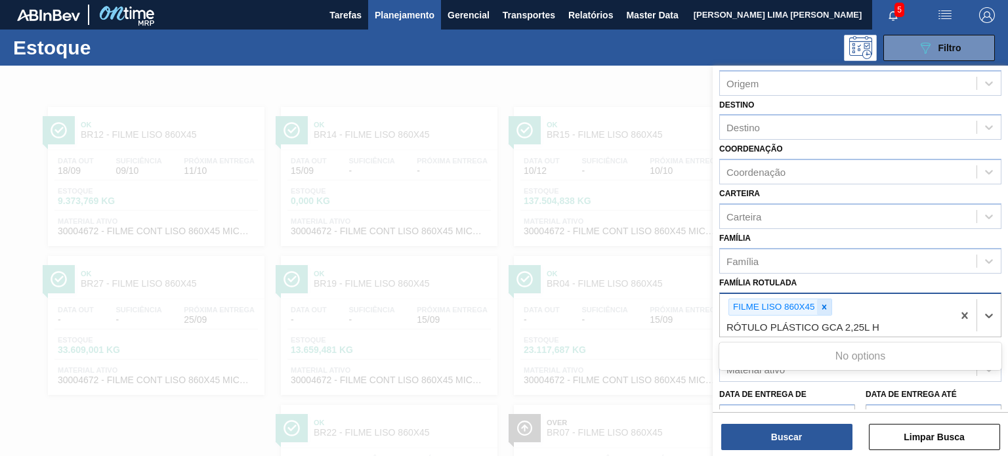
click at [825, 308] on icon at bounding box center [824, 307] width 9 height 9
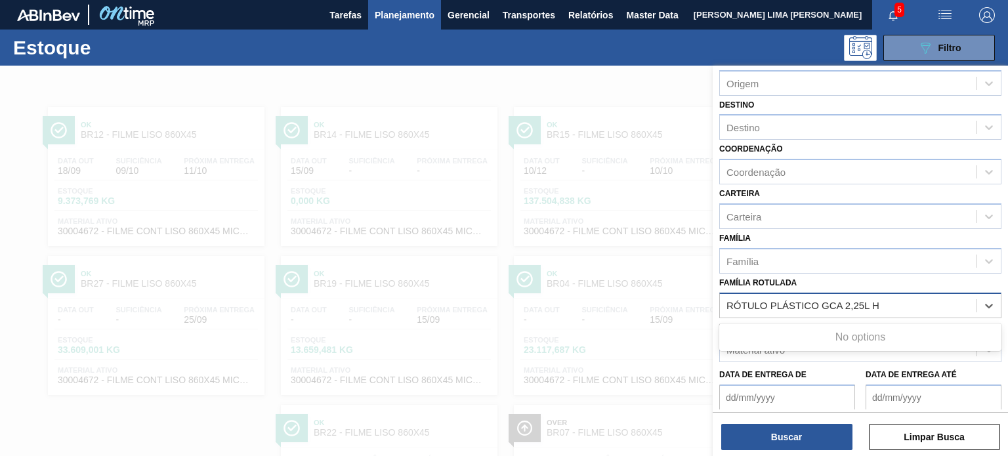
click at [727, 304] on Rotulada "RÓTULO PLÁSTICO GCA 2,25L H" at bounding box center [805, 305] width 157 height 11
click at [728, 303] on Rotulada "RÓTULO PLÁSTICO GCA 2,25L H" at bounding box center [805, 305] width 157 height 11
type Rotulada "RÓTULO PLÁSTICO GCA 2,25L H"
drag, startPoint x: 767, startPoint y: 333, endPoint x: 767, endPoint y: 346, distance: 13.1
click at [767, 333] on div "RÓTULO PLÁSTICO GCA 2,25L H" at bounding box center [860, 338] width 282 height 24
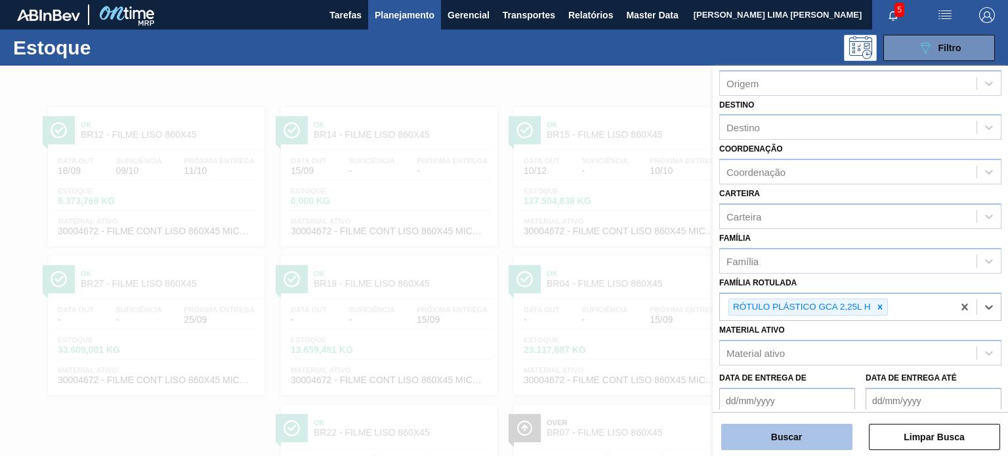
click at [777, 437] on button "Buscar" at bounding box center [786, 437] width 131 height 26
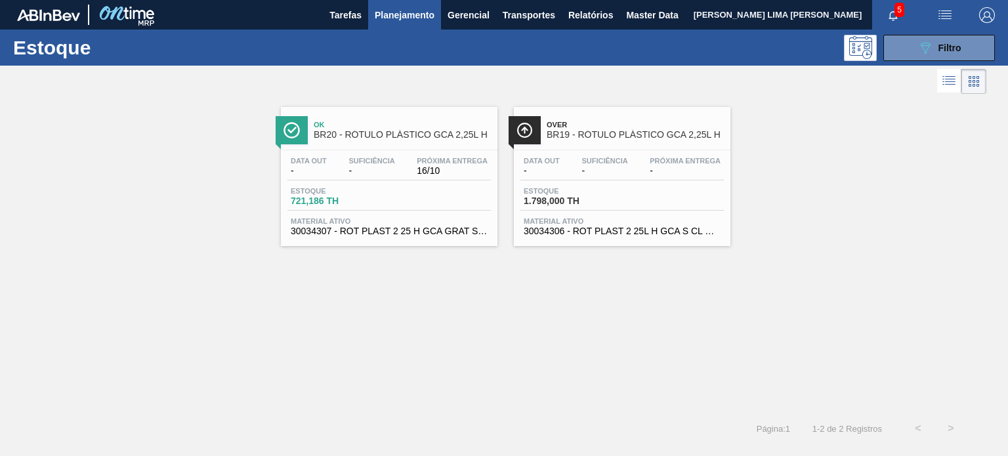
click at [402, 18] on span "Planejamento" at bounding box center [405, 15] width 60 height 16
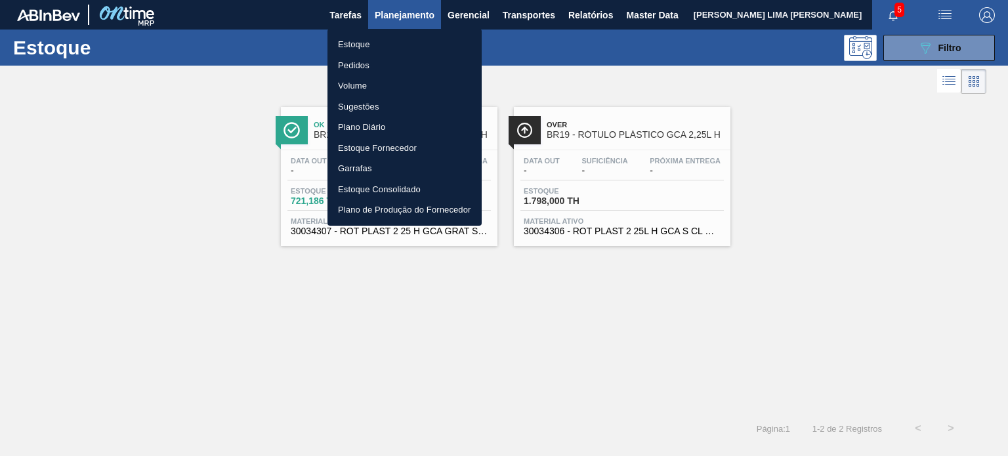
drag, startPoint x: 837, startPoint y: 62, endPoint x: 919, endPoint y: 51, distance: 82.8
click at [839, 62] on div at bounding box center [504, 228] width 1008 height 456
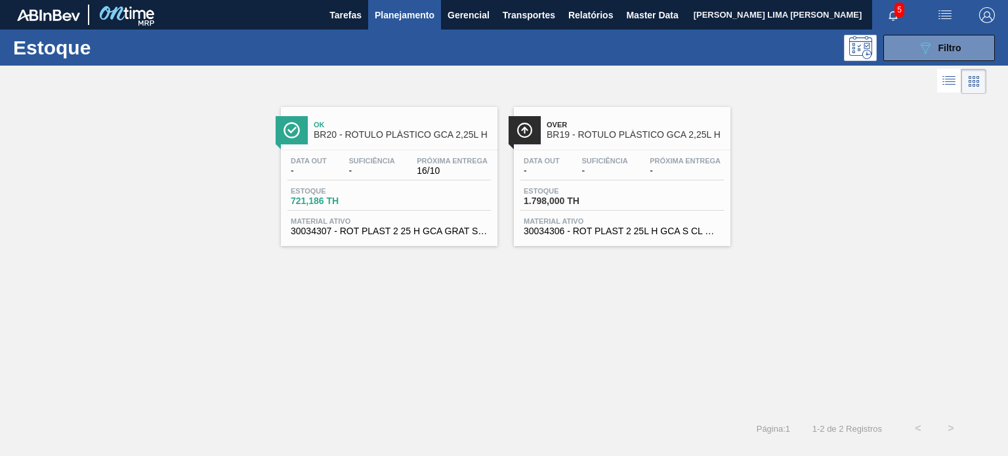
click at [921, 51] on div "Estoque Pedidos Volume Sugestões Plano Diário Estoque Fornecedor Garrafas Estoq…" at bounding box center [504, 228] width 1008 height 456
drag, startPoint x: 918, startPoint y: 70, endPoint x: 916, endPoint y: 60, distance: 10.7
click at [919, 70] on div at bounding box center [493, 82] width 986 height 32
click at [914, 49] on button "089F7B8B-B2A5-4AFE-B5C0-19BA573D28AC Filtro" at bounding box center [939, 48] width 112 height 26
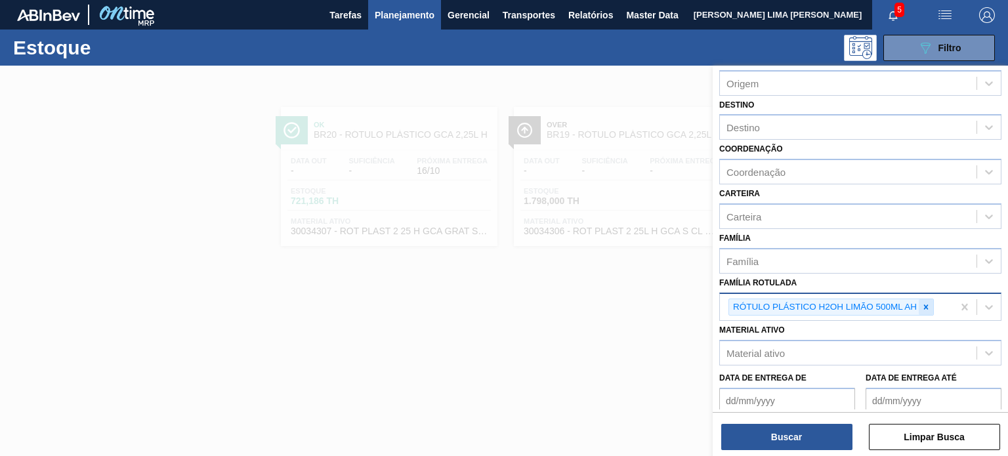
click at [917, 306] on div "RÓTULO PLÁSTICO H2OH LIMÃO 500ML AH" at bounding box center [824, 307] width 190 height 16
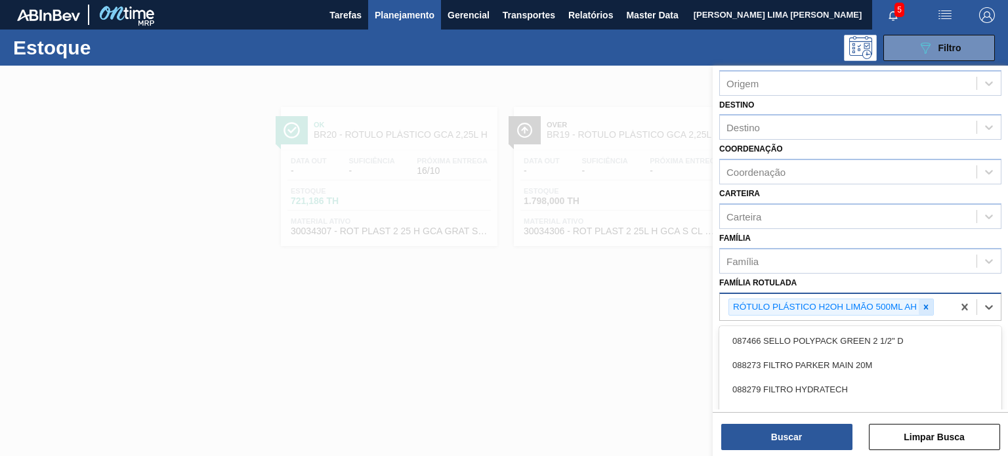
click at [922, 306] on icon at bounding box center [925, 307] width 9 height 9
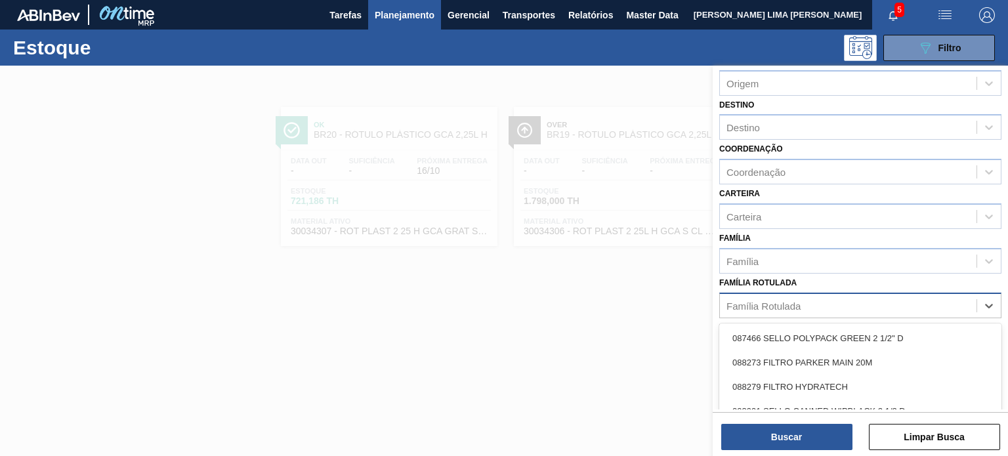
paste Rotulada "RÓTULO PLÁSTICO H2OH LIMÃO 500ML AH"
type Rotulada "RÓTULO PLÁSTICO H2OH LIMÃO 500ML AH"
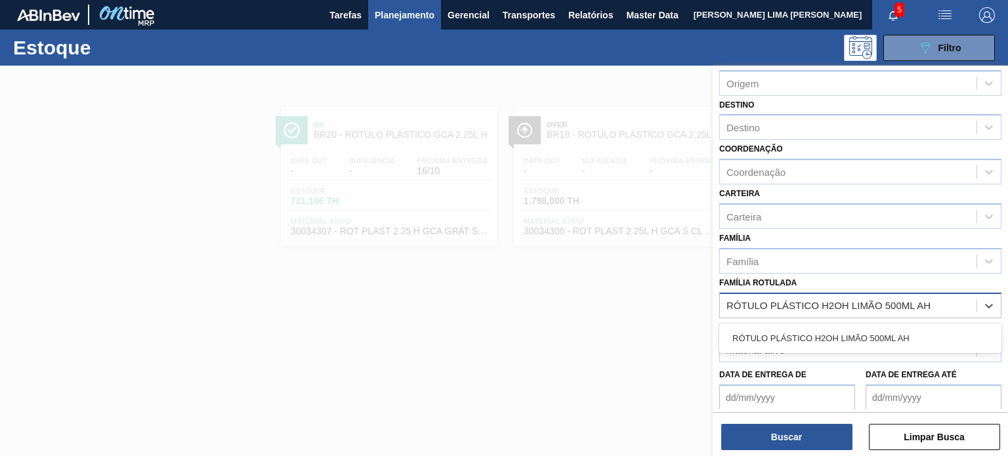
click at [841, 341] on div "RÓTULO PLÁSTICO H2OH LIMÃO 500ML AH" at bounding box center [860, 338] width 282 height 24
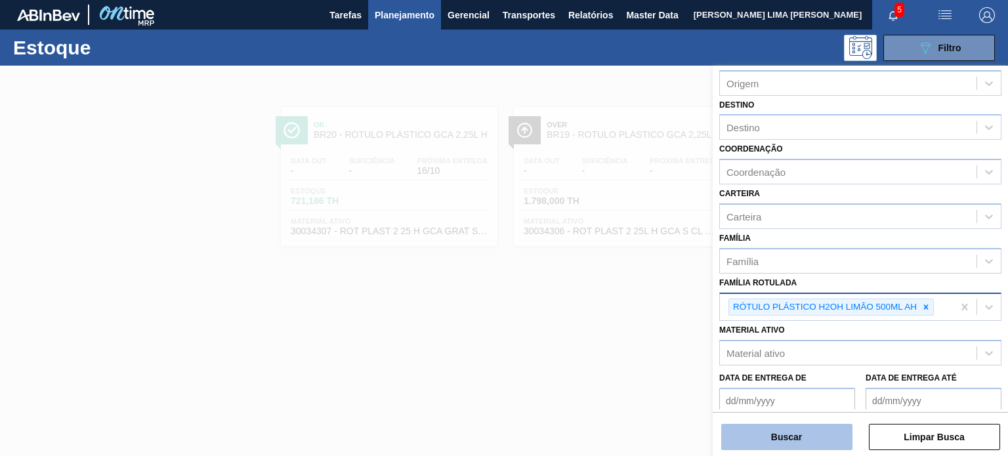
click at [809, 443] on button "Buscar" at bounding box center [786, 437] width 131 height 26
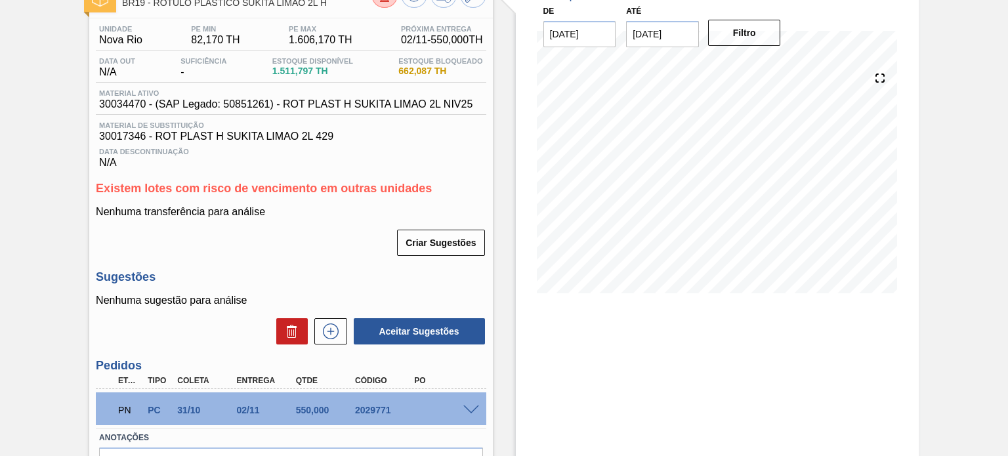
scroll to position [171, 0]
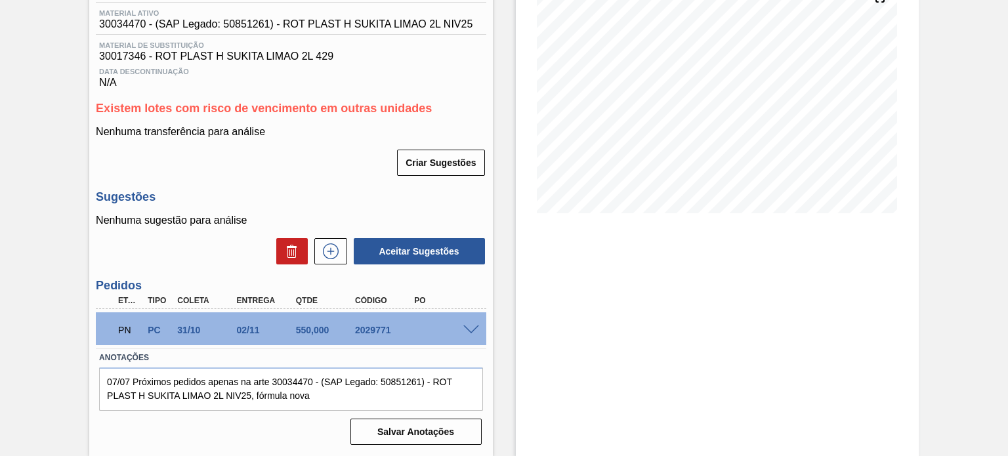
click at [471, 326] on span at bounding box center [471, 331] width 16 height 10
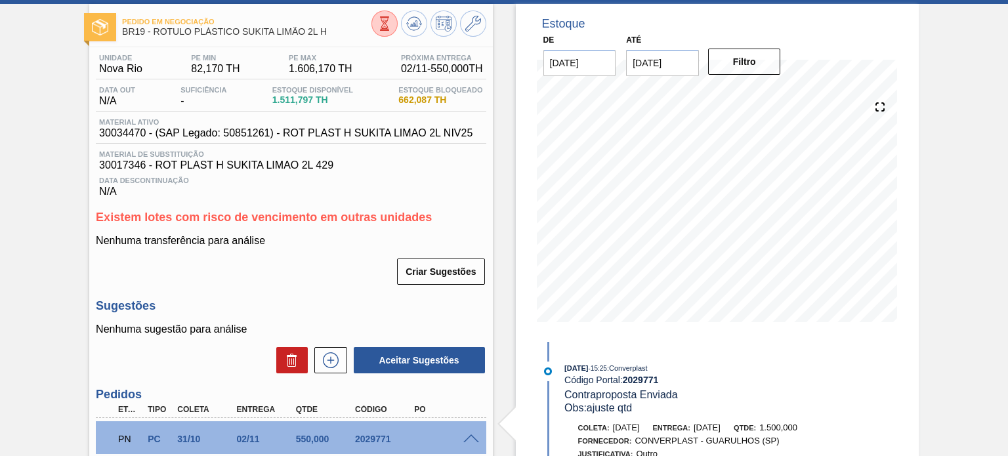
scroll to position [0, 0]
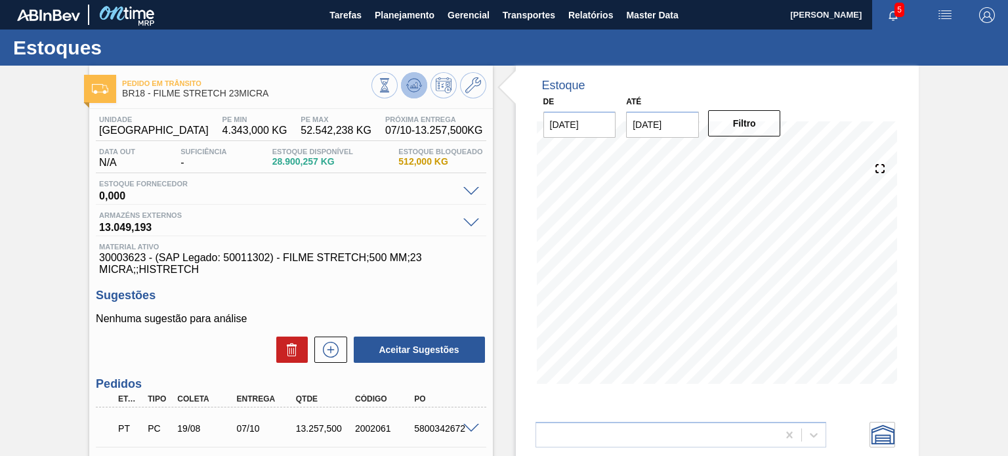
click at [410, 91] on icon at bounding box center [414, 85] width 16 height 16
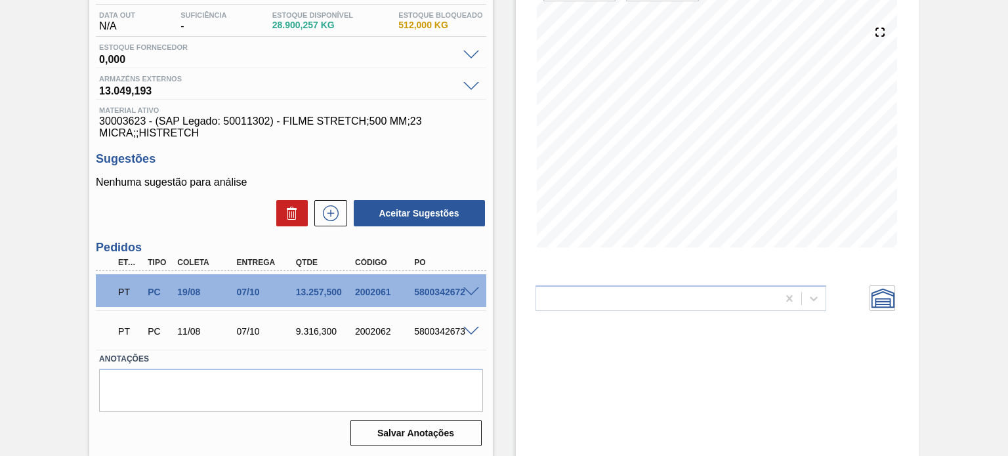
scroll to position [137, 0]
click at [478, 292] on div at bounding box center [473, 290] width 26 height 10
click at [473, 287] on div at bounding box center [473, 290] width 26 height 10
click at [473, 288] on span at bounding box center [471, 292] width 16 height 10
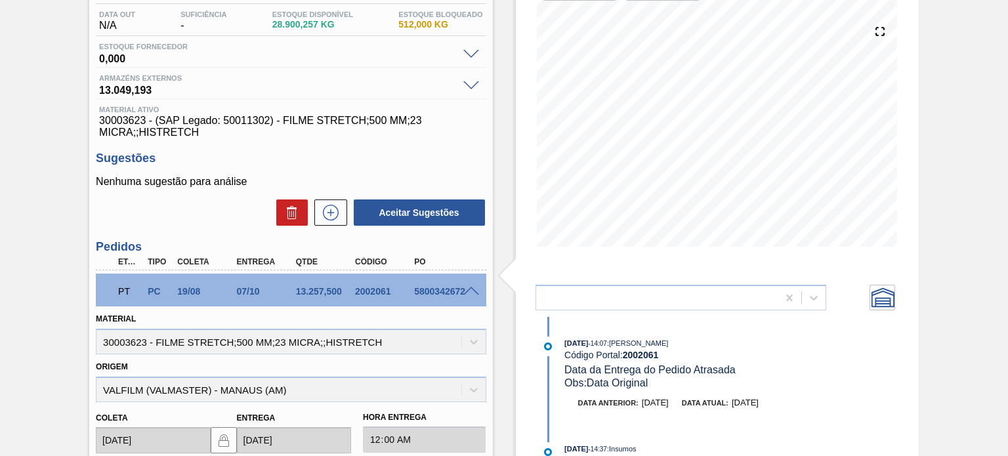
scroll to position [0, 0]
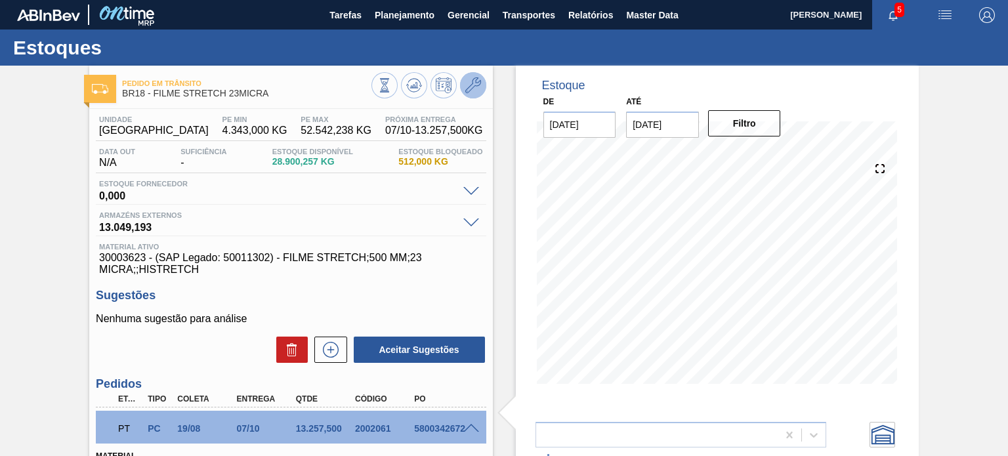
click at [475, 97] on button at bounding box center [473, 85] width 26 height 26
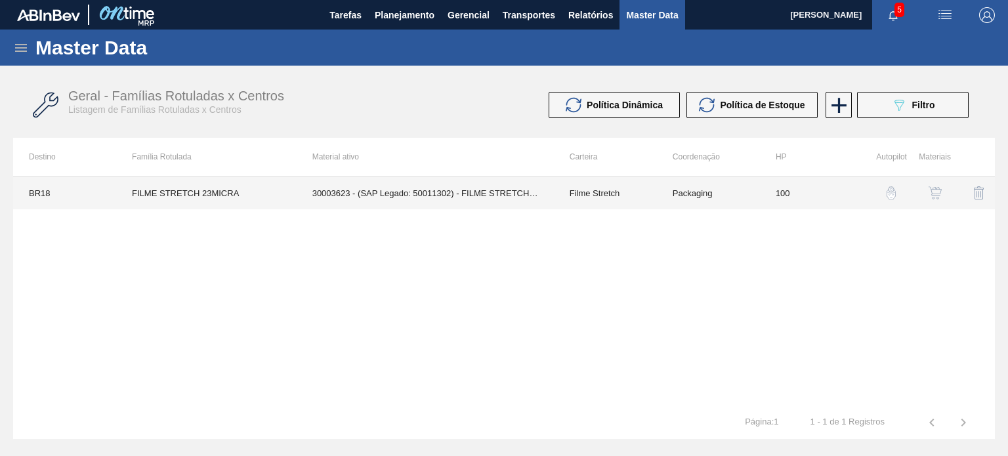
click at [643, 196] on td "Filme Stretch" at bounding box center [605, 193] width 103 height 33
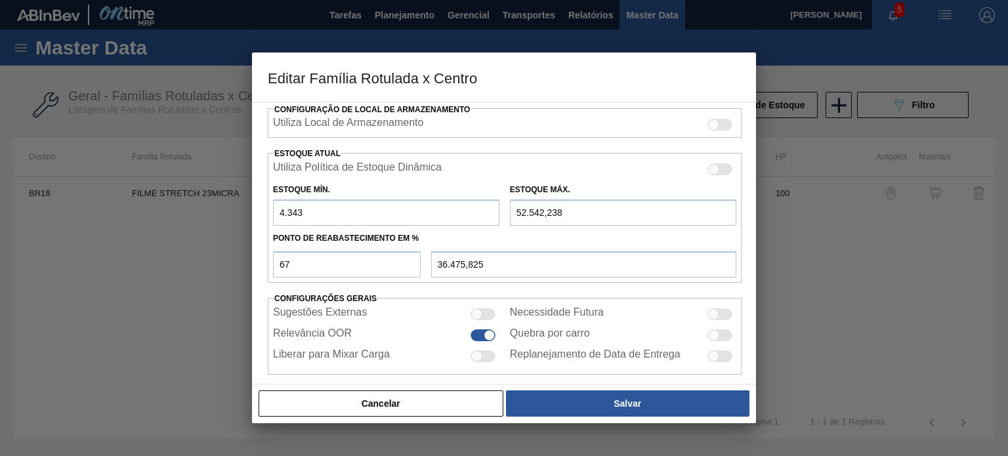
scroll to position [318, 0]
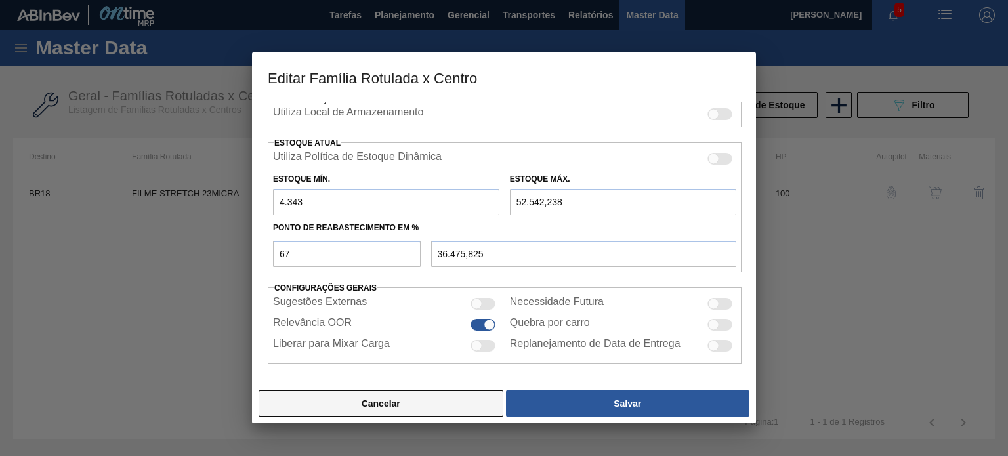
click at [465, 415] on button "Cancelar" at bounding box center [381, 403] width 245 height 26
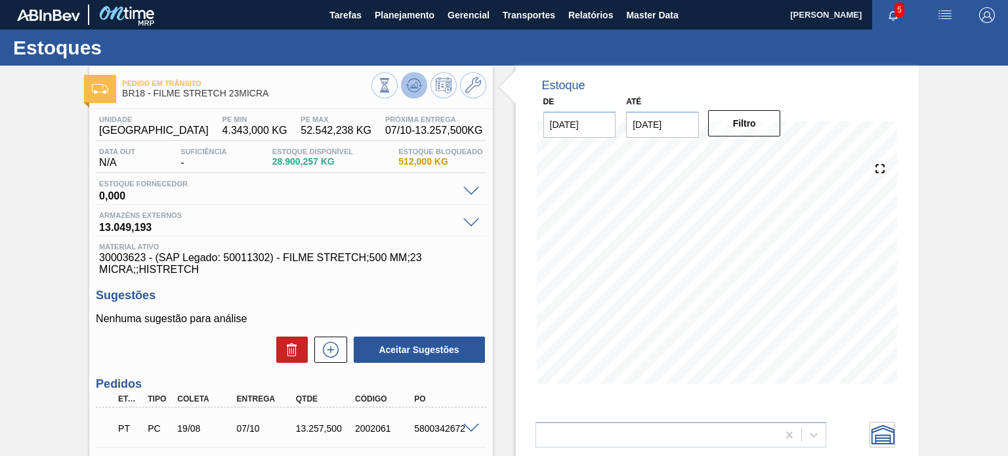
click at [408, 91] on icon at bounding box center [414, 85] width 16 height 16
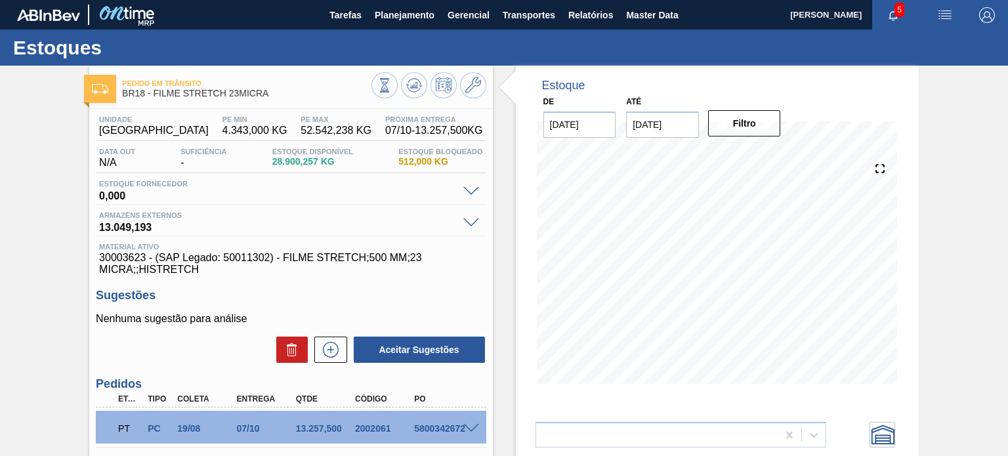
click at [942, 222] on div "Pedido em Trânsito BR18 - FILME STRETCH 23MICRA Unidade Pernambuco PE MIN 4.343…" at bounding box center [504, 330] width 1008 height 528
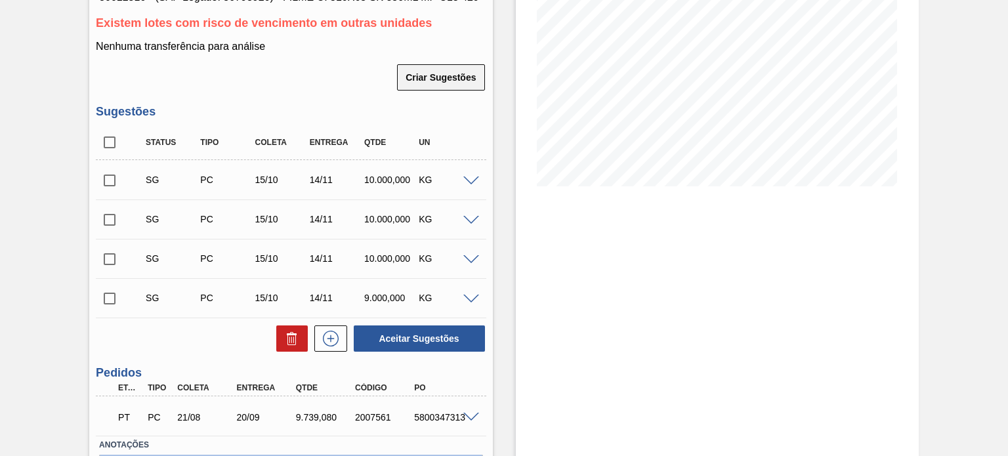
scroll to position [66, 0]
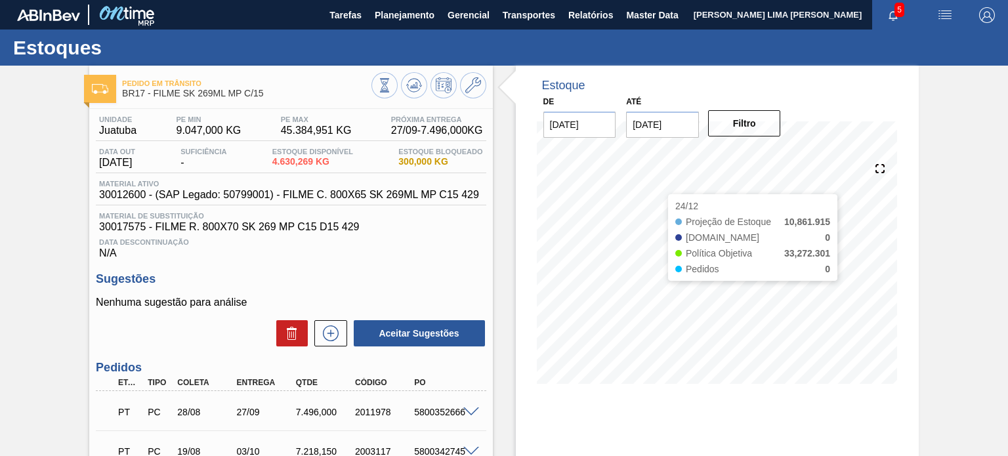
click at [910, 266] on div "Estoque De [DATE] Até [DATE] Filtro 24/12 Projeção de Estoque 10,861.915 [DOMAI…" at bounding box center [717, 235] width 403 height 338
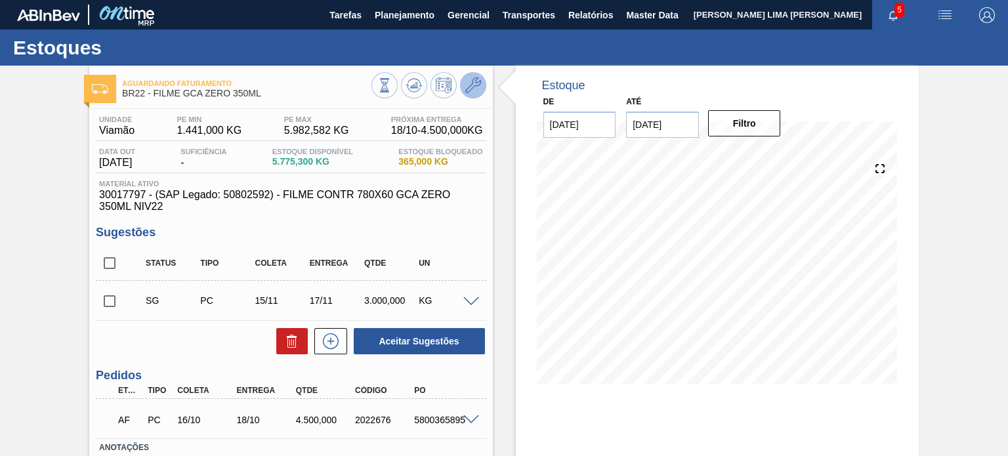
click at [470, 97] on button at bounding box center [473, 85] width 26 height 26
